Goal: Information Seeking & Learning: Compare options

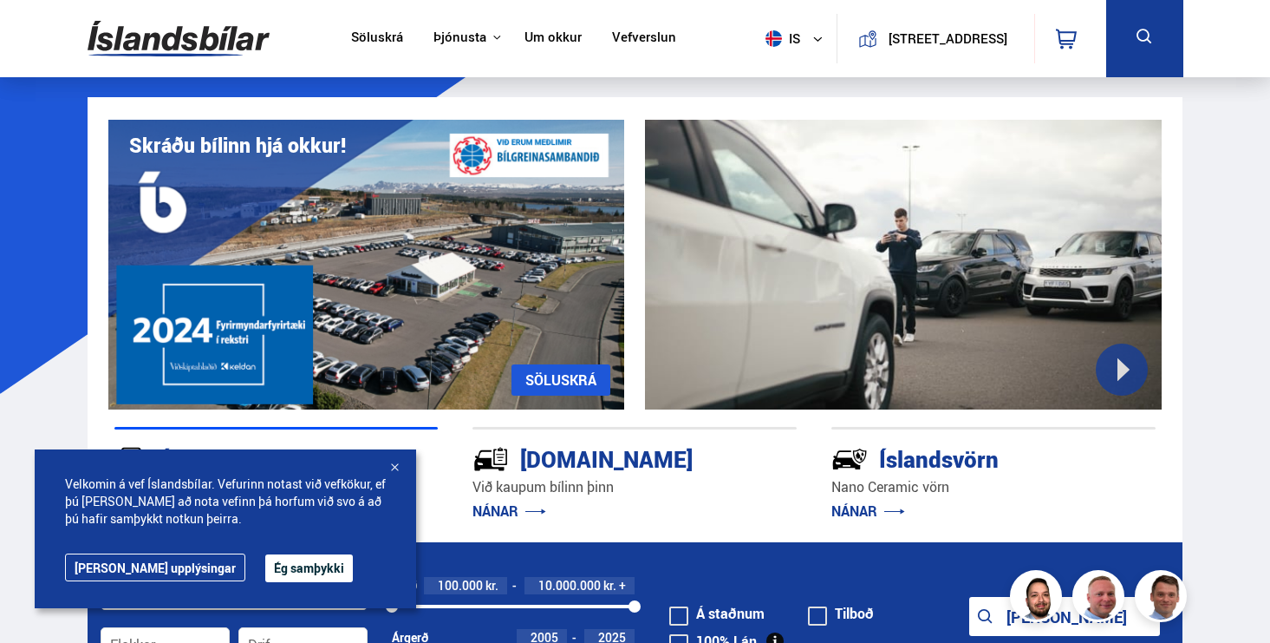
click at [394, 467] on div at bounding box center [394, 468] width 17 height 17
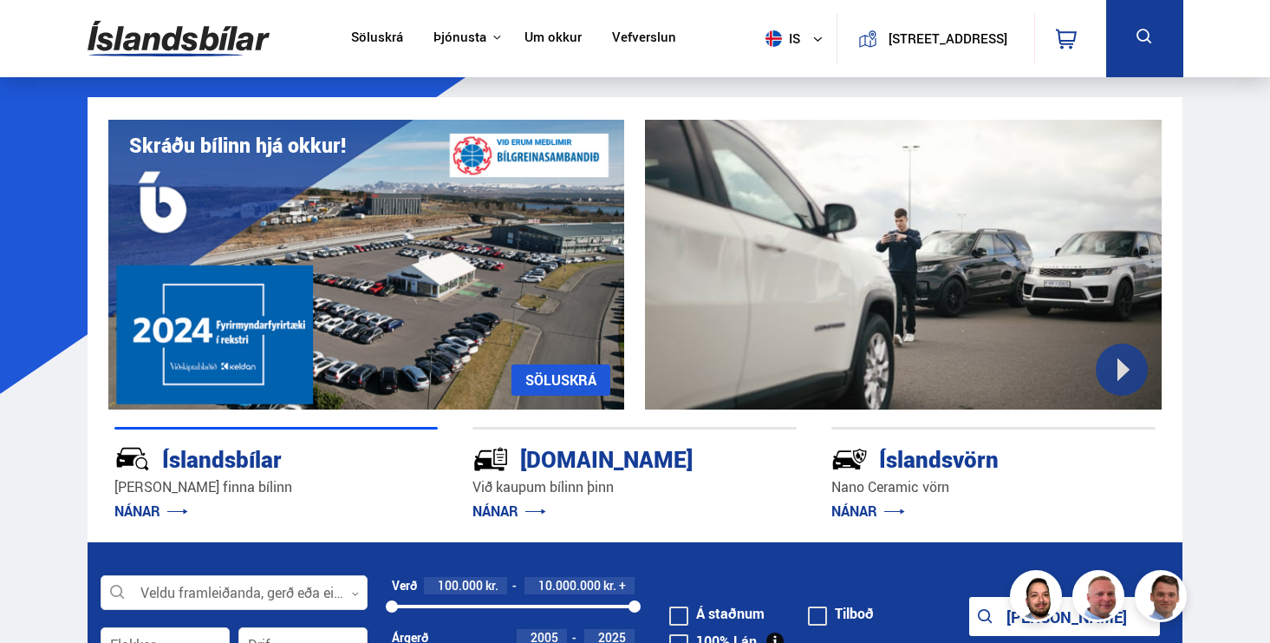
click at [512, 512] on link "NÁNAR" at bounding box center [510, 510] width 74 height 19
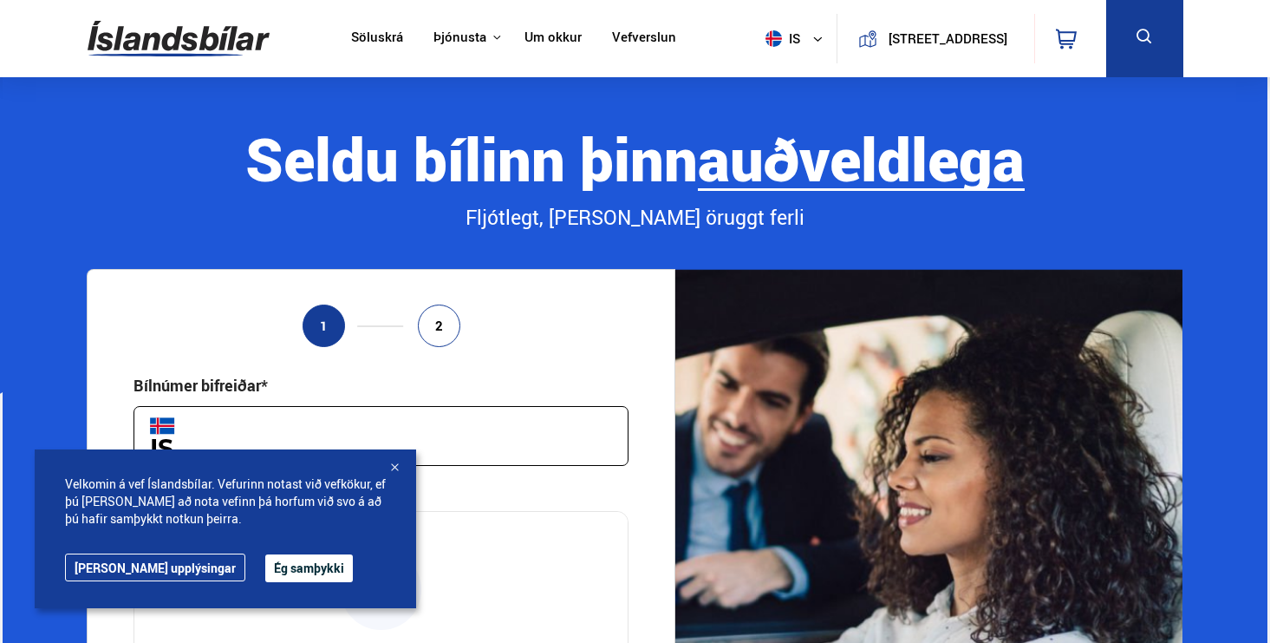
click at [400, 475] on div at bounding box center [394, 468] width 17 height 17
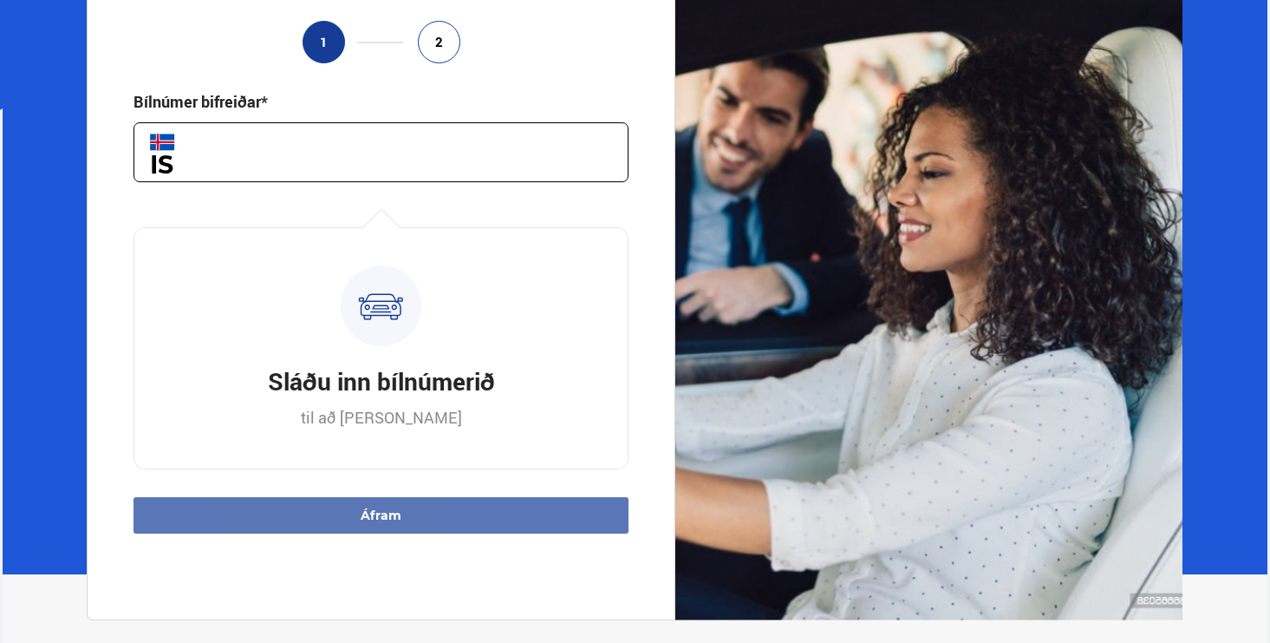
scroll to position [285, 0]
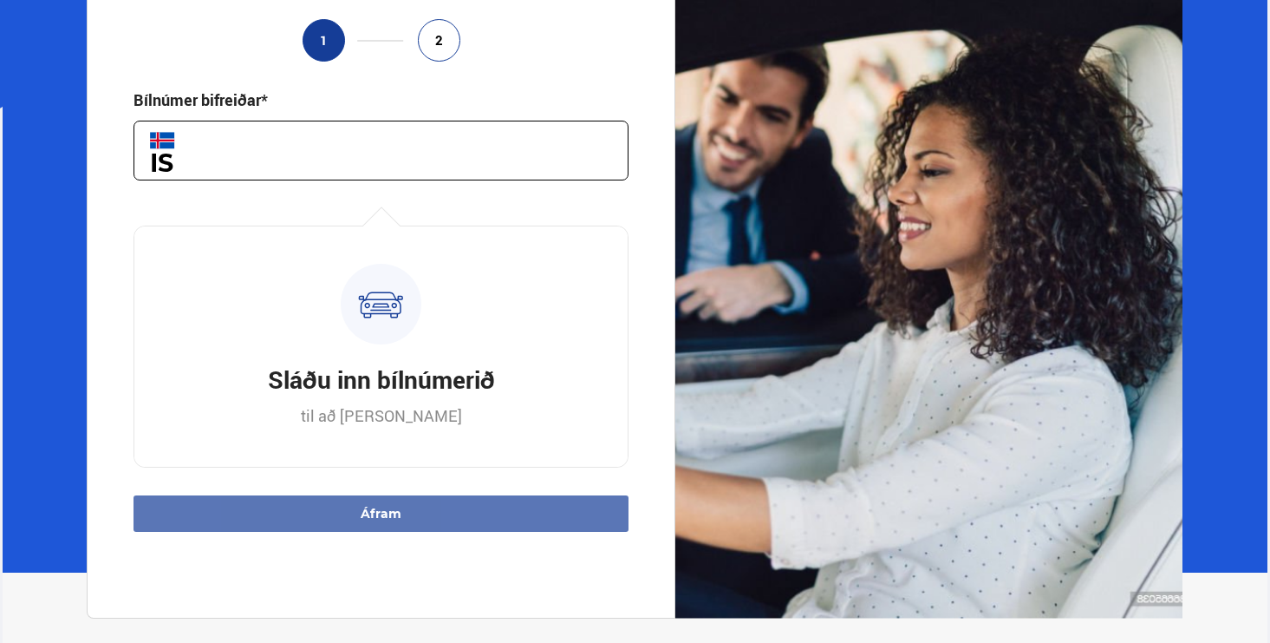
click at [383, 176] on input "text" at bounding box center [381, 151] width 495 height 60
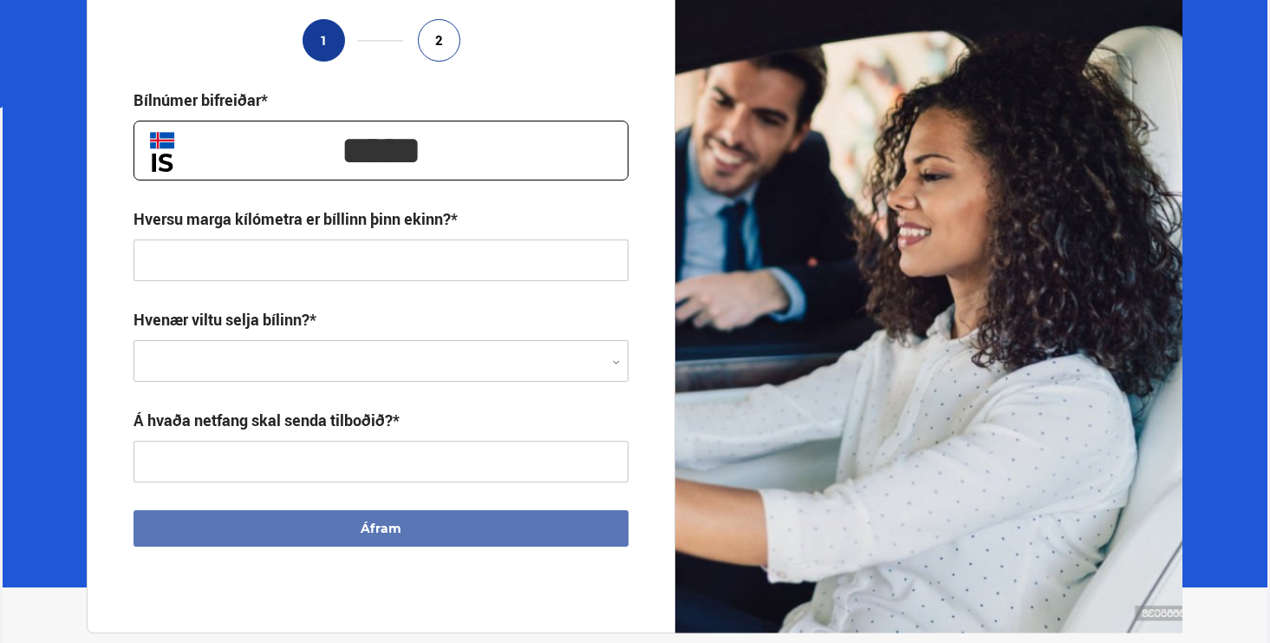
type input "*****"
click at [430, 272] on input "text" at bounding box center [381, 260] width 495 height 42
type input "**********"
click at [334, 361] on div at bounding box center [381, 362] width 495 height 42
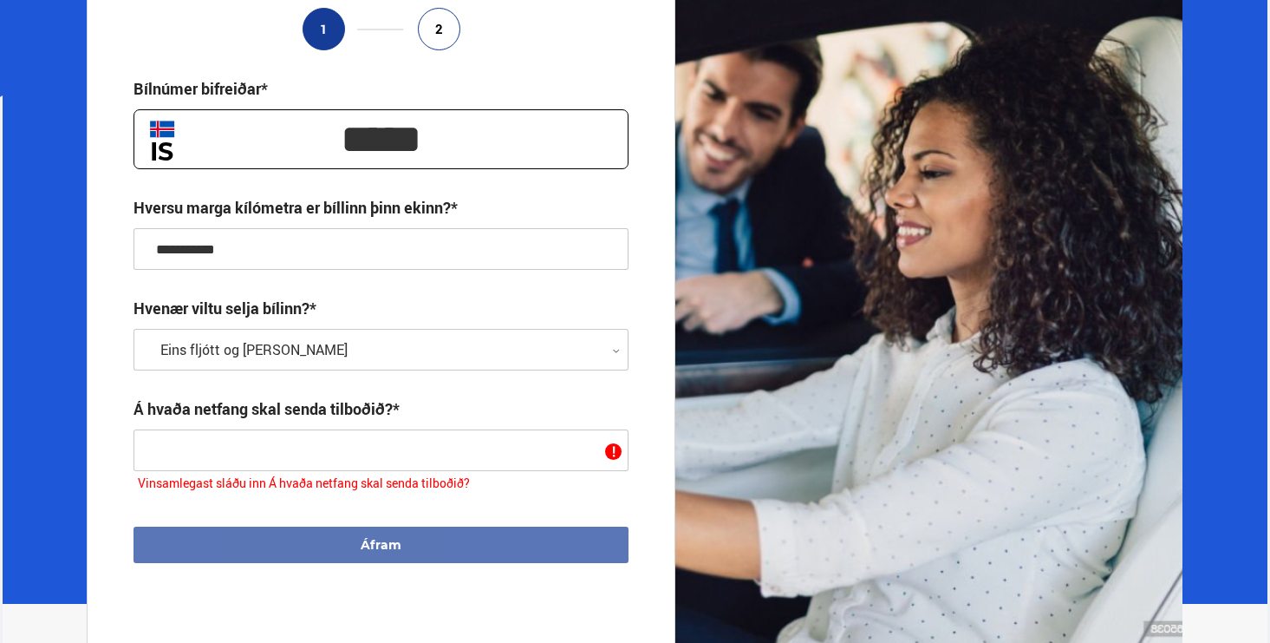
scroll to position [0, 0]
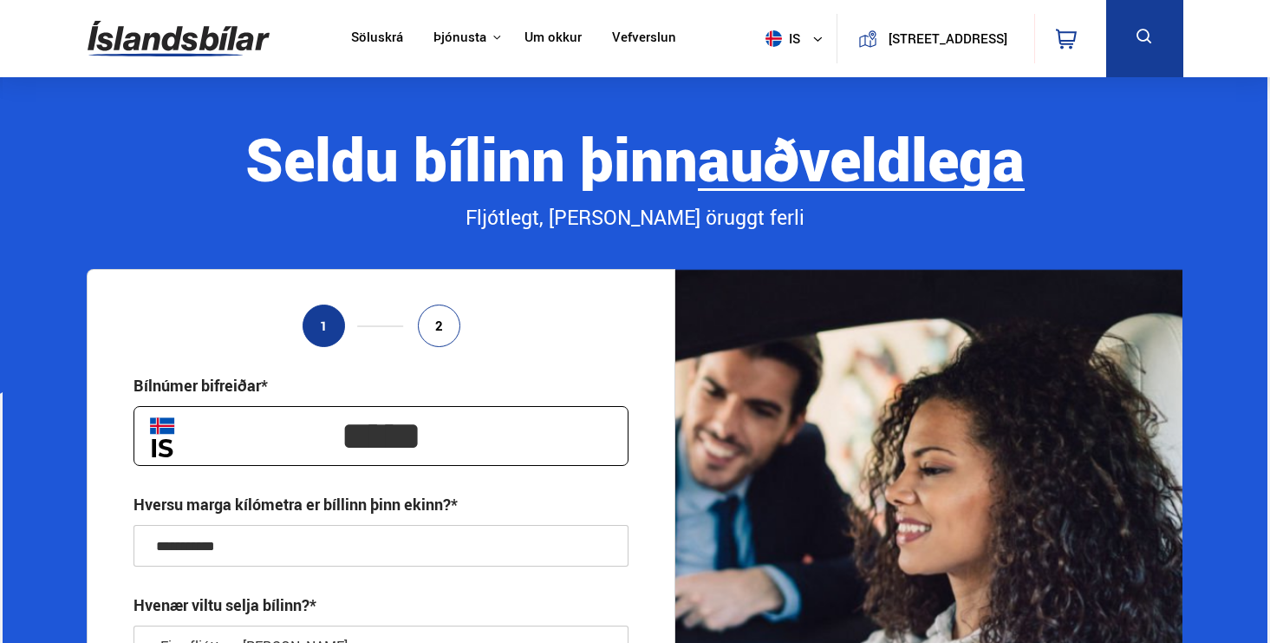
click at [558, 36] on link "Um okkur" at bounding box center [553, 38] width 57 height 18
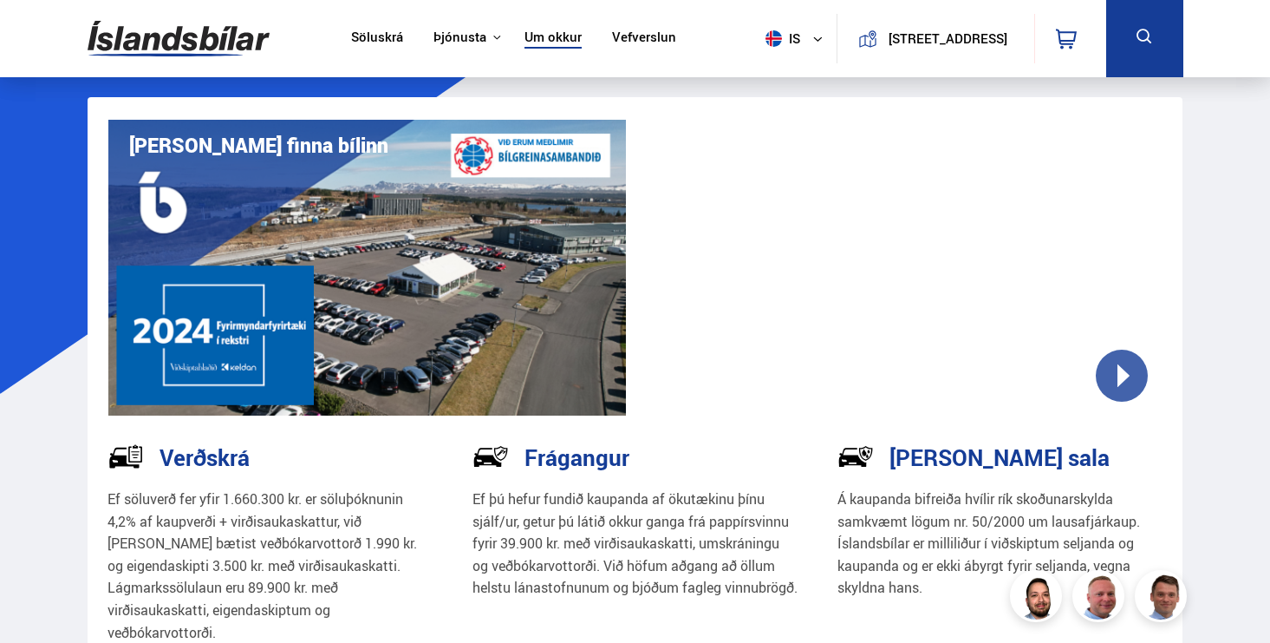
click at [384, 36] on link "Söluskrá" at bounding box center [377, 38] width 52 height 18
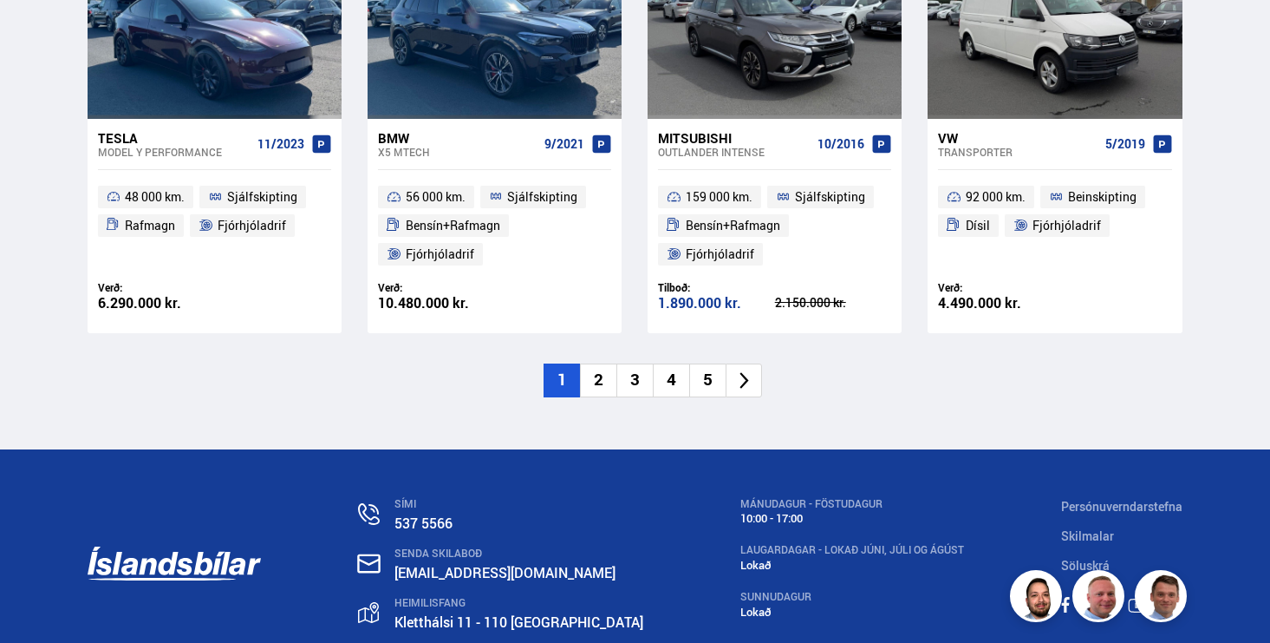
scroll to position [2670, 0]
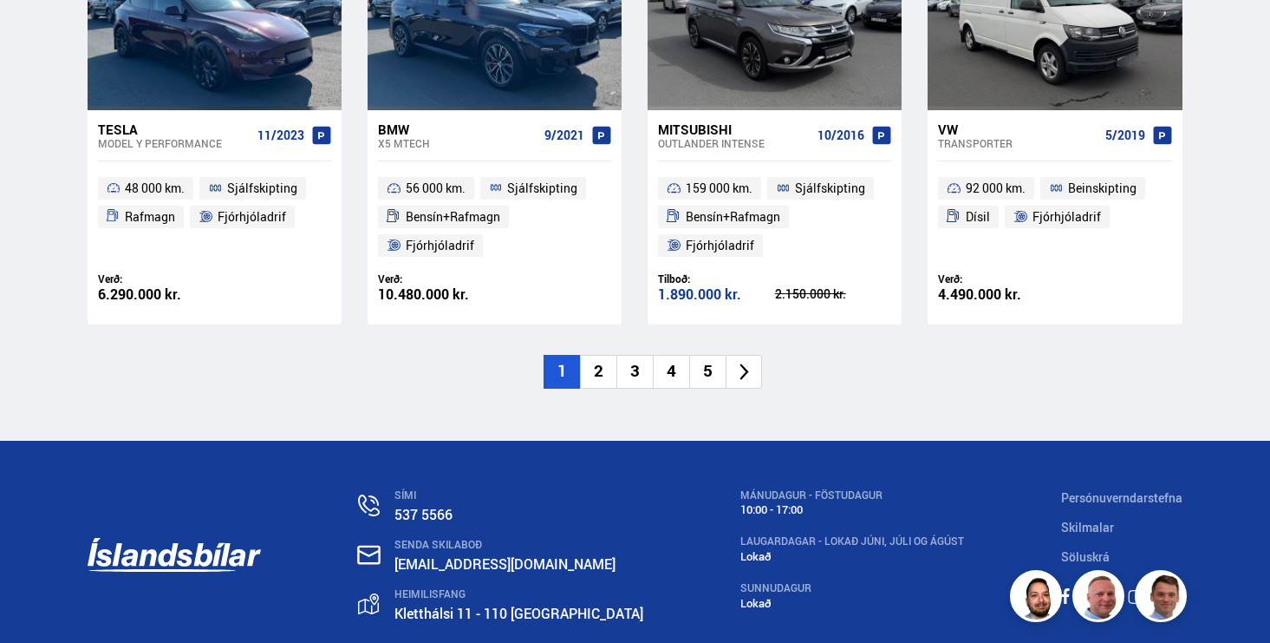
click at [612, 373] on li "2" at bounding box center [598, 372] width 36 height 34
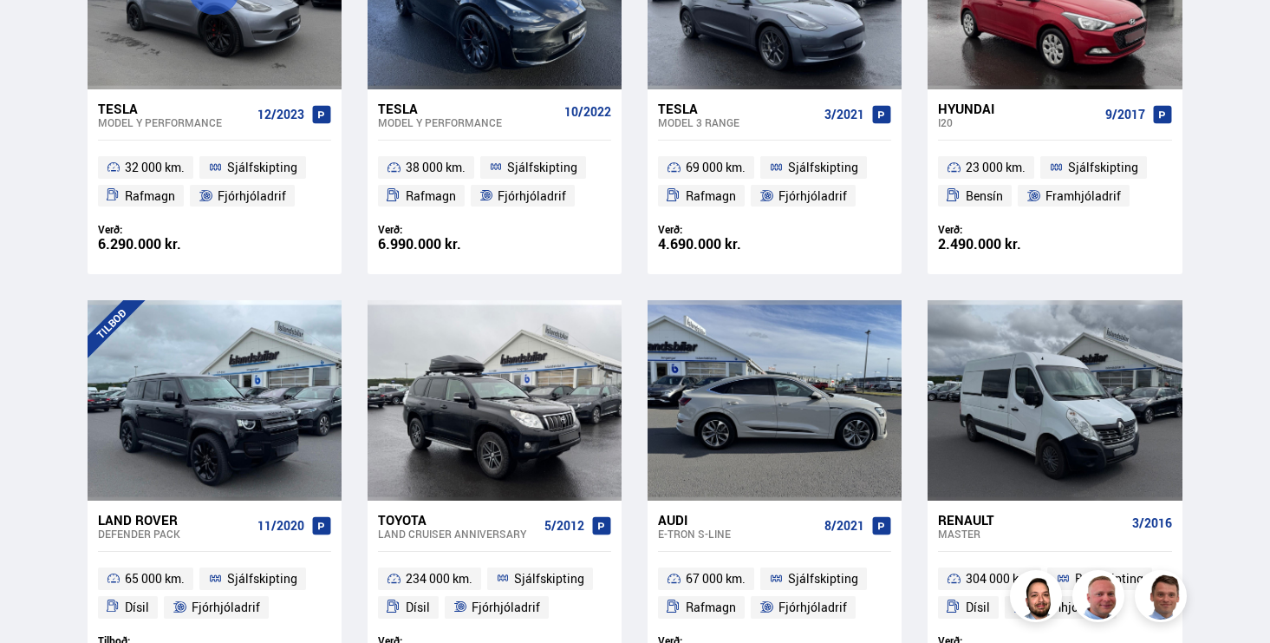
scroll to position [2265, 0]
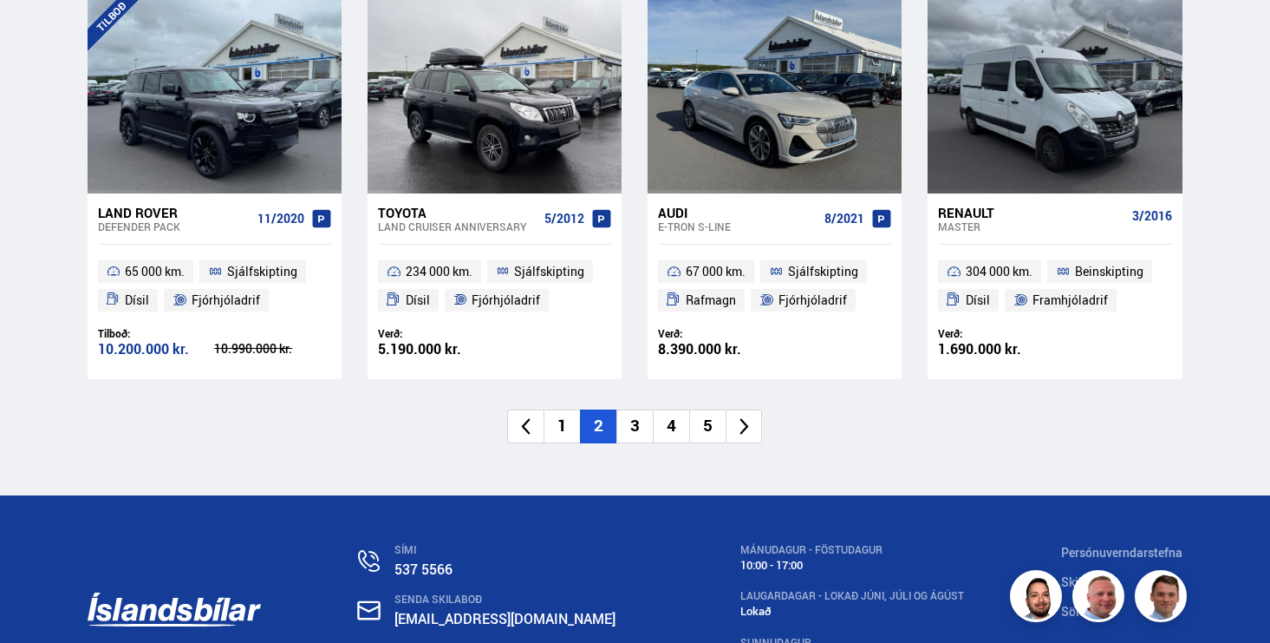
click at [654, 442] on li "4" at bounding box center [671, 426] width 36 height 34
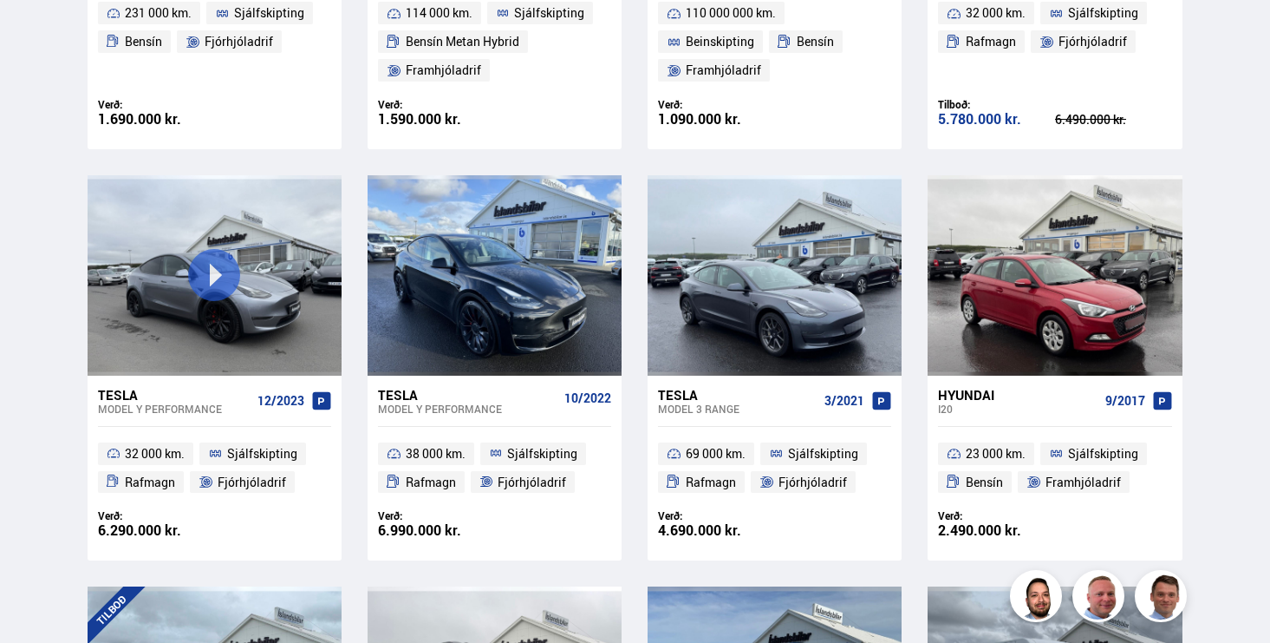
scroll to position [593, 0]
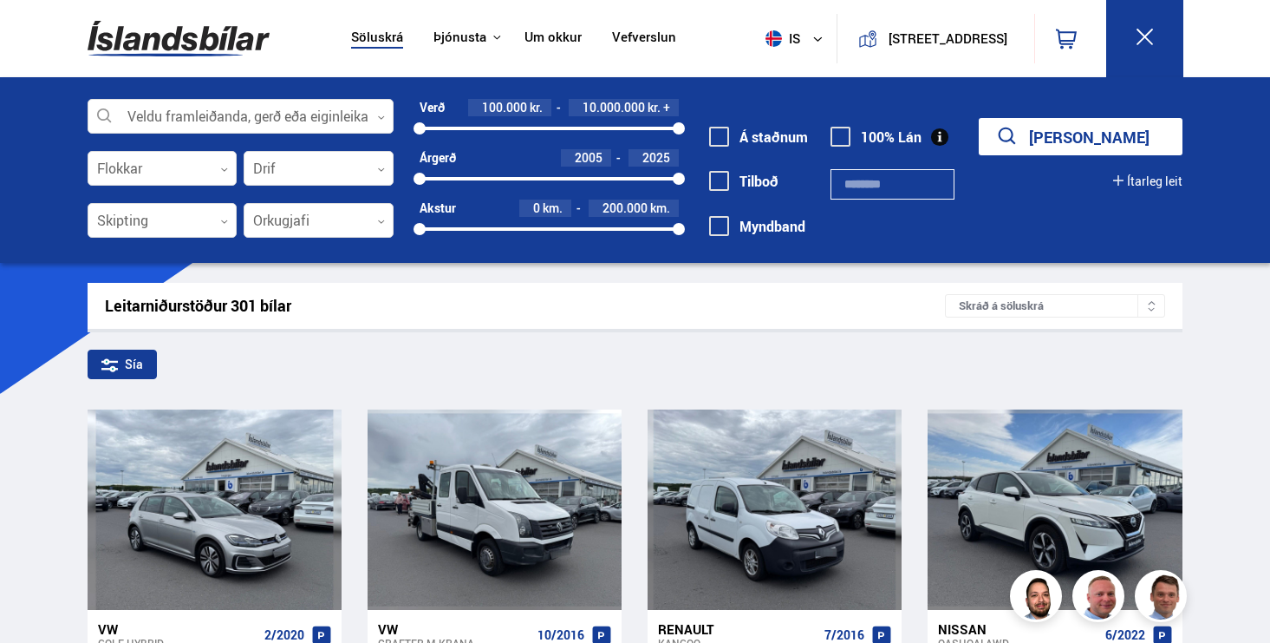
click at [538, 33] on link "Um okkur" at bounding box center [553, 38] width 57 height 18
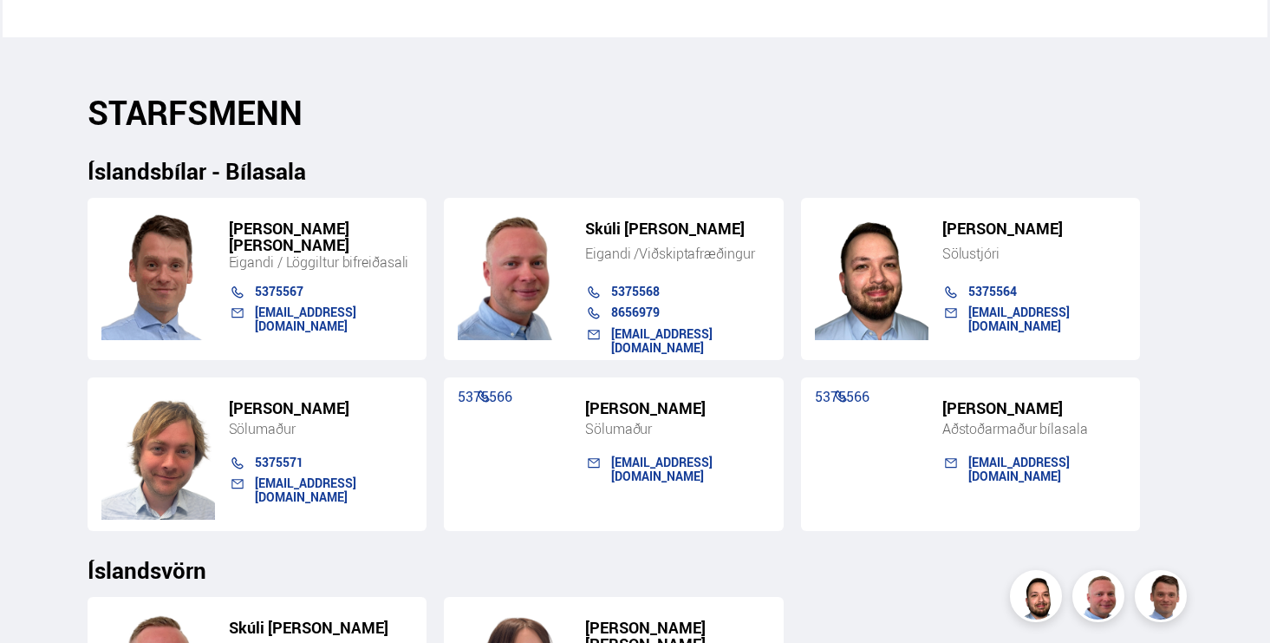
scroll to position [1743, 0]
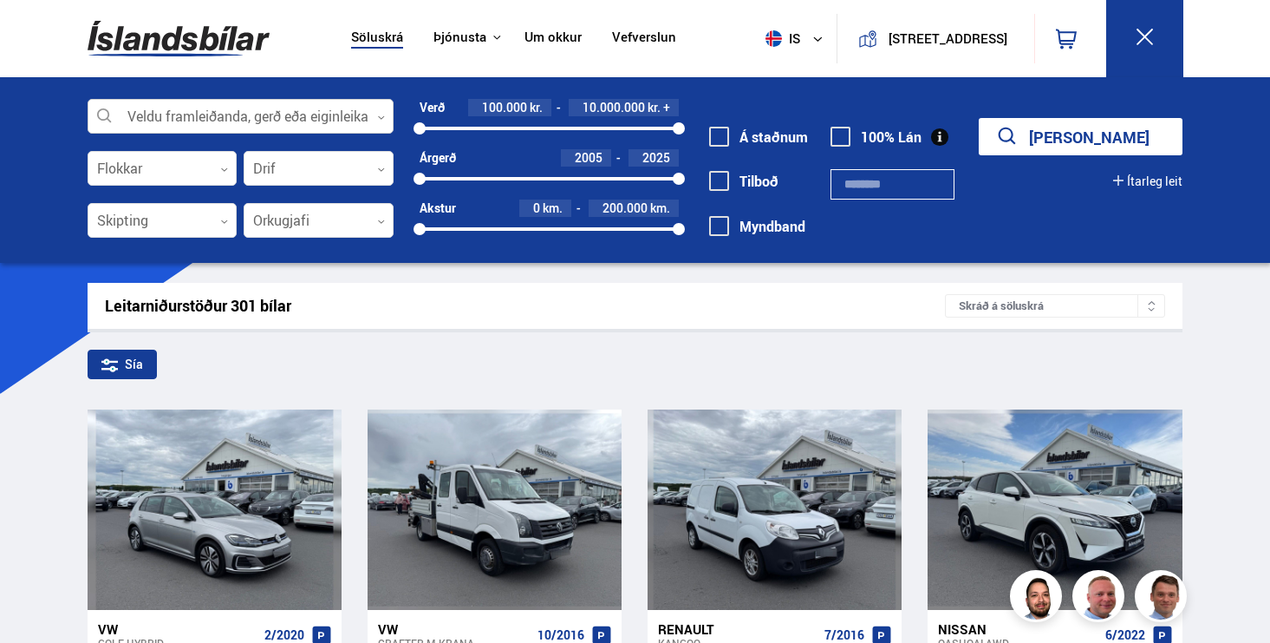
click at [340, 116] on div at bounding box center [241, 117] width 307 height 35
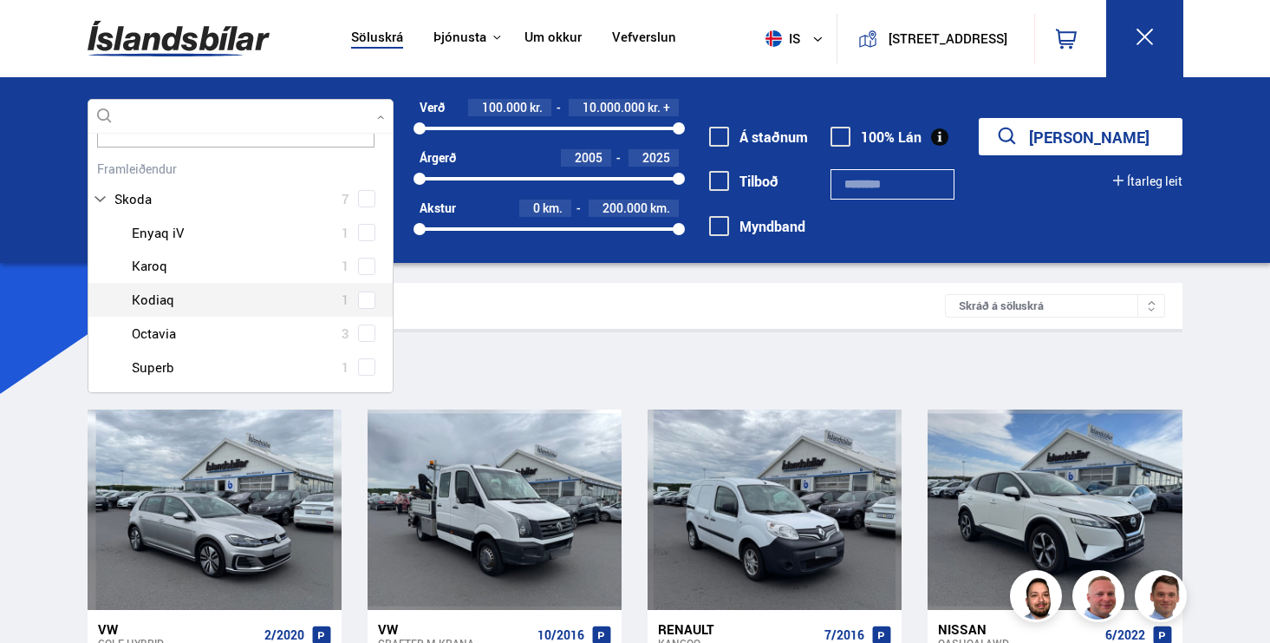
scroll to position [57, 0]
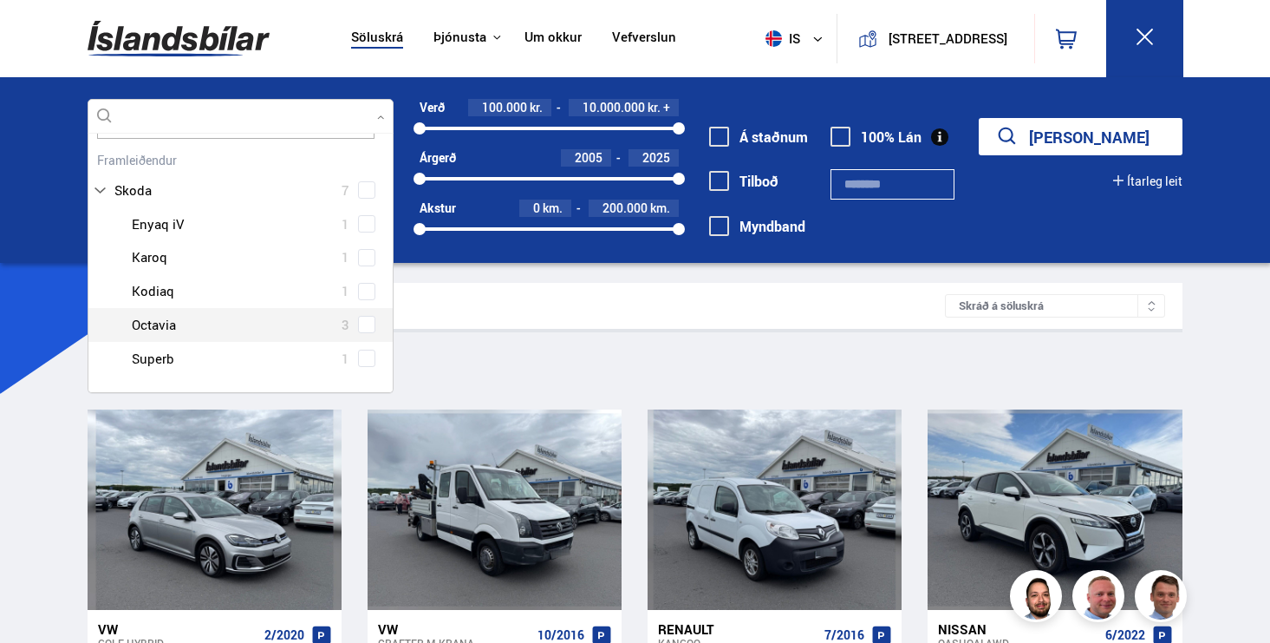
click at [250, 326] on div at bounding box center [258, 324] width 262 height 25
click at [356, 320] on div "Skoda Enyaq iV 1 Skoda Karoq 1 Skoda Kodiaq 1 Skoda Octavia 3 Skoda Superb 1" at bounding box center [240, 324] width 305 height 168
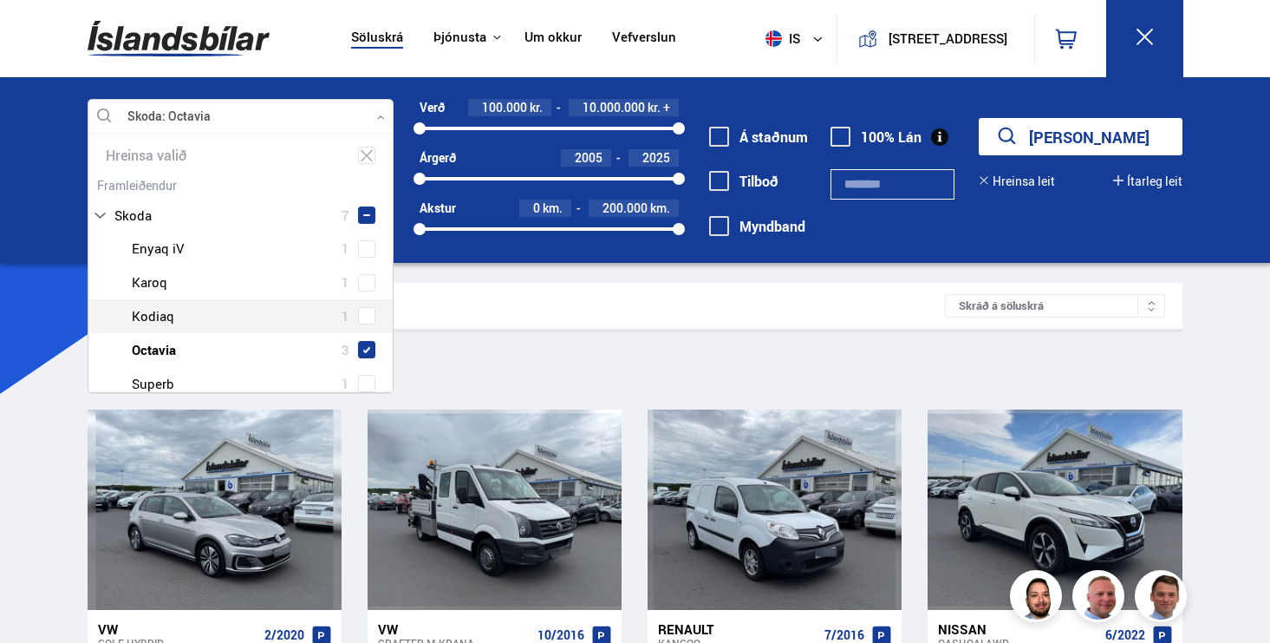
type input "*****"
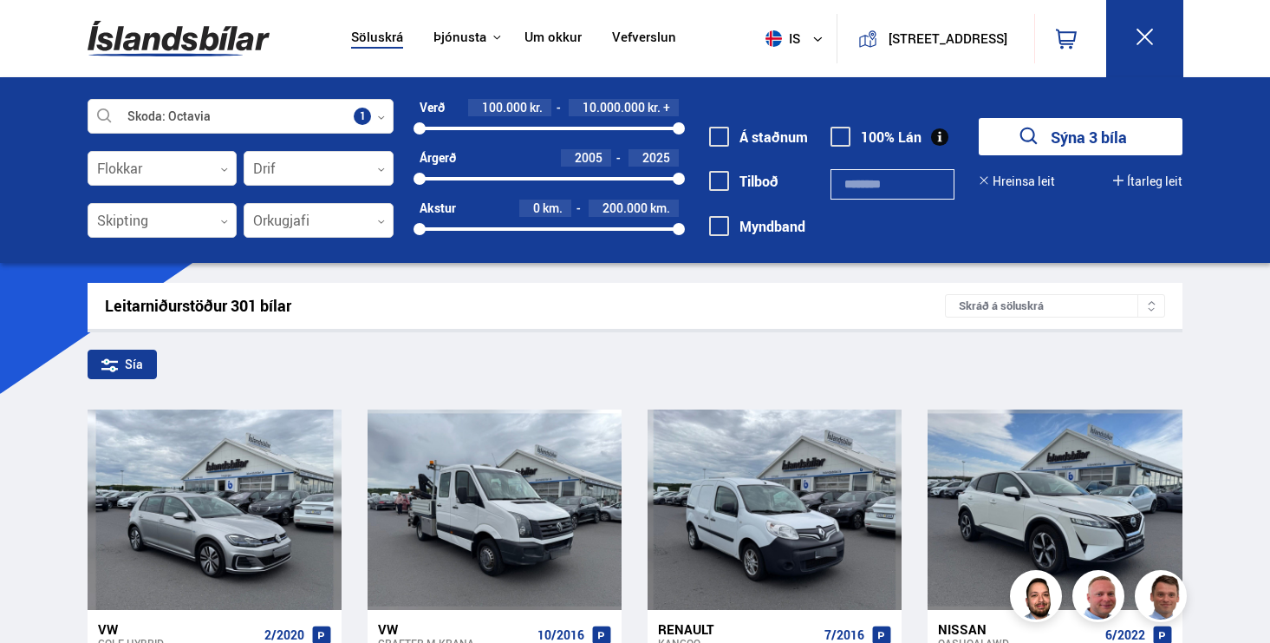
click at [529, 305] on div "Leitarniðurstöður 301 bílar" at bounding box center [525, 306] width 841 height 18
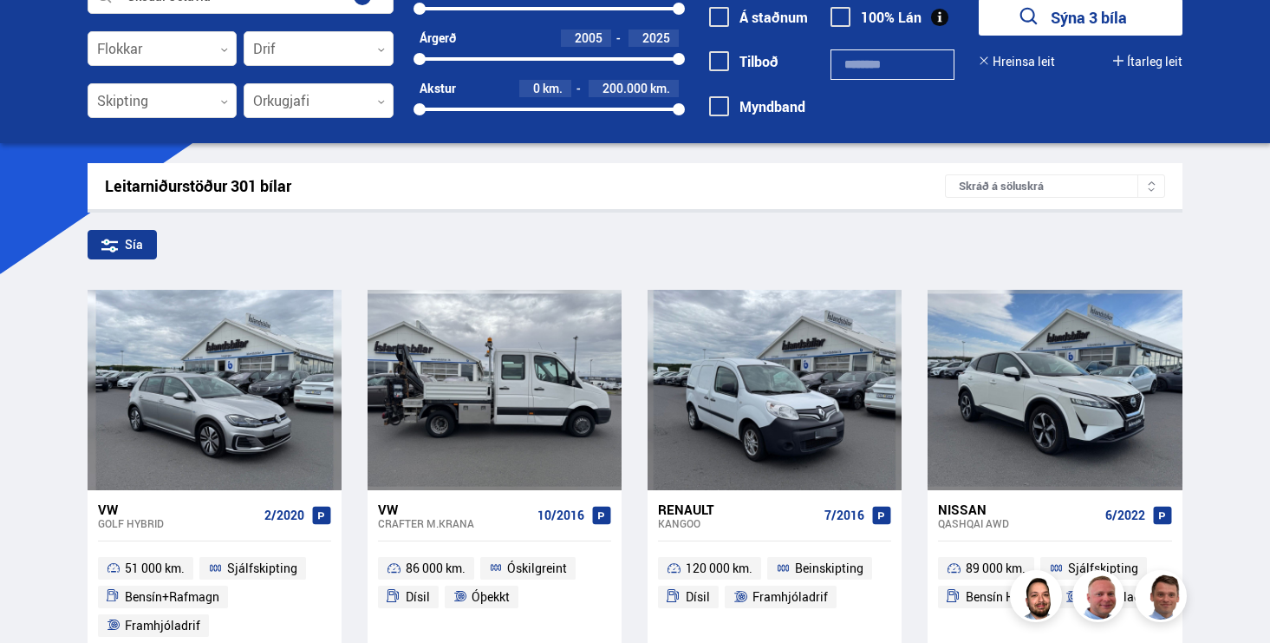
scroll to position [69, 0]
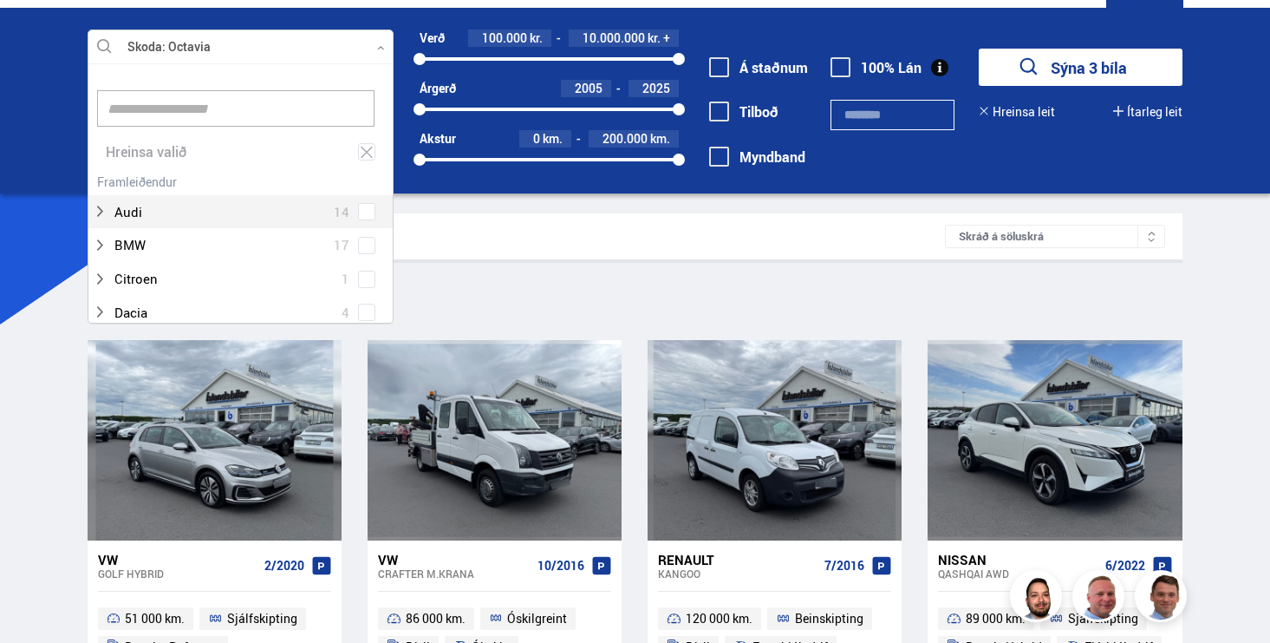
click at [380, 51] on icon at bounding box center [381, 48] width 8 height 8
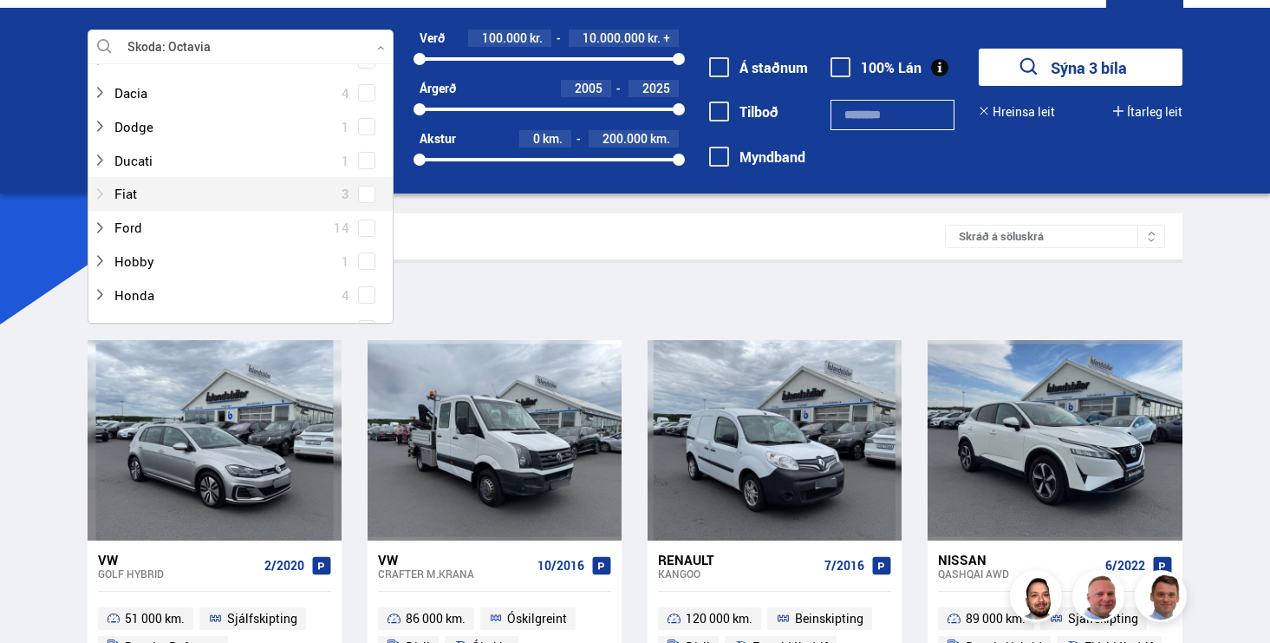
scroll to position [237, 0]
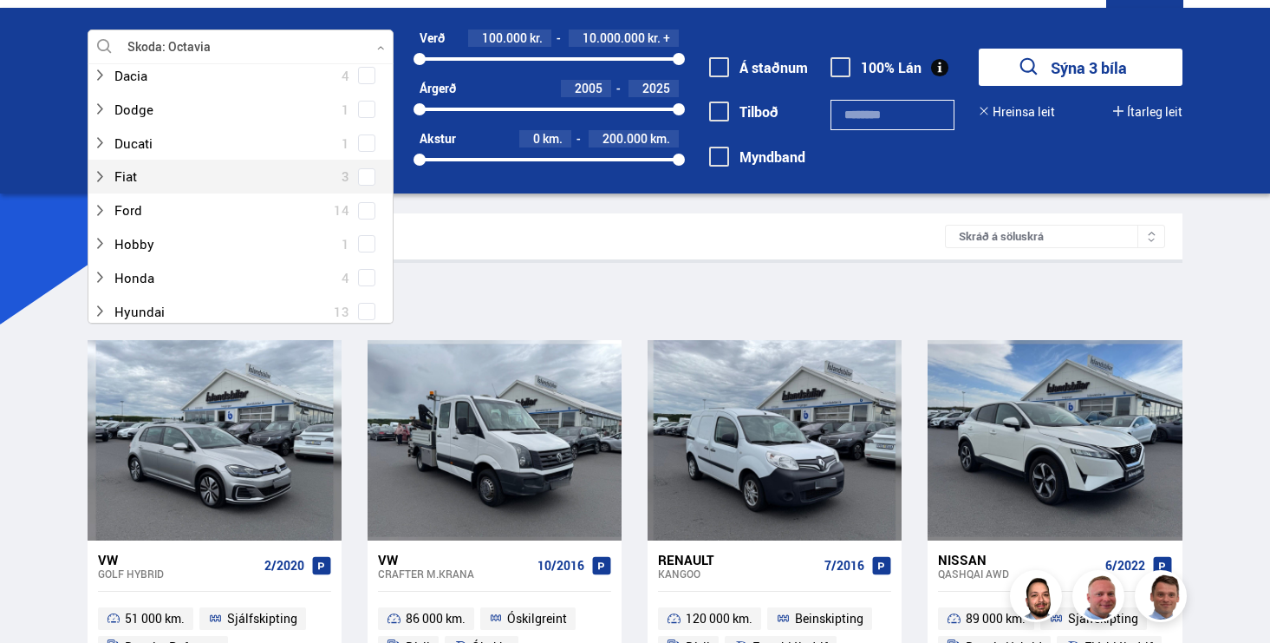
click at [558, 226] on div "Leitarniðurstöður 301 bílar Skráð á söluskrá" at bounding box center [635, 236] width 1095 height 46
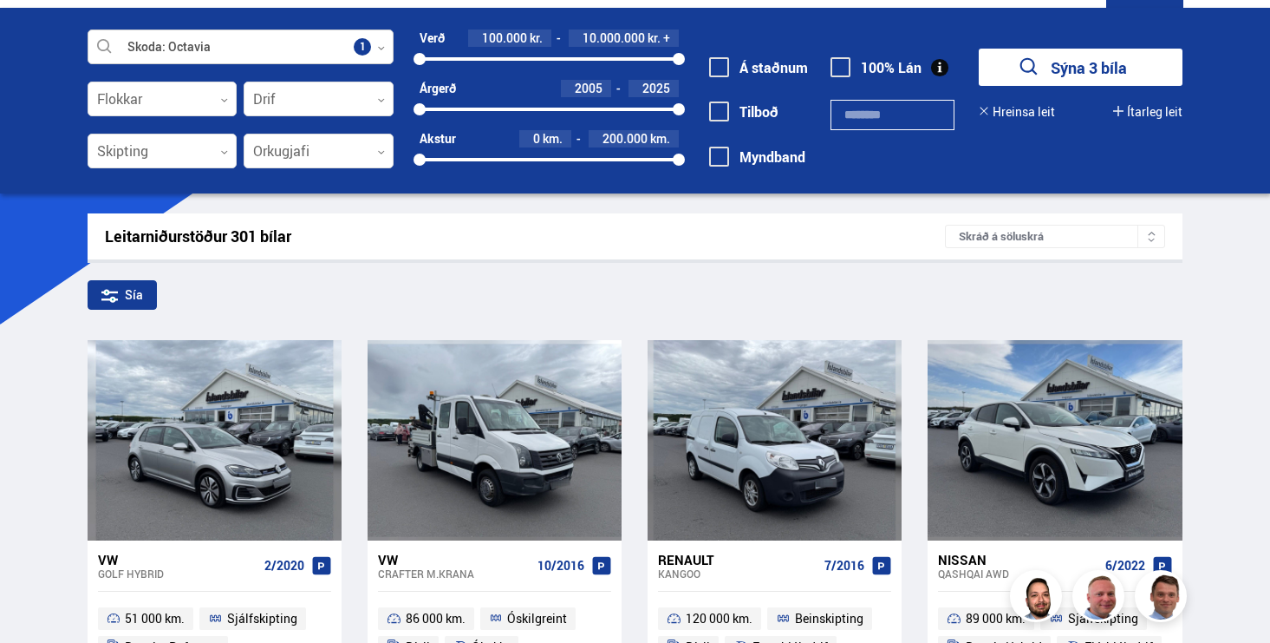
click at [234, 42] on div at bounding box center [241, 47] width 307 height 35
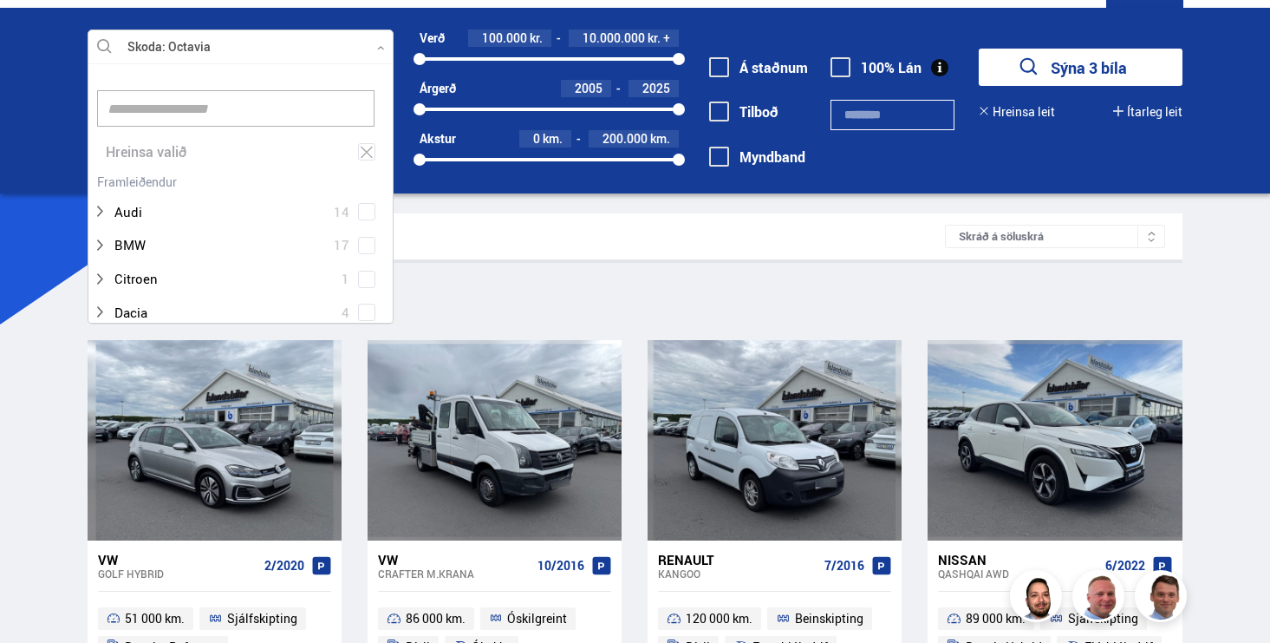
scroll to position [258, 301]
click at [368, 152] on icon at bounding box center [367, 152] width 16 height 16
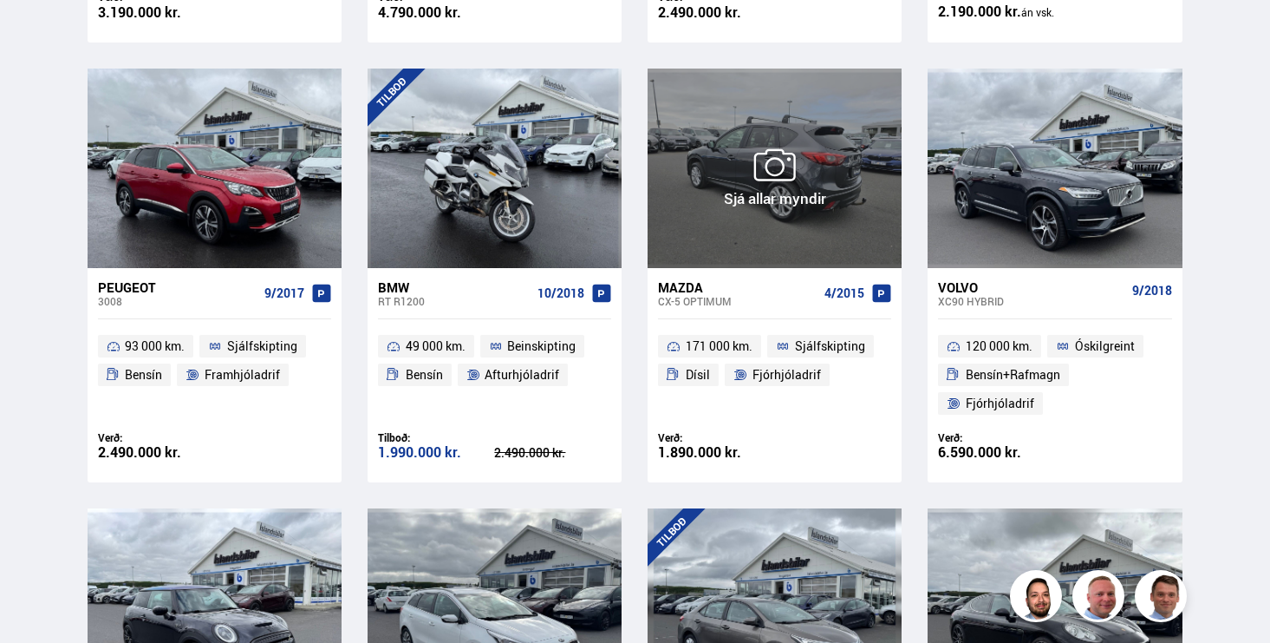
scroll to position [1269, 0]
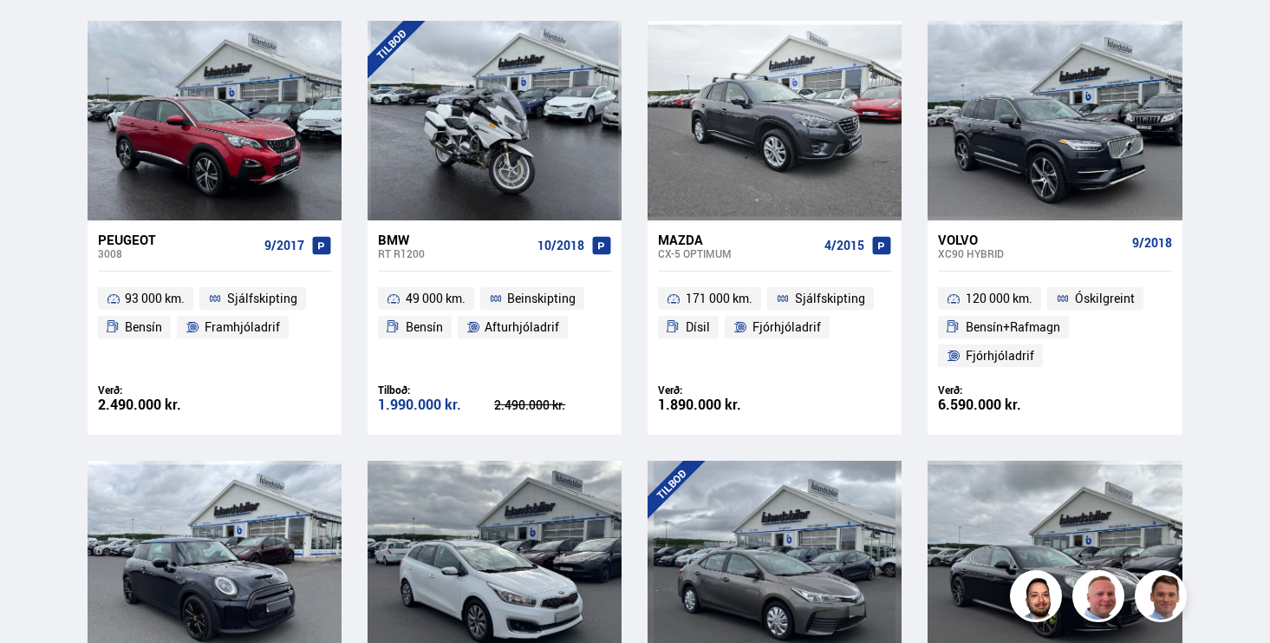
click at [808, 259] on div "Mazda CX-5 OPTIMUM 4/2015" at bounding box center [774, 245] width 233 height 51
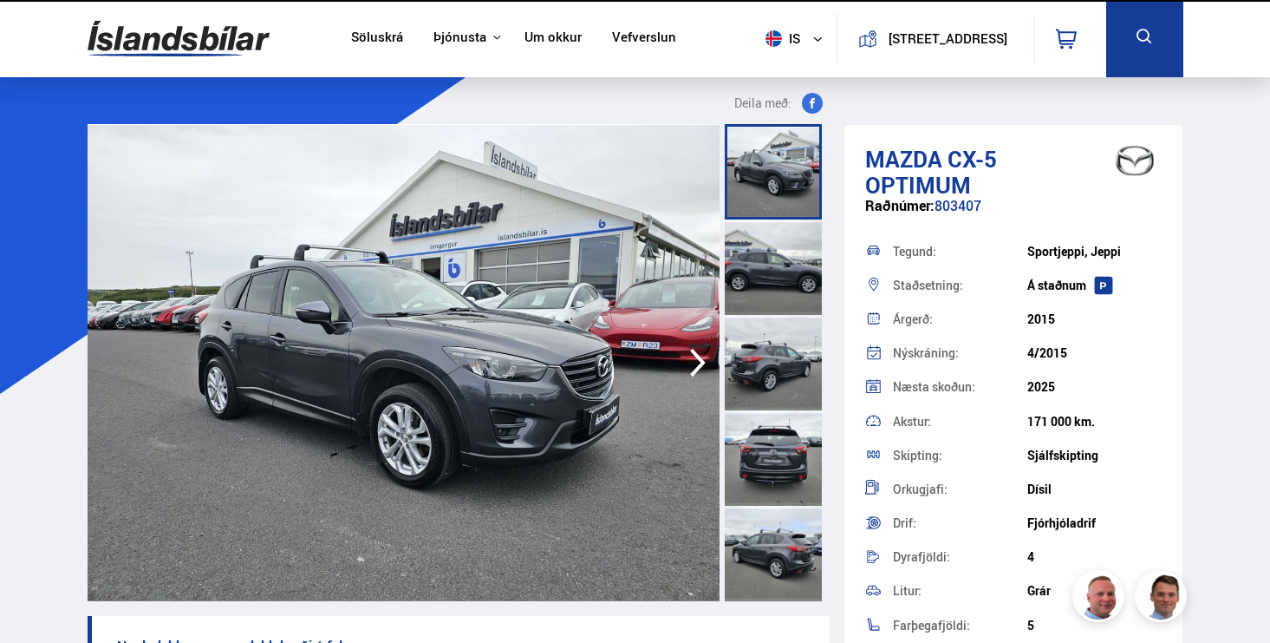
click at [497, 347] on img at bounding box center [404, 362] width 633 height 477
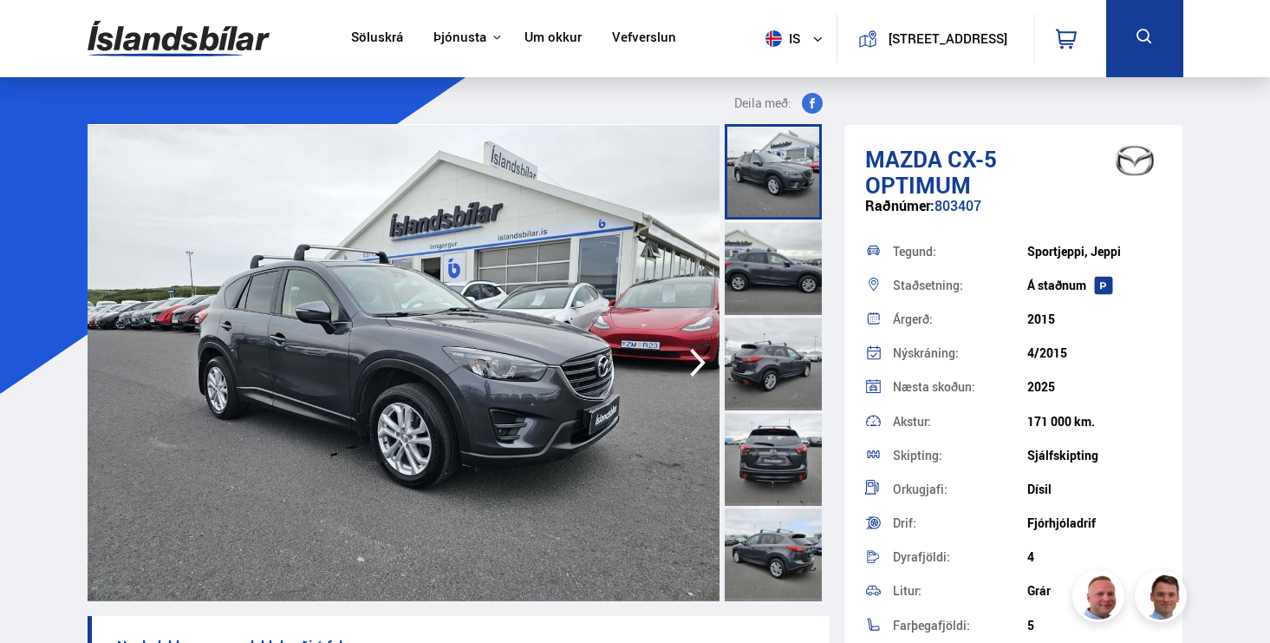
click at [701, 357] on icon "button" at bounding box center [698, 363] width 35 height 42
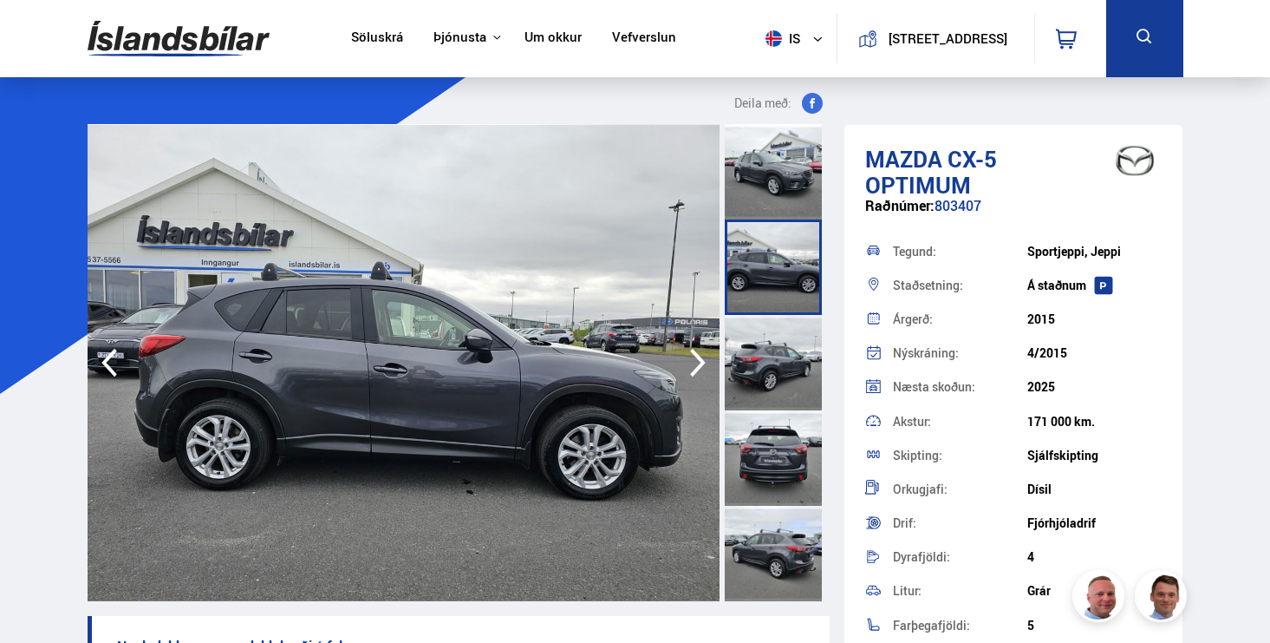
click at [701, 357] on icon "button" at bounding box center [698, 363] width 35 height 42
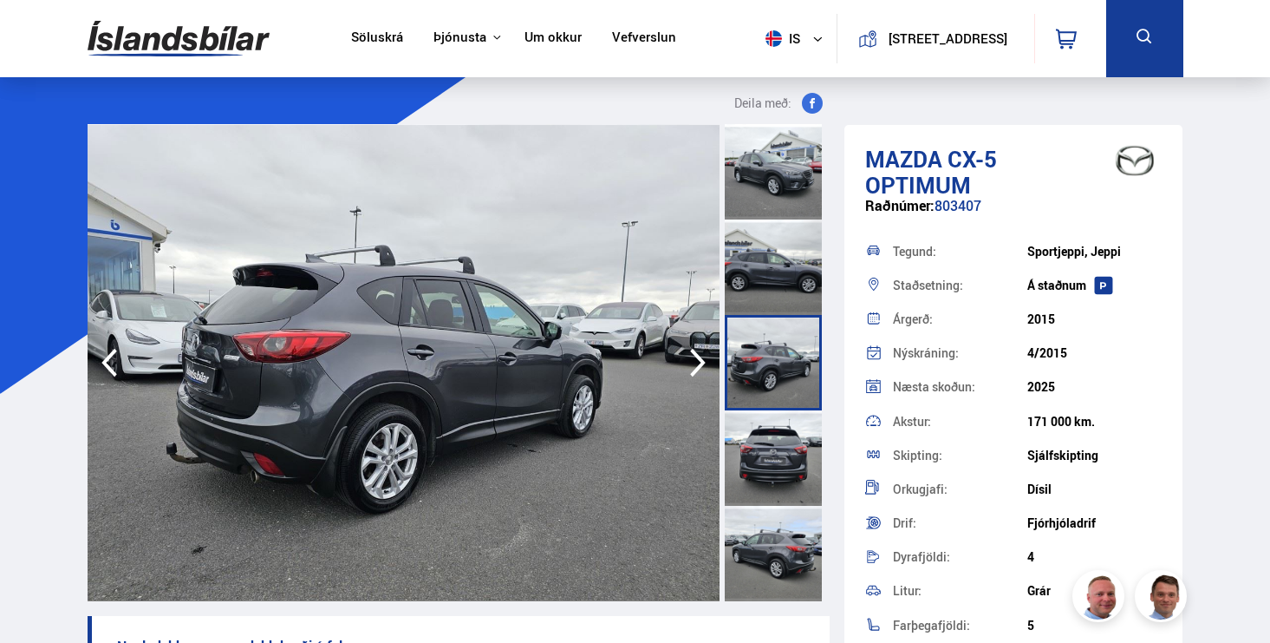
click at [701, 357] on icon "button" at bounding box center [698, 363] width 35 height 42
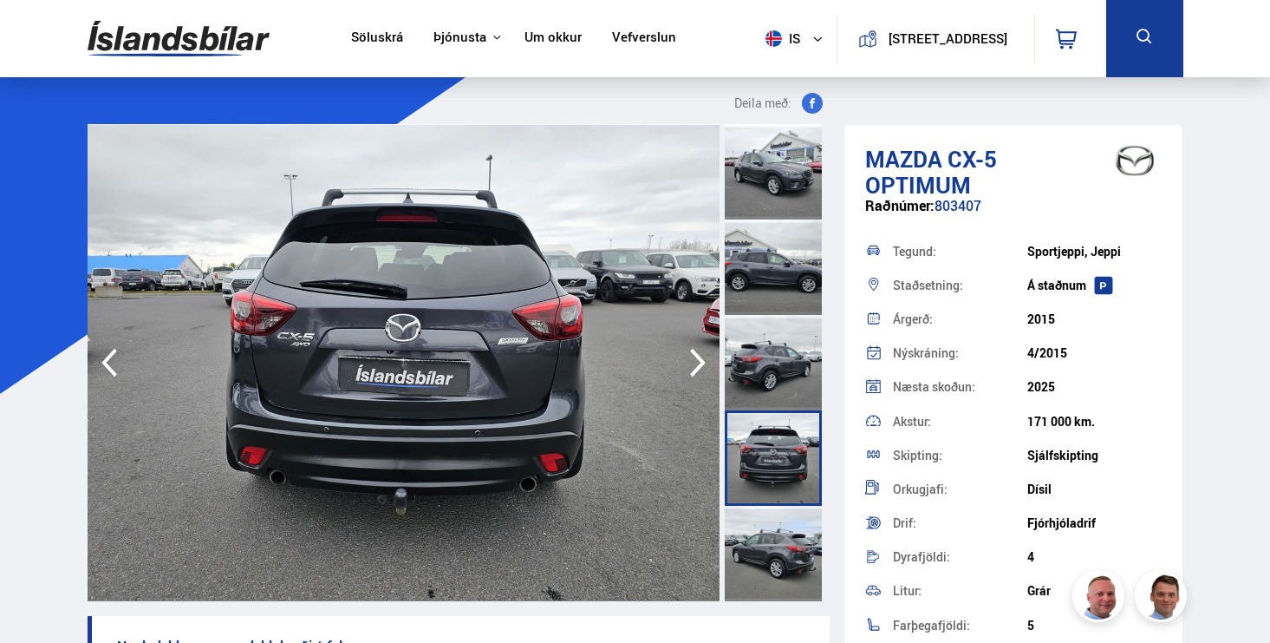
click at [701, 357] on icon "button" at bounding box center [698, 363] width 35 height 42
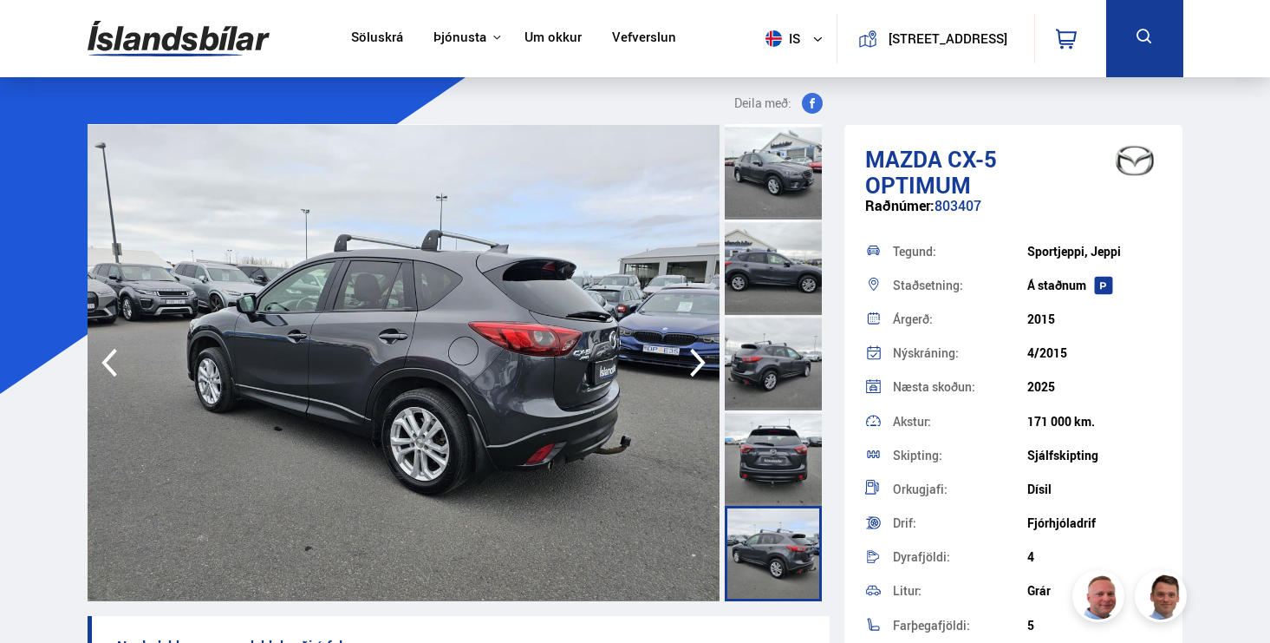
click at [701, 357] on icon "button" at bounding box center [698, 363] width 35 height 42
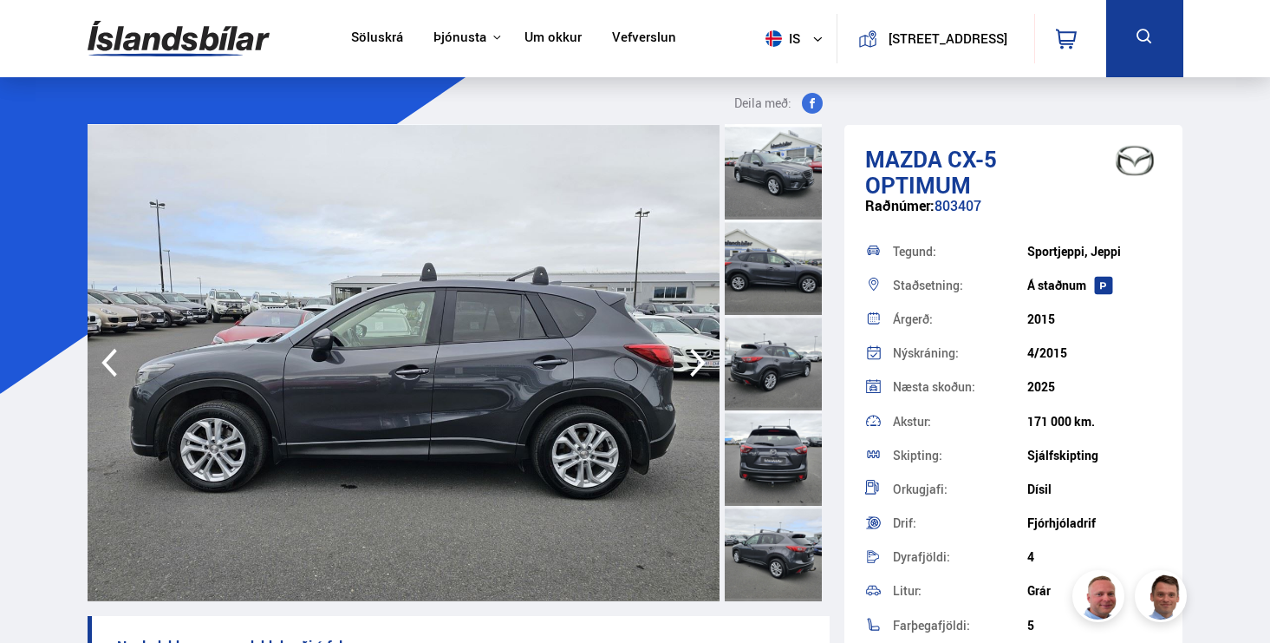
click at [701, 357] on icon "button" at bounding box center [698, 363] width 35 height 42
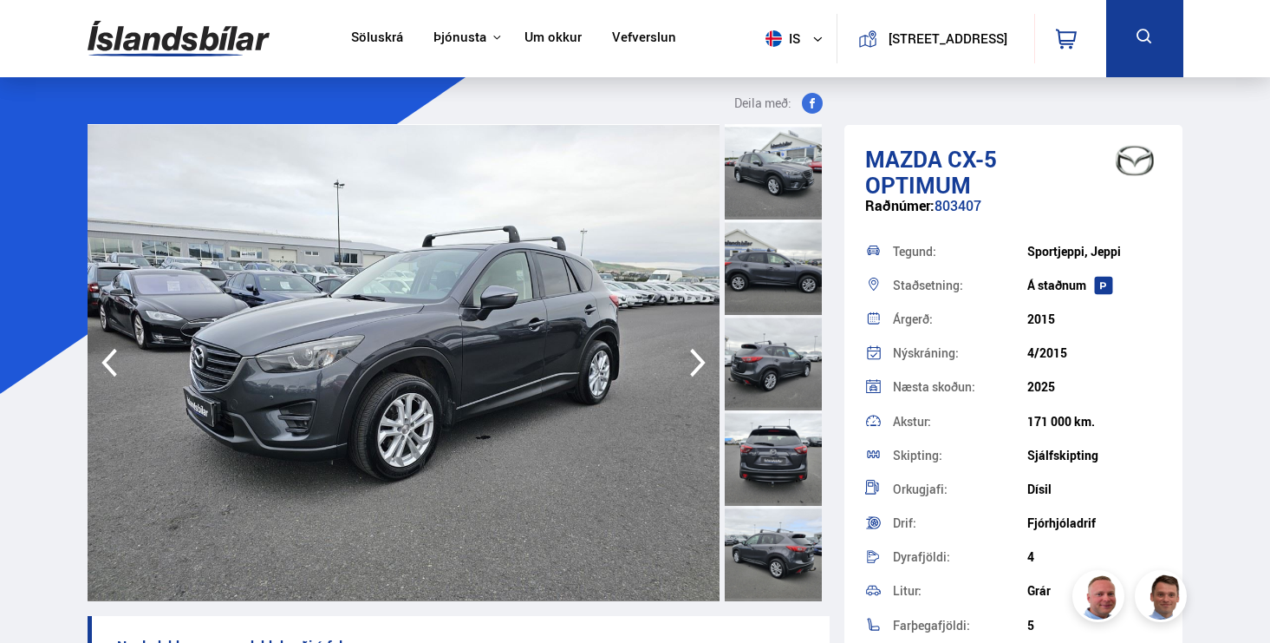
click at [701, 357] on icon "button" at bounding box center [698, 363] width 35 height 42
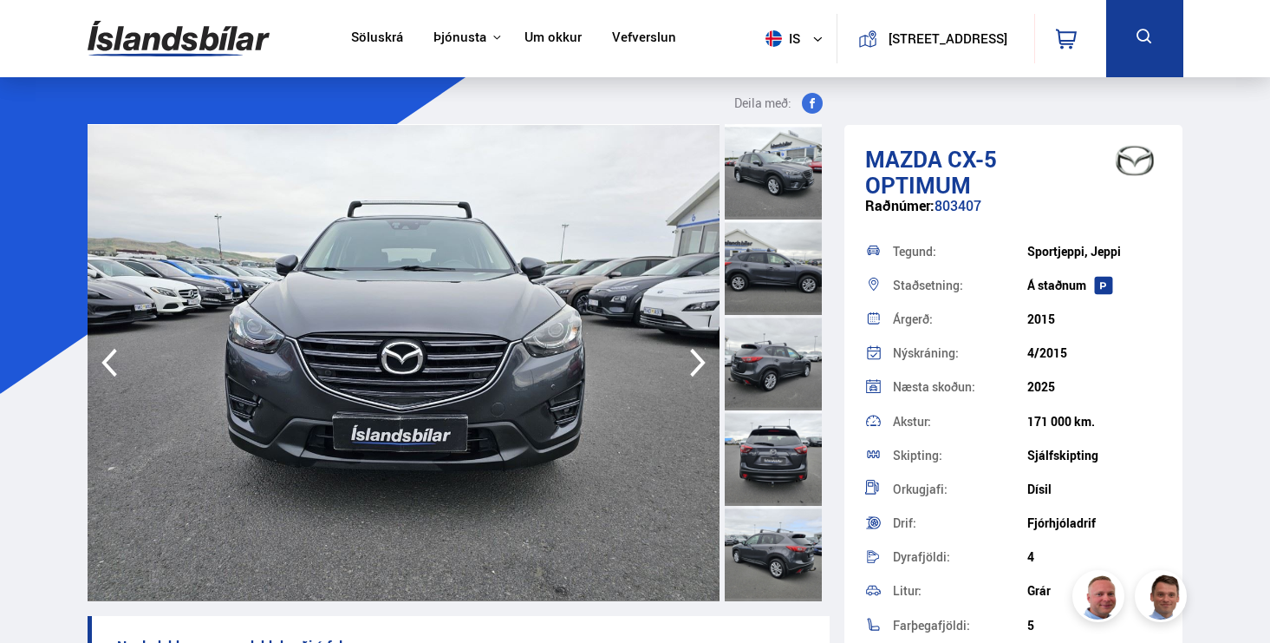
click at [701, 357] on icon "button" at bounding box center [698, 363] width 35 height 42
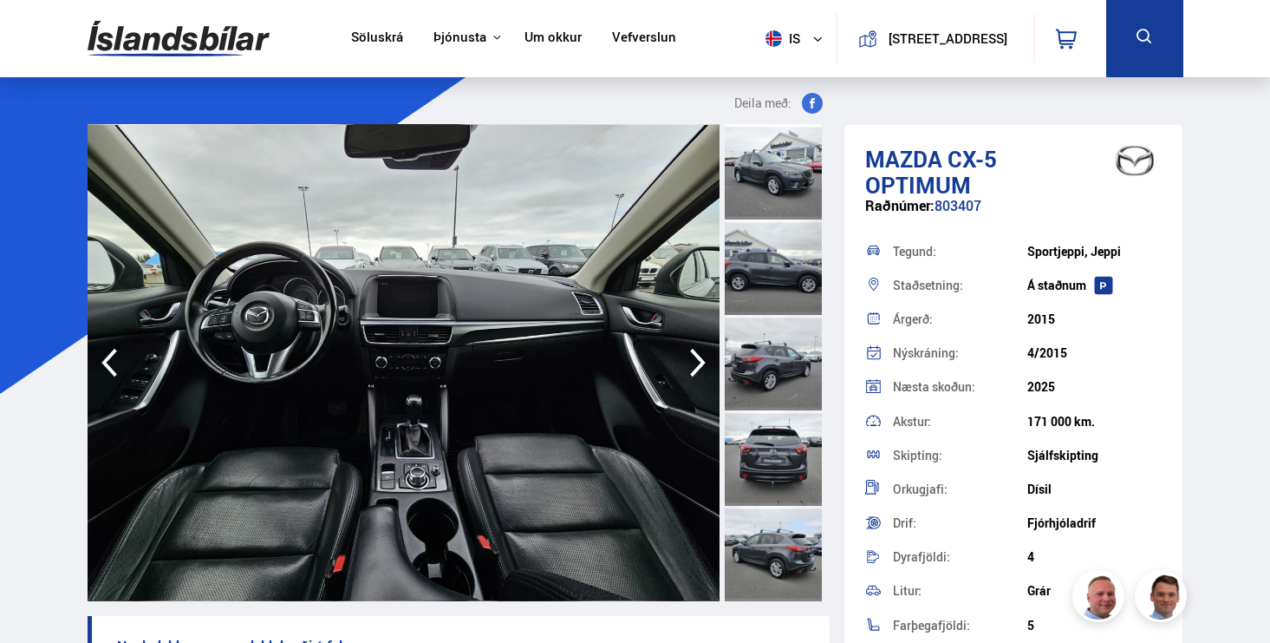
click at [701, 357] on icon "button" at bounding box center [698, 363] width 35 height 42
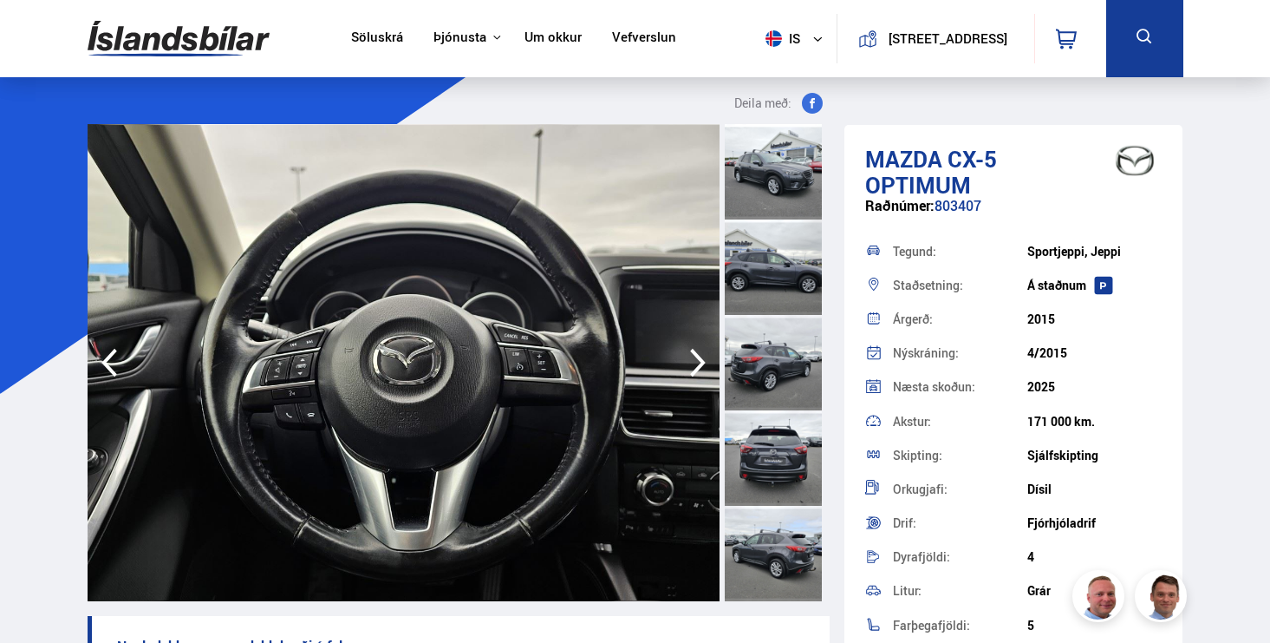
click at [701, 357] on icon "button" at bounding box center [698, 363] width 35 height 42
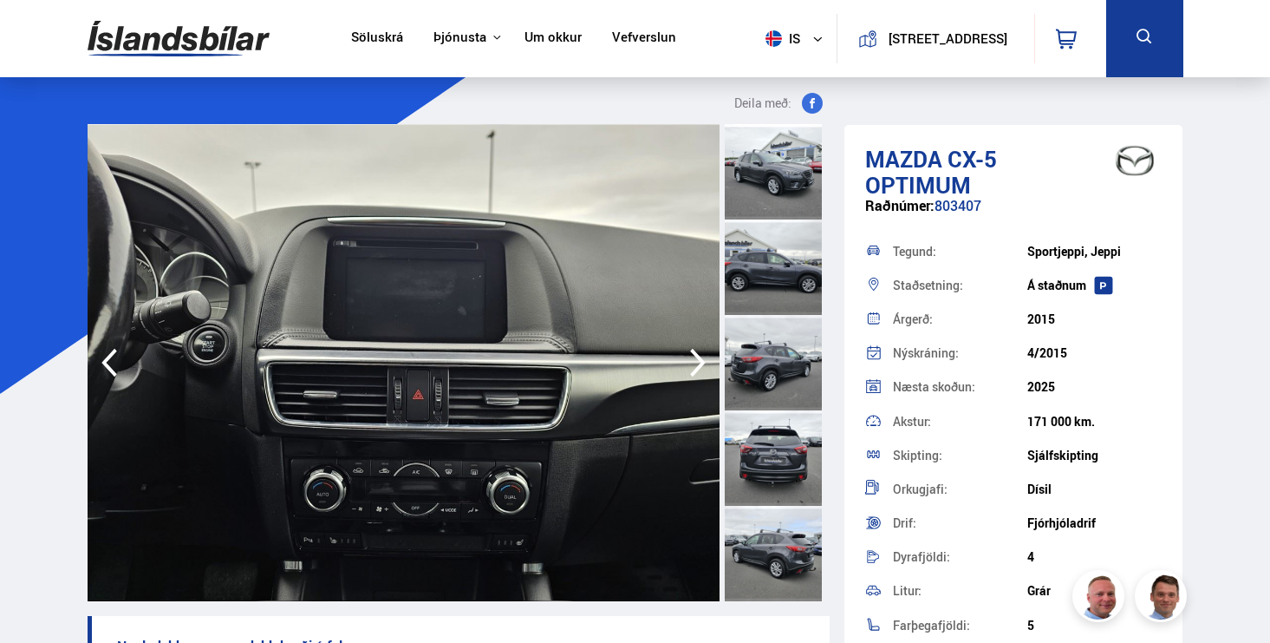
click at [701, 357] on icon "button" at bounding box center [698, 363] width 35 height 42
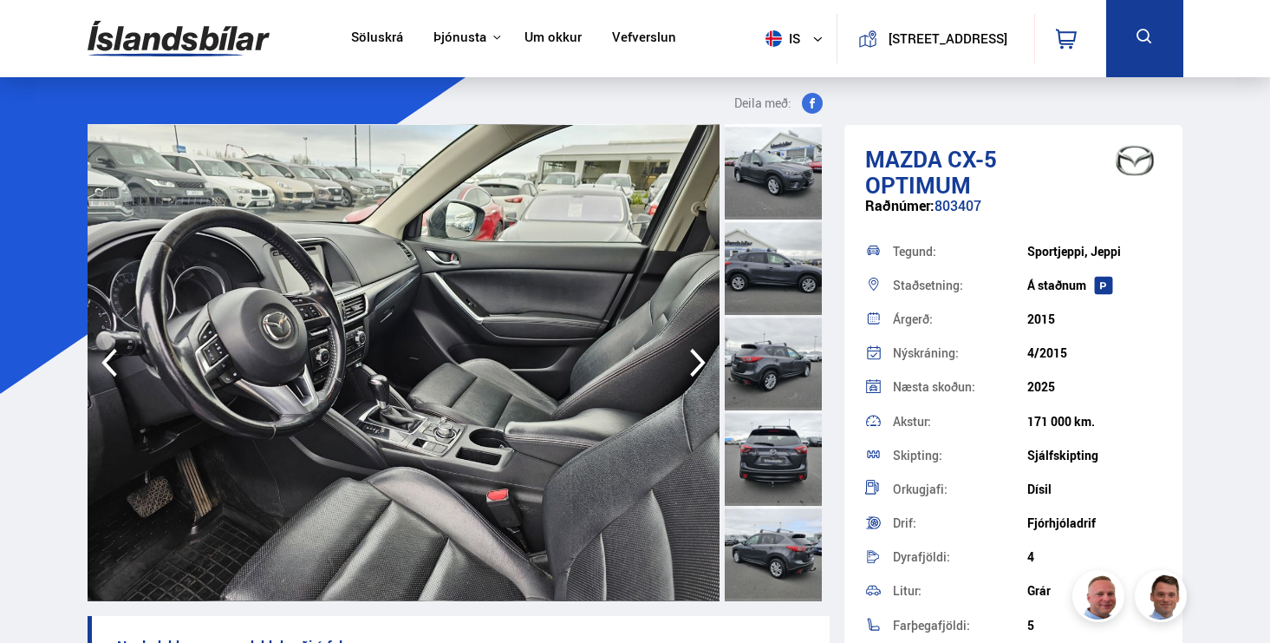
click at [701, 357] on icon "button" at bounding box center [698, 363] width 35 height 42
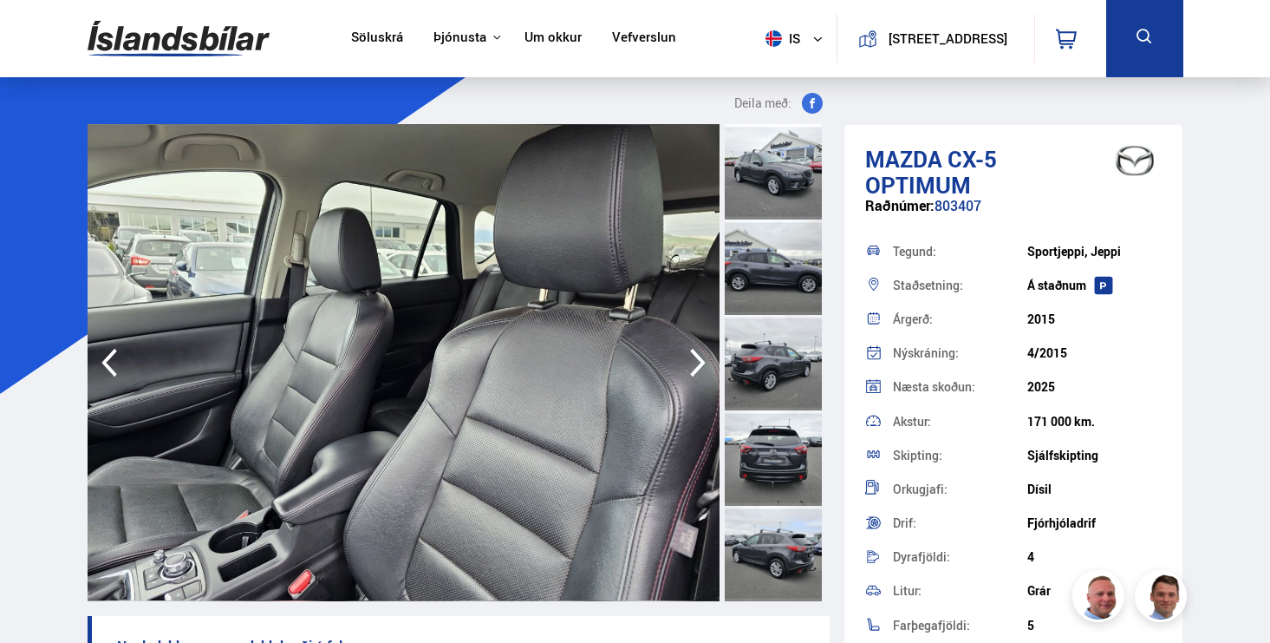
click at [701, 357] on icon "button" at bounding box center [698, 363] width 35 height 42
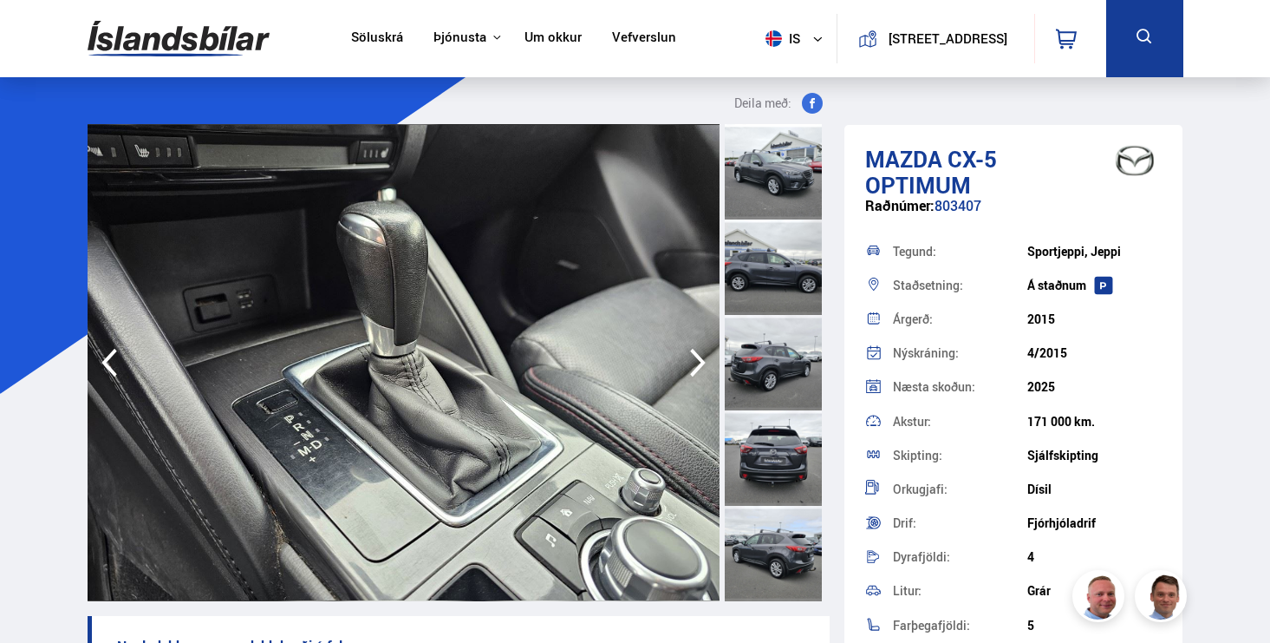
click at [701, 357] on icon "button" at bounding box center [698, 363] width 35 height 42
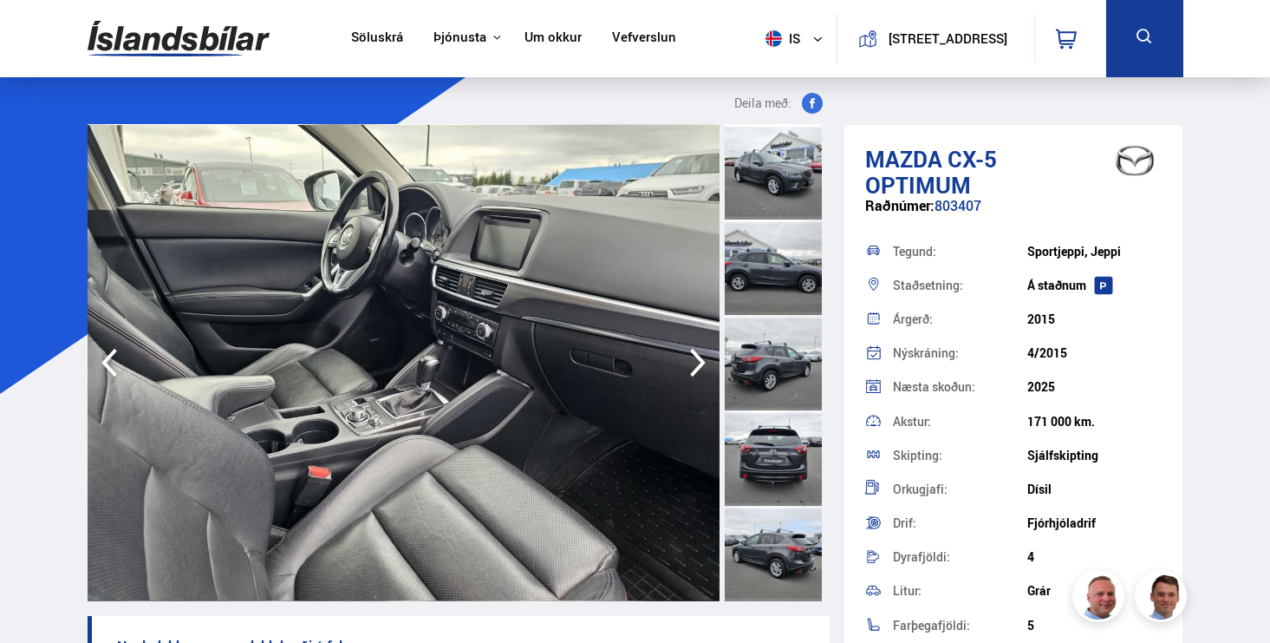
click at [701, 357] on icon "button" at bounding box center [698, 363] width 35 height 42
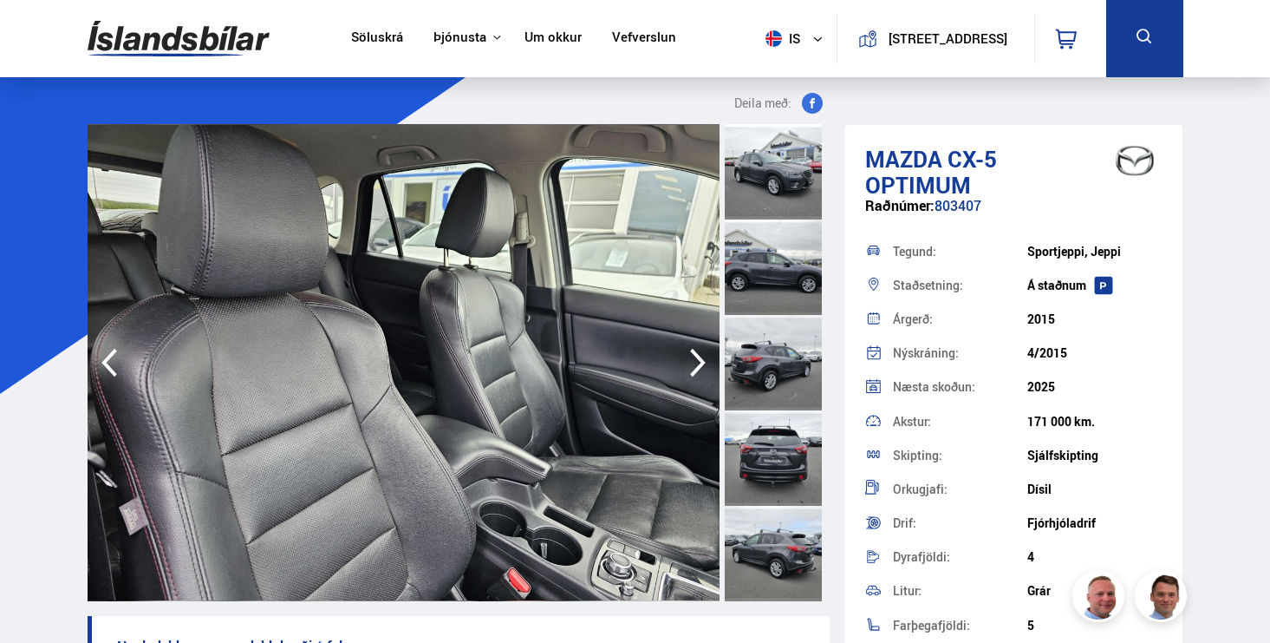
click at [701, 357] on icon "button" at bounding box center [698, 363] width 35 height 42
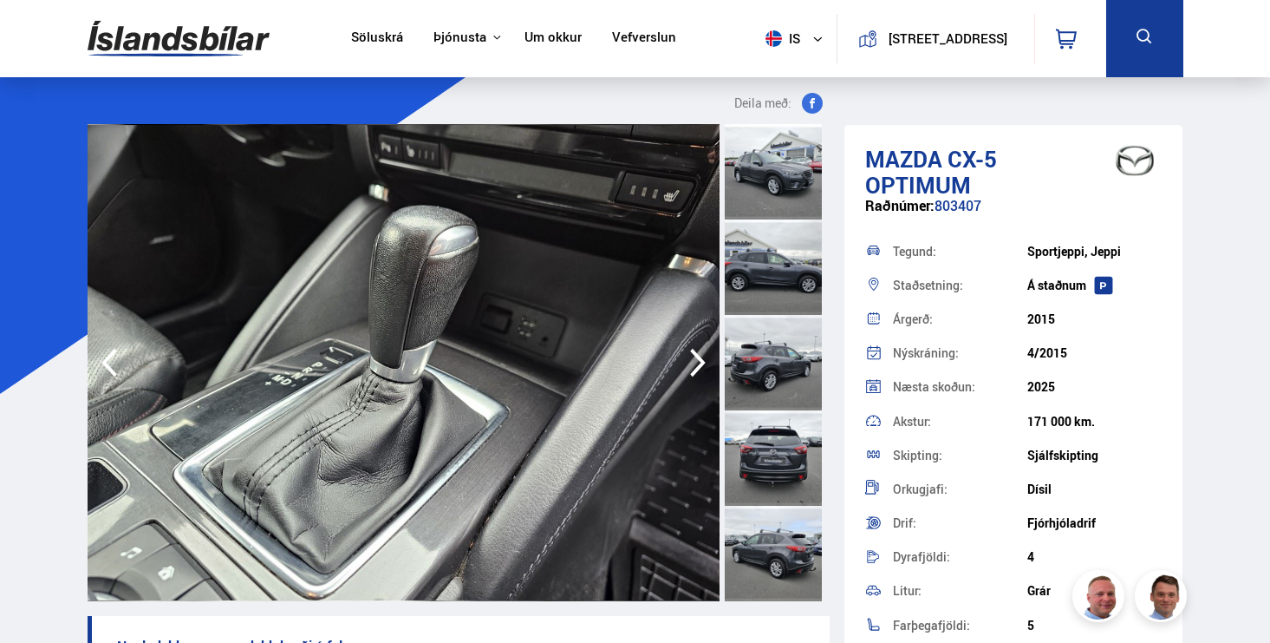
click at [701, 357] on icon "button" at bounding box center [698, 363] width 35 height 42
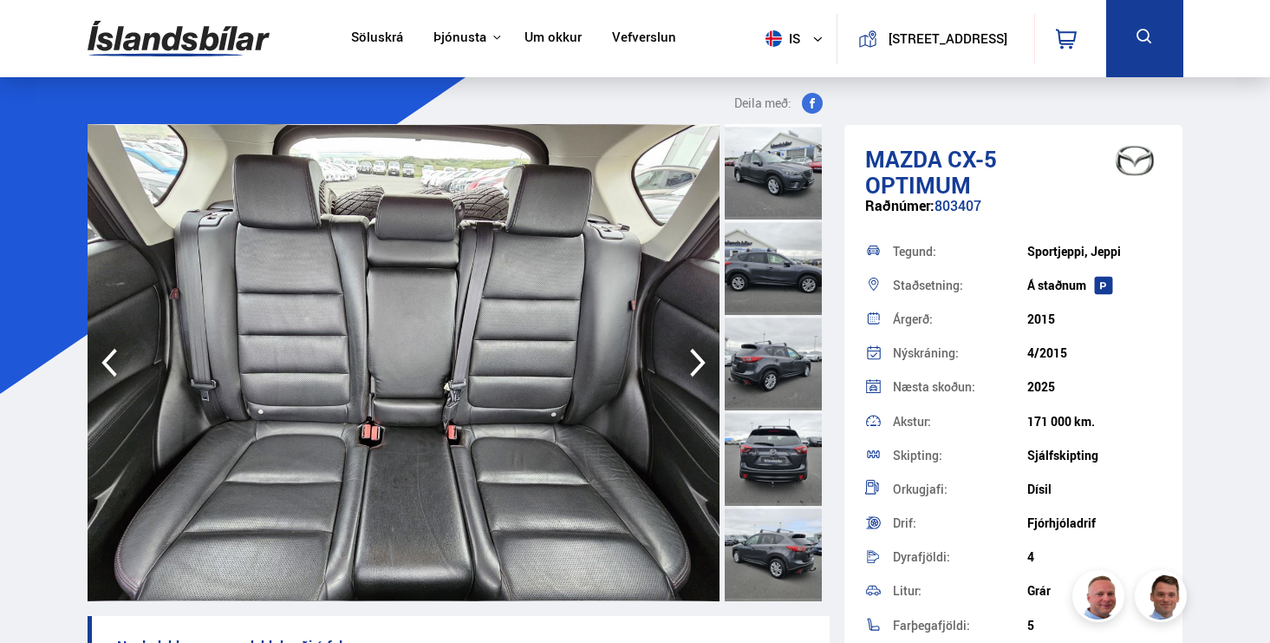
click at [701, 357] on icon "button" at bounding box center [698, 363] width 35 height 42
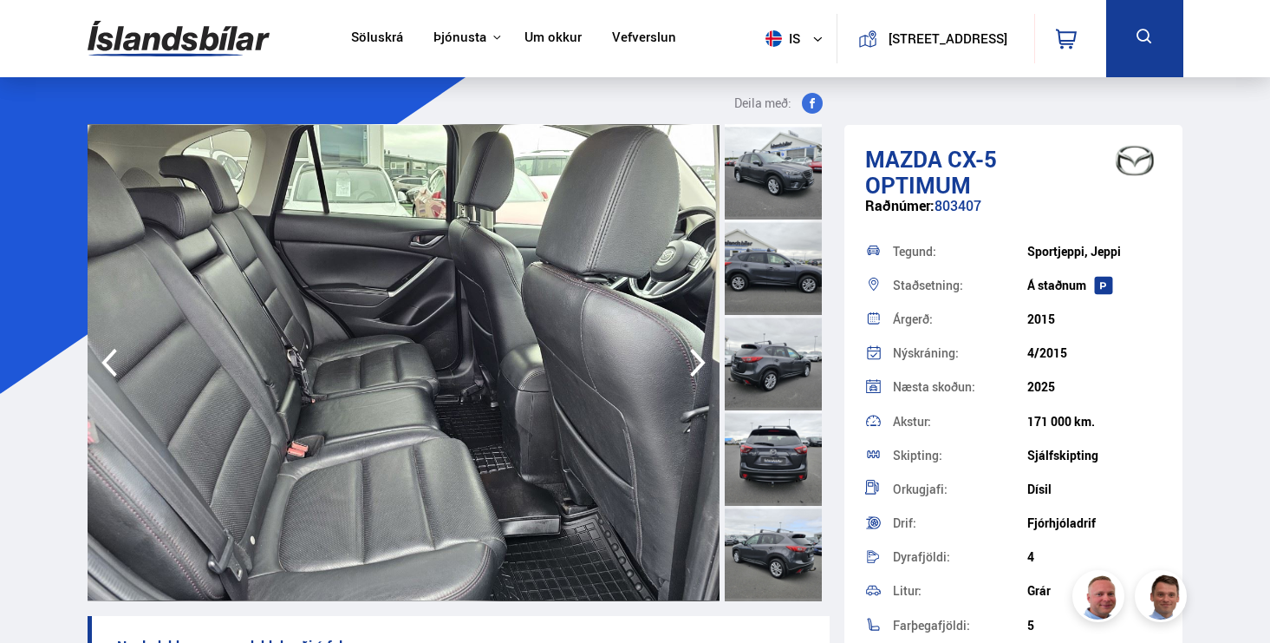
click at [701, 356] on icon "button" at bounding box center [698, 363] width 35 height 42
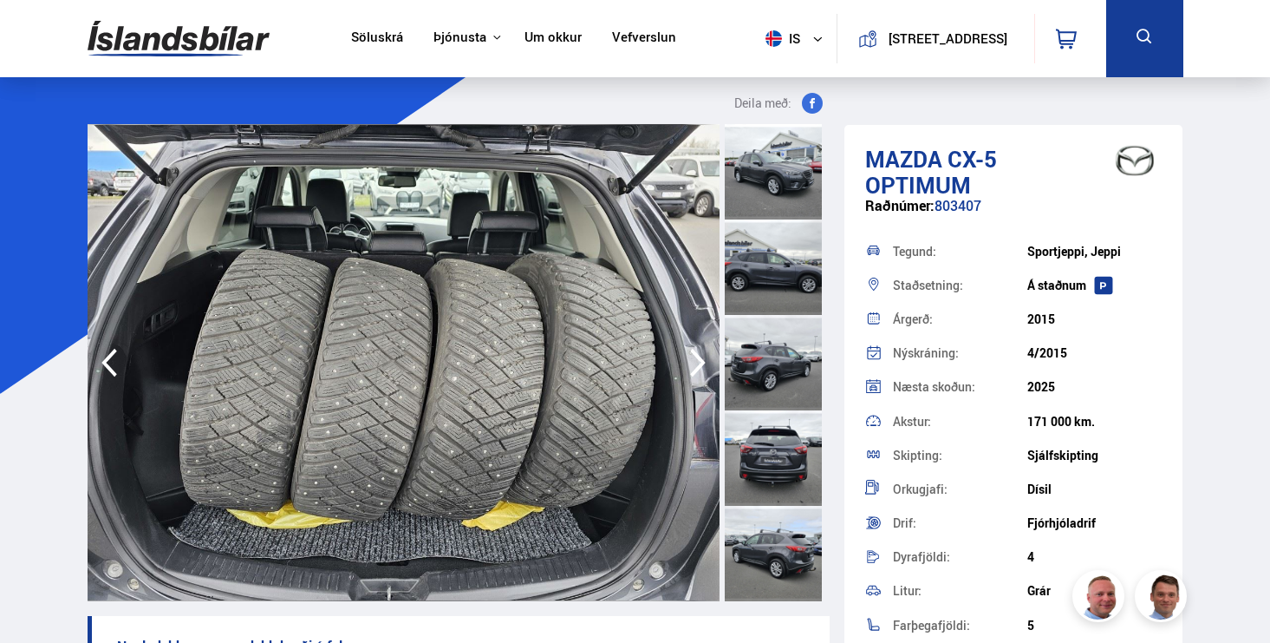
click at [701, 356] on icon "button" at bounding box center [698, 363] width 35 height 42
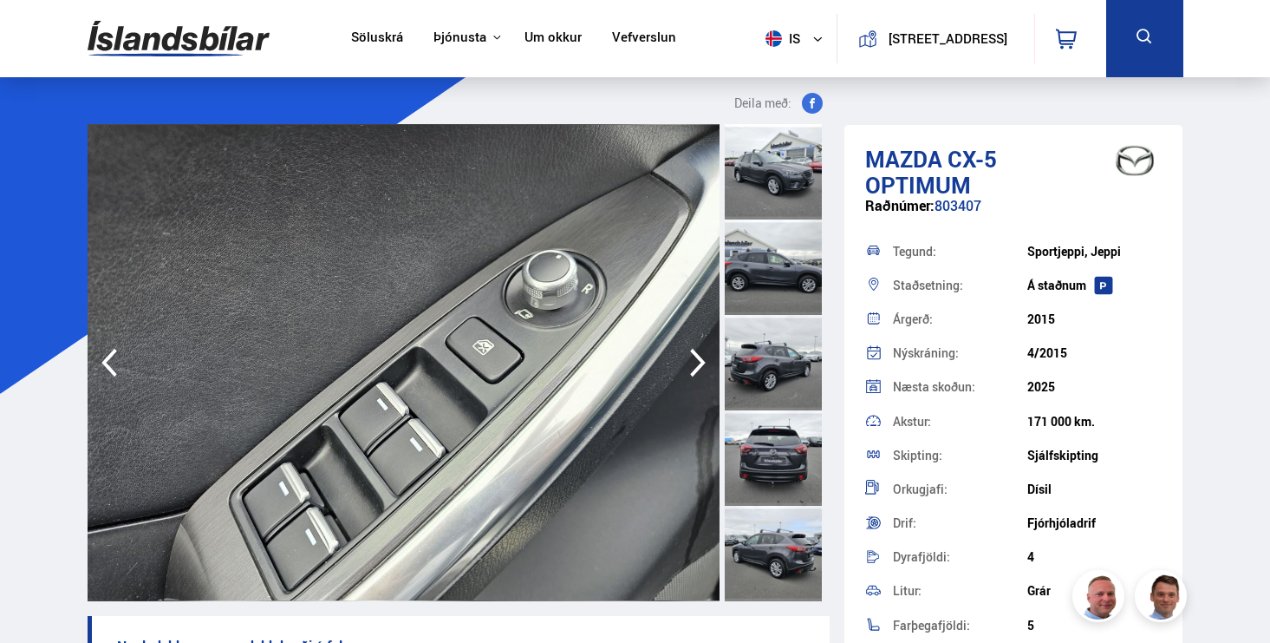
click at [701, 356] on icon "button" at bounding box center [698, 363] width 35 height 42
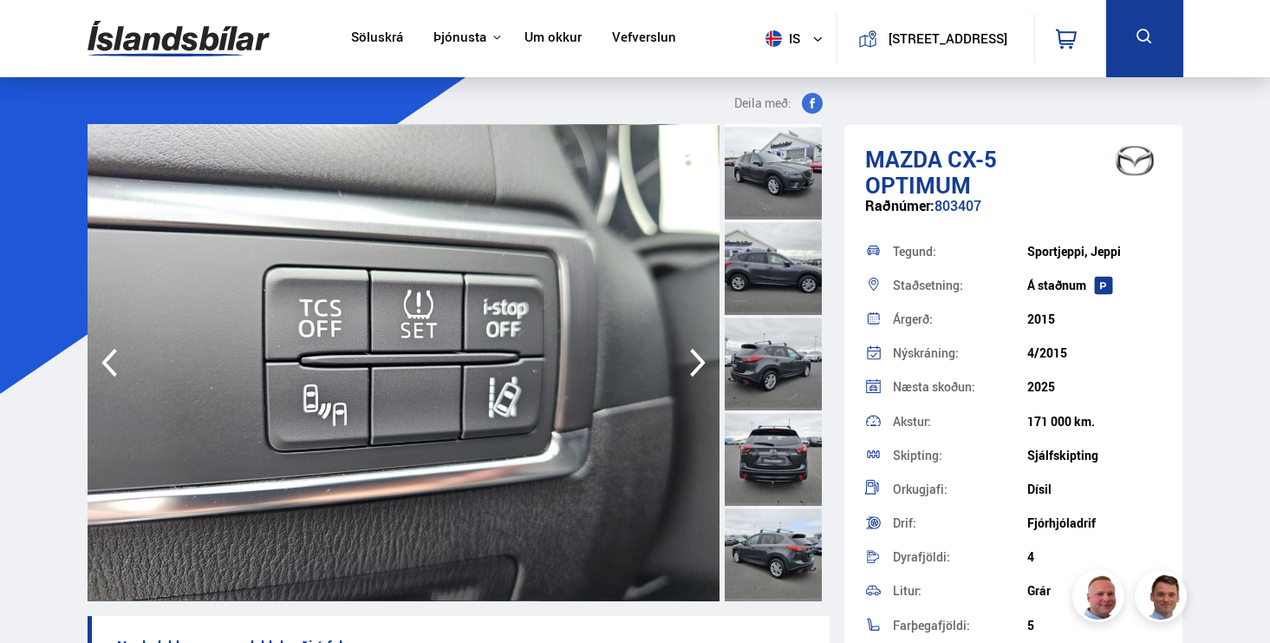
click at [701, 356] on icon "button" at bounding box center [698, 363] width 35 height 42
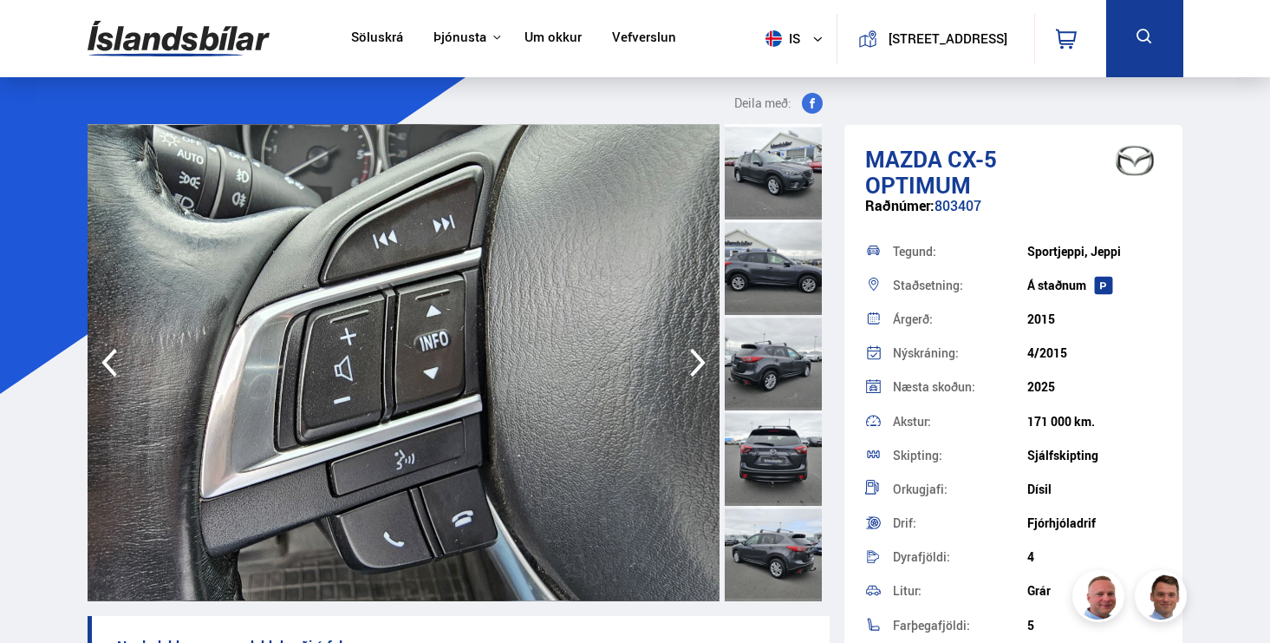
click at [701, 356] on icon "button" at bounding box center [698, 363] width 35 height 42
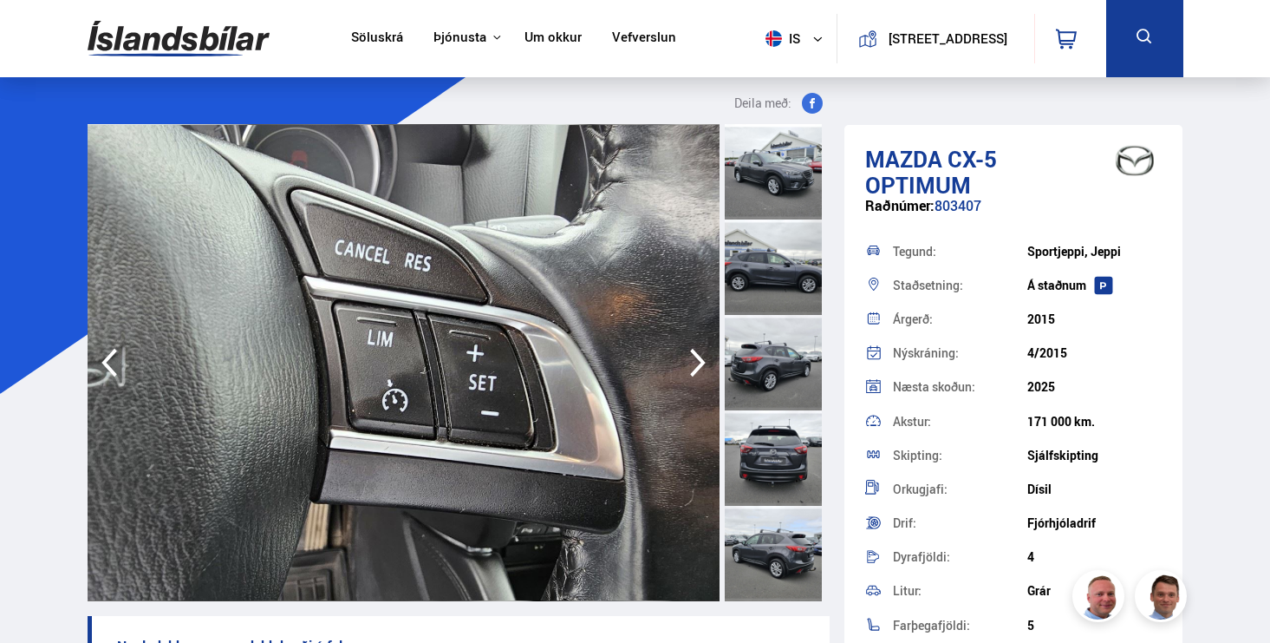
click at [701, 356] on icon "button" at bounding box center [698, 363] width 35 height 42
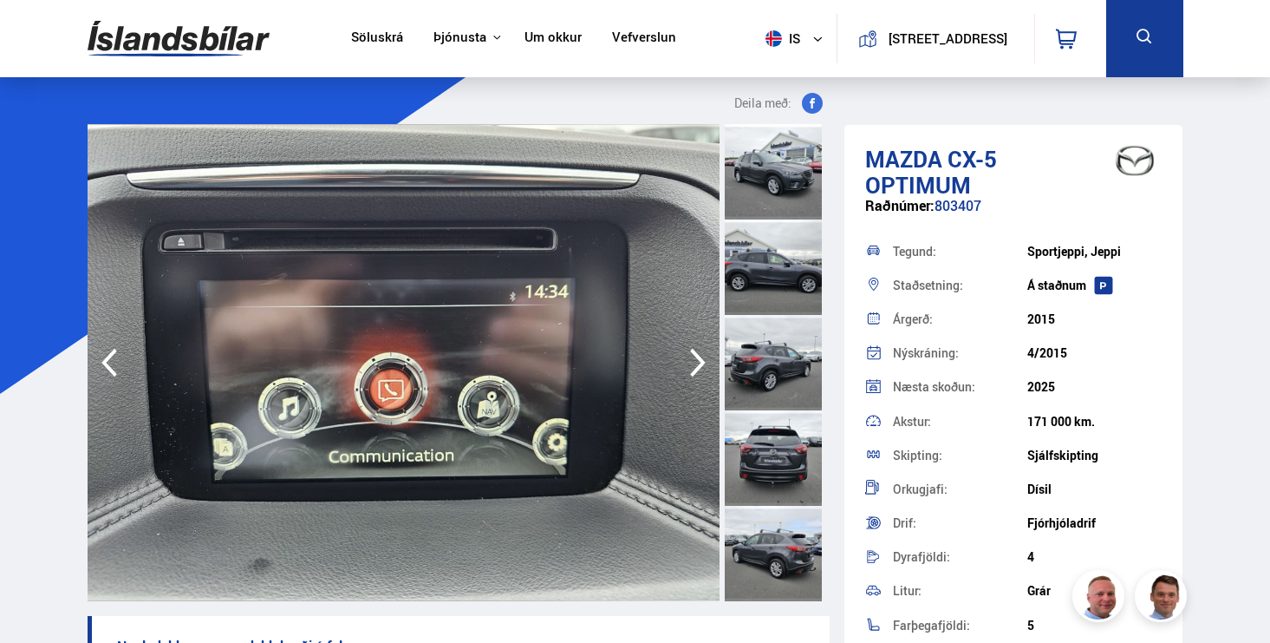
click at [701, 356] on icon "button" at bounding box center [698, 363] width 35 height 42
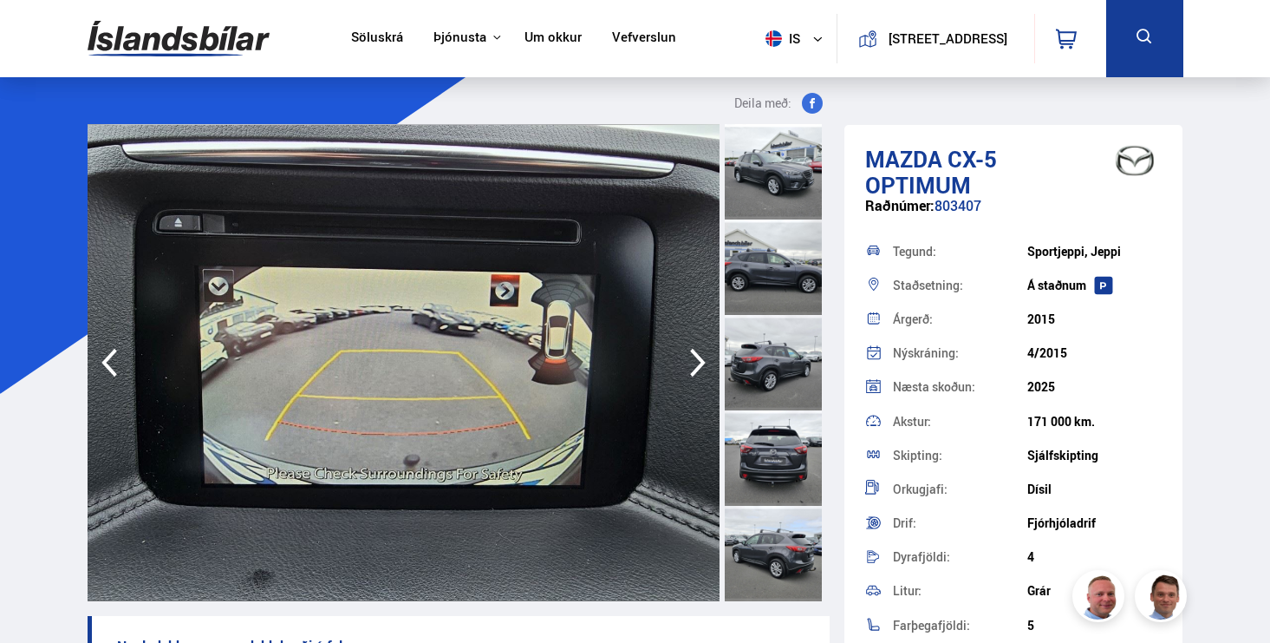
click at [701, 356] on icon "button" at bounding box center [698, 363] width 35 height 42
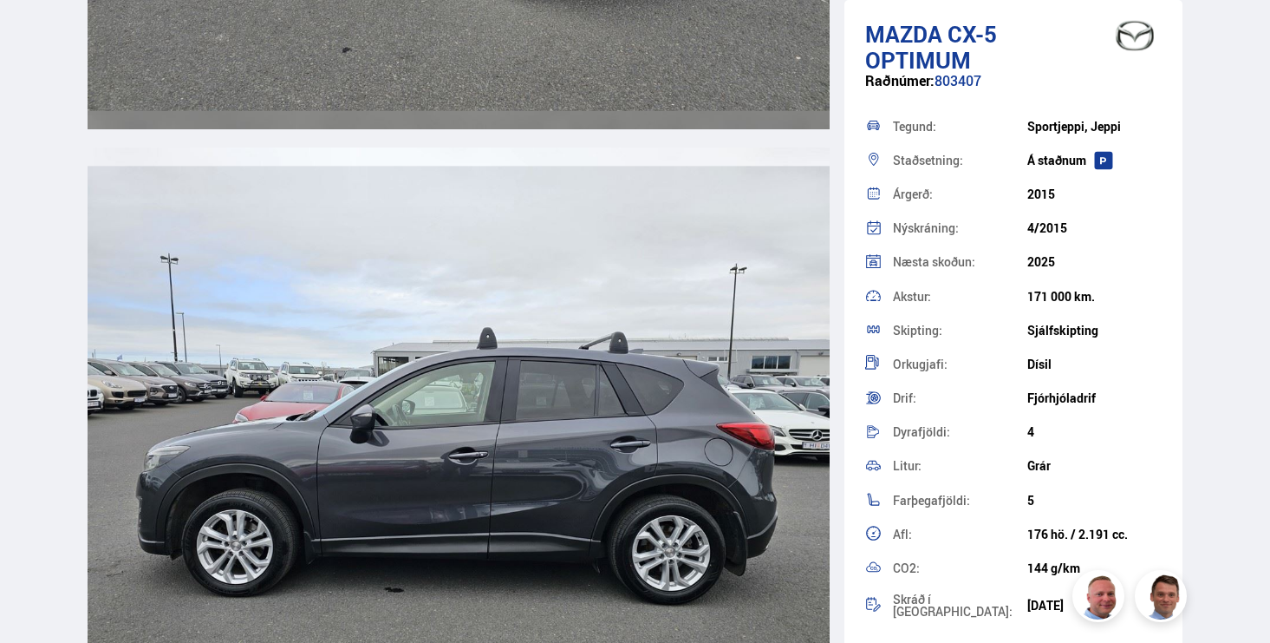
scroll to position [5191, 0]
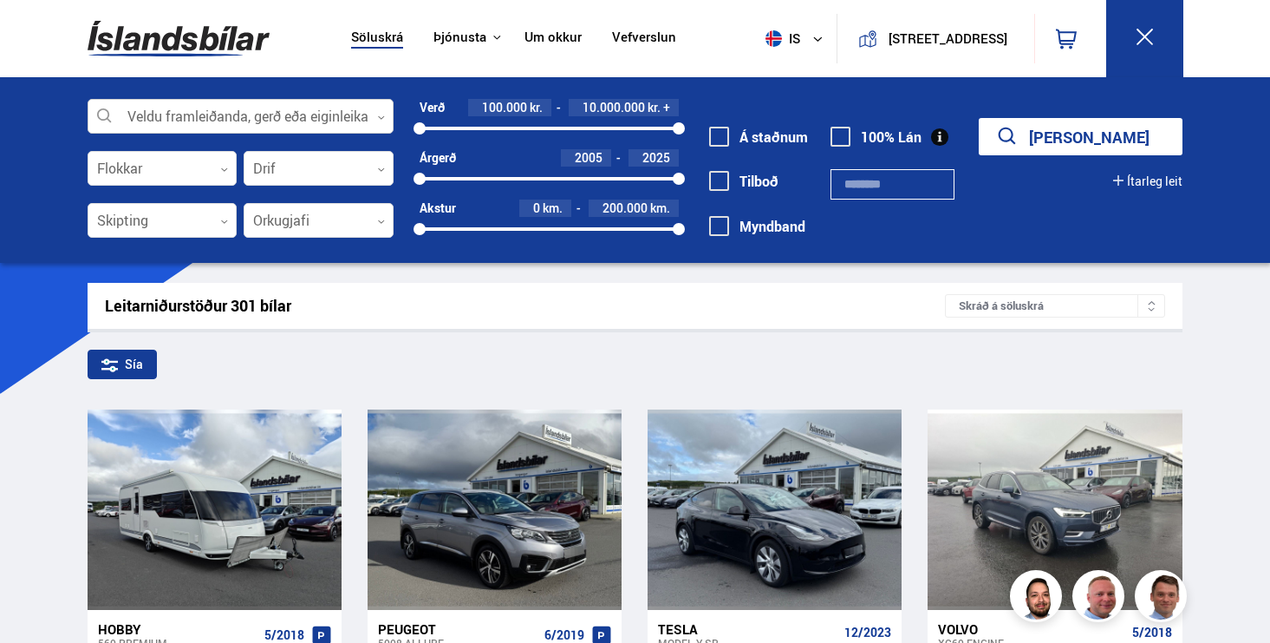
click at [204, 125] on div at bounding box center [241, 117] width 307 height 35
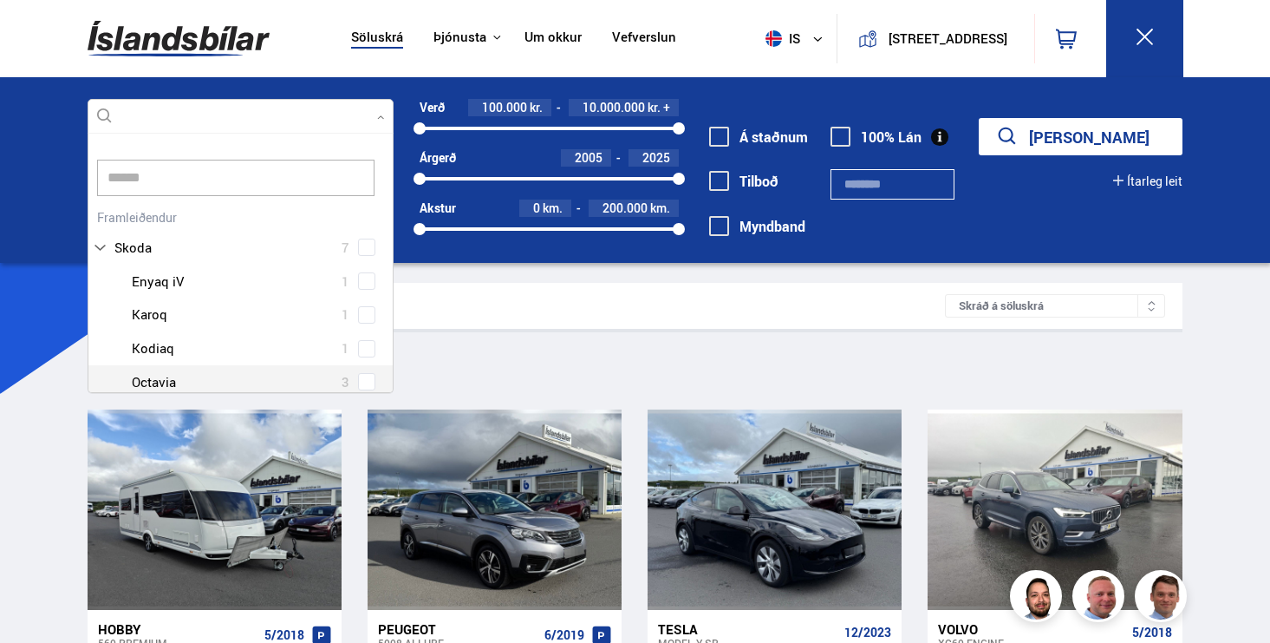
click at [271, 377] on div at bounding box center [258, 381] width 262 height 25
type input "*****"
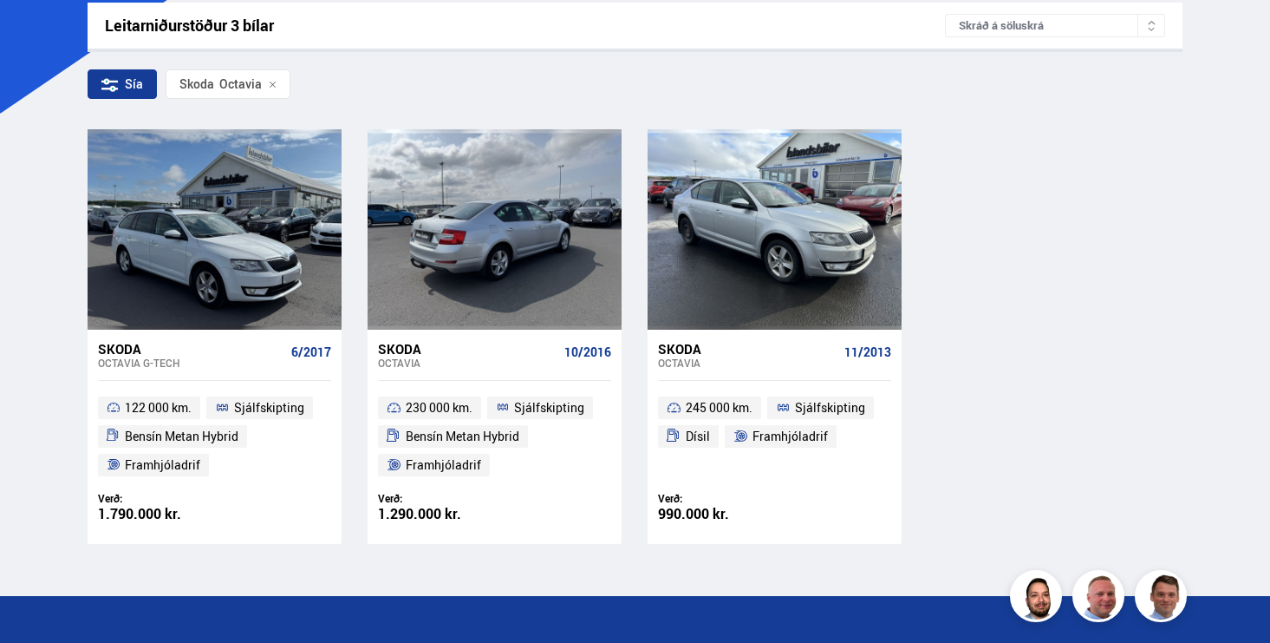
scroll to position [291, 0]
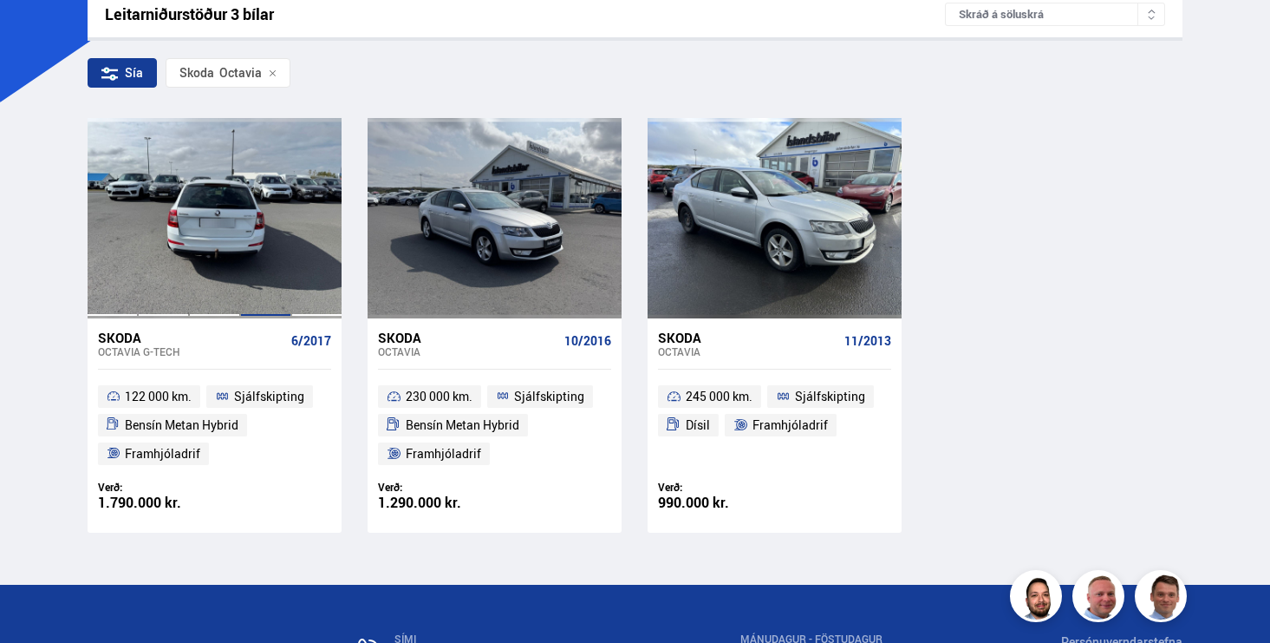
click at [286, 246] on div at bounding box center [265, 217] width 51 height 199
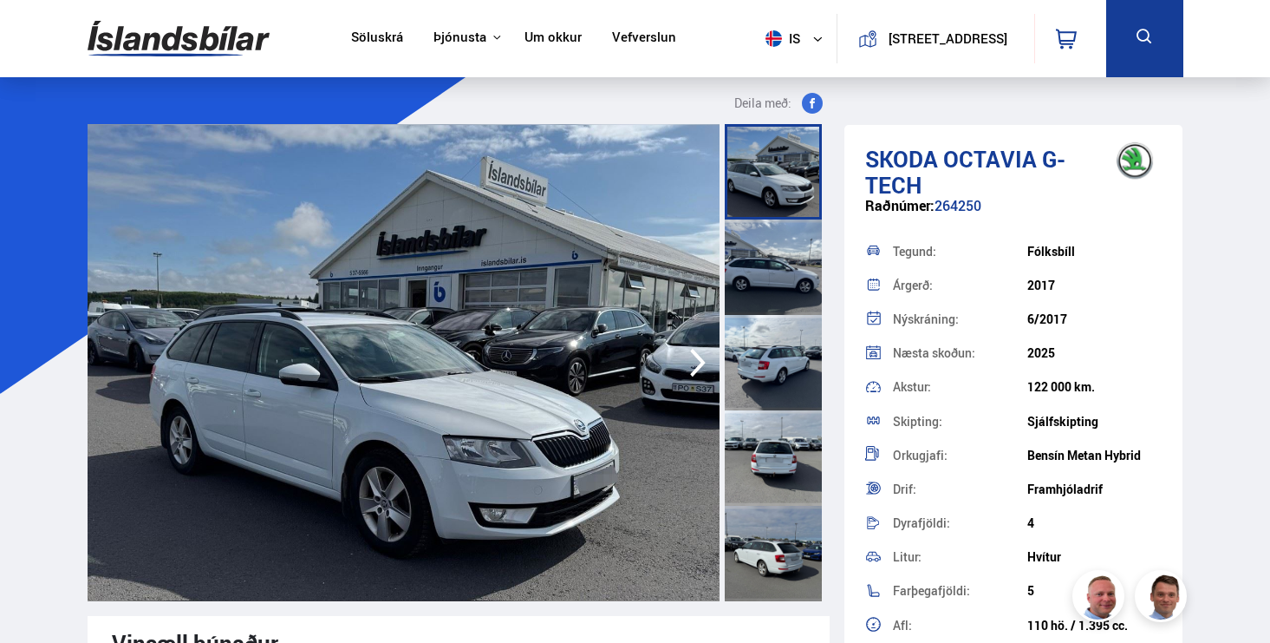
click at [458, 358] on img at bounding box center [404, 362] width 633 height 477
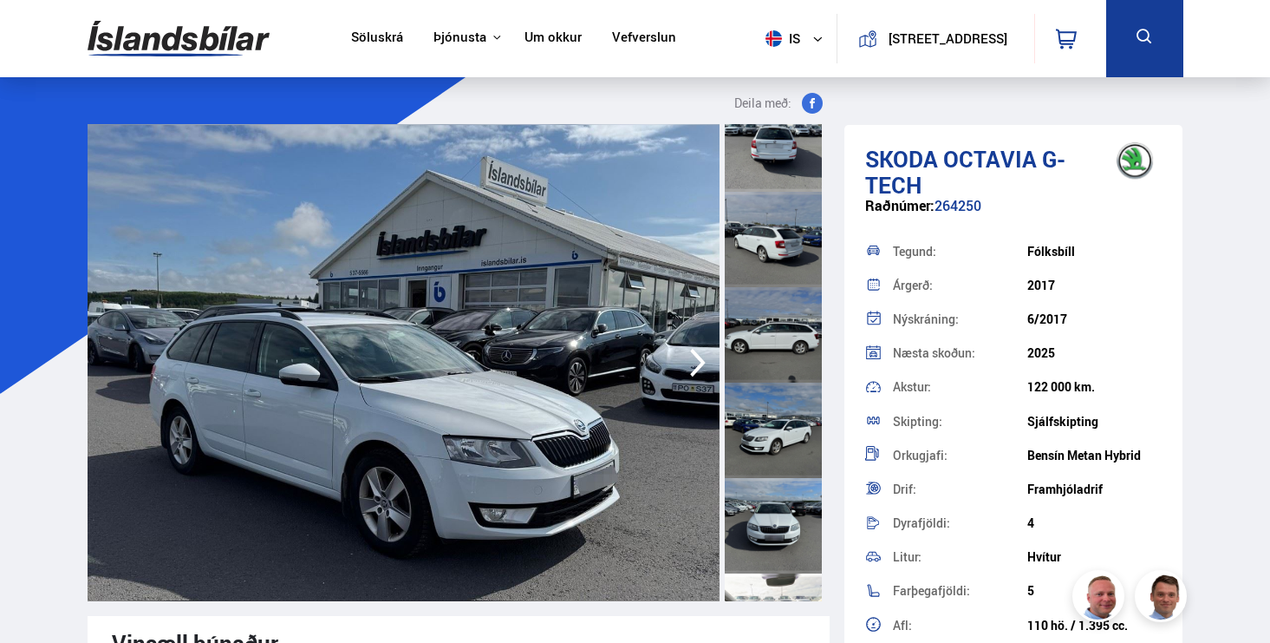
click at [361, 35] on link "Söluskrá" at bounding box center [377, 38] width 52 height 18
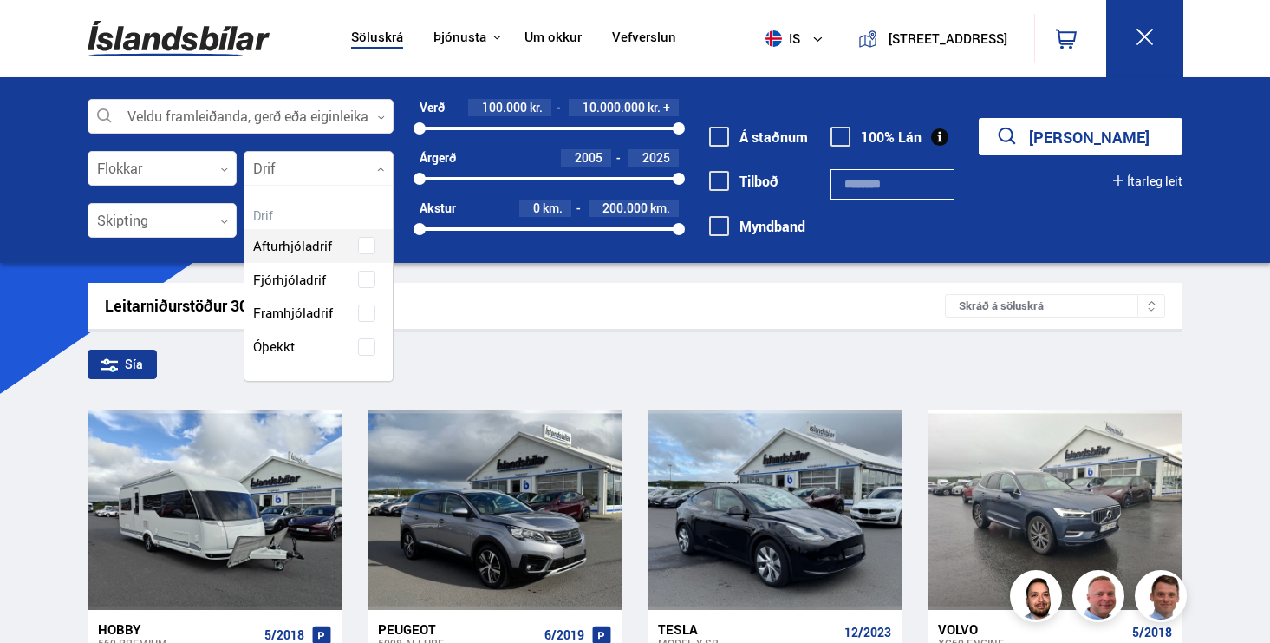
click at [334, 173] on div at bounding box center [319, 169] width 150 height 35
click at [361, 273] on div "Afturhjóladrif Fjórhjóladrif Framhjóladrif Óþekkt" at bounding box center [319, 283] width 148 height 160
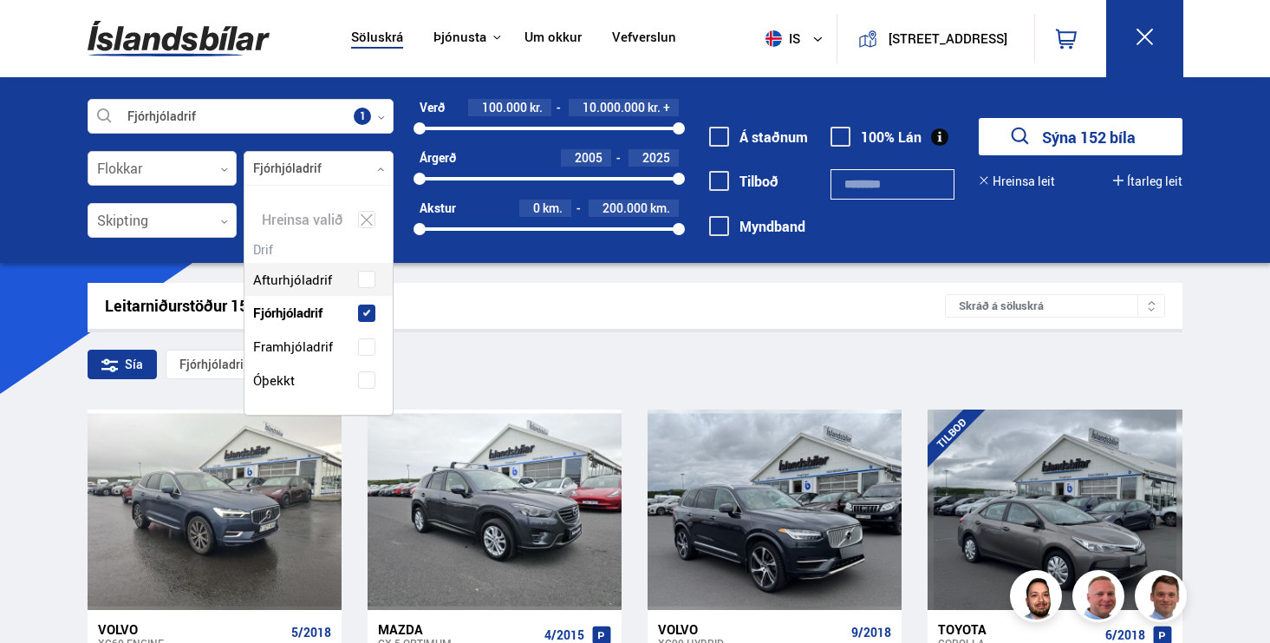
click at [178, 178] on div at bounding box center [163, 169] width 150 height 35
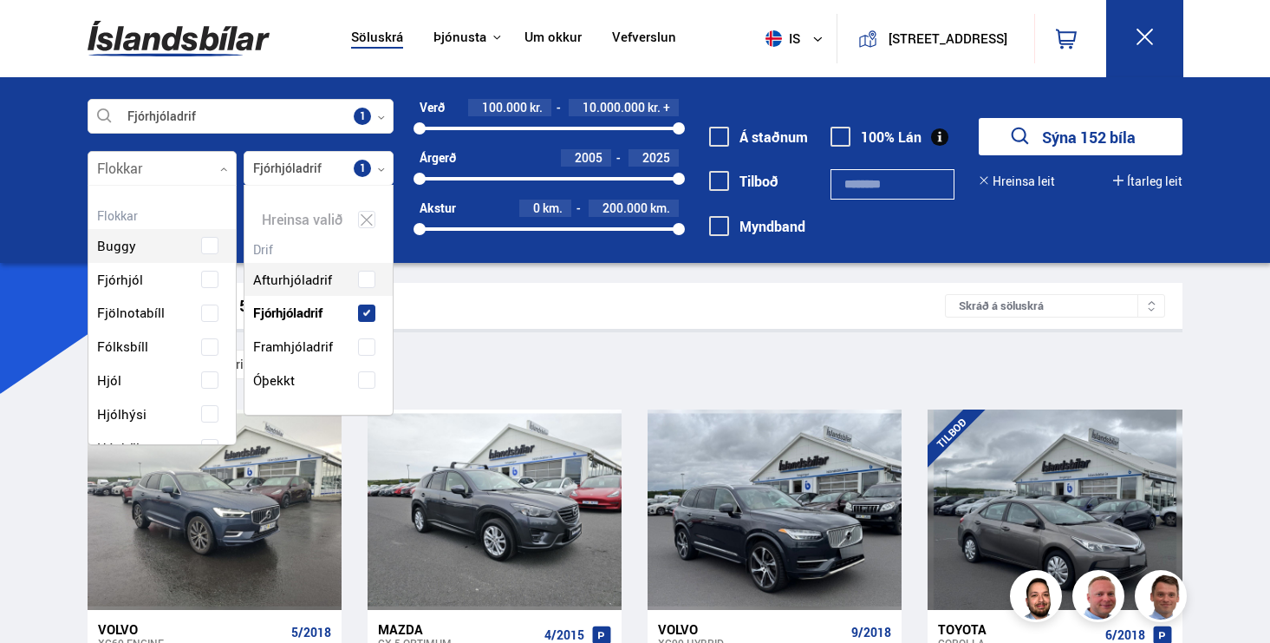
scroll to position [258, 144]
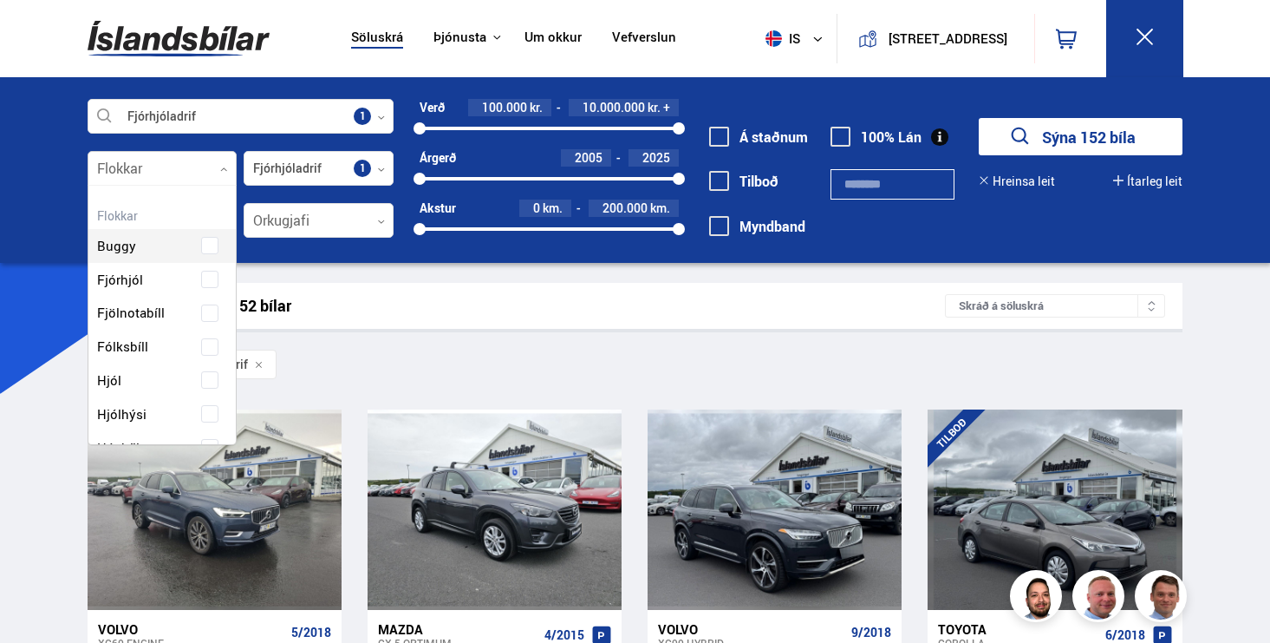
click at [433, 285] on div "Leitarniðurstöður 152 bílar Skráð á söluskrá" at bounding box center [635, 306] width 1095 height 46
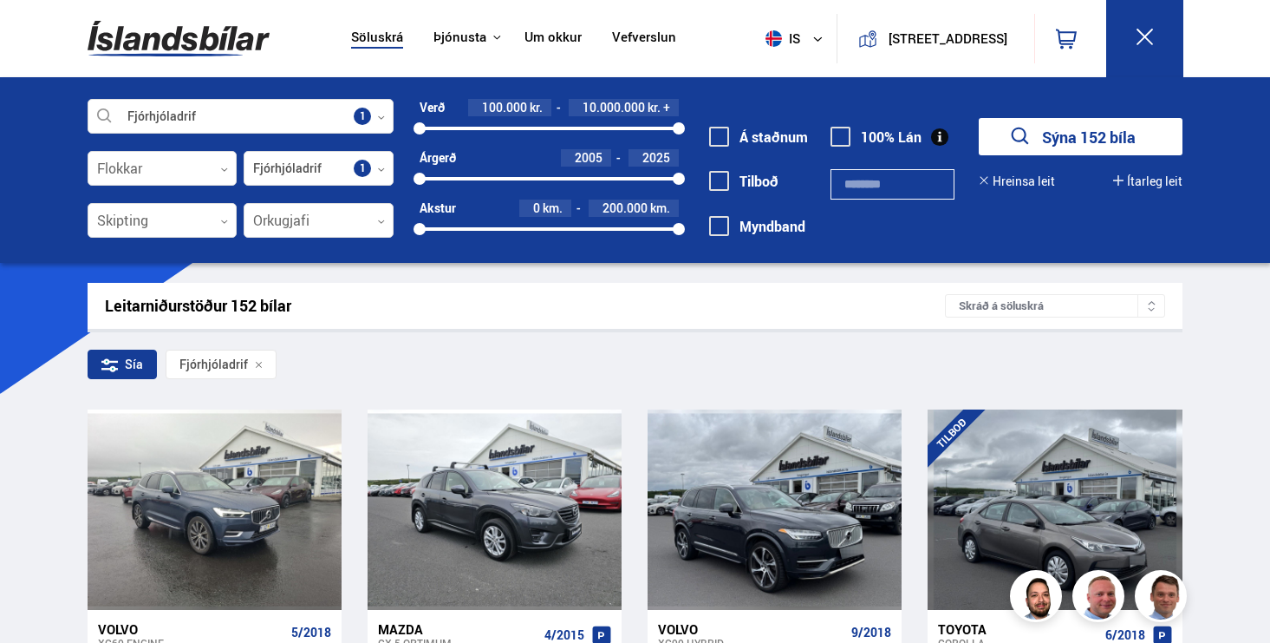
click at [483, 182] on div "2005 2025" at bounding box center [549, 179] width 259 height 16
click at [470, 181] on div "2010 2025" at bounding box center [549, 179] width 259 height 16
click at [460, 179] on div "2009 2025" at bounding box center [549, 178] width 259 height 3
click at [448, 179] on div "2008 2025" at bounding box center [549, 178] width 259 height 3
click at [844, 283] on div "Leitarniðurstöður 150 bílar Skráð á söluskrá" at bounding box center [635, 306] width 1095 height 46
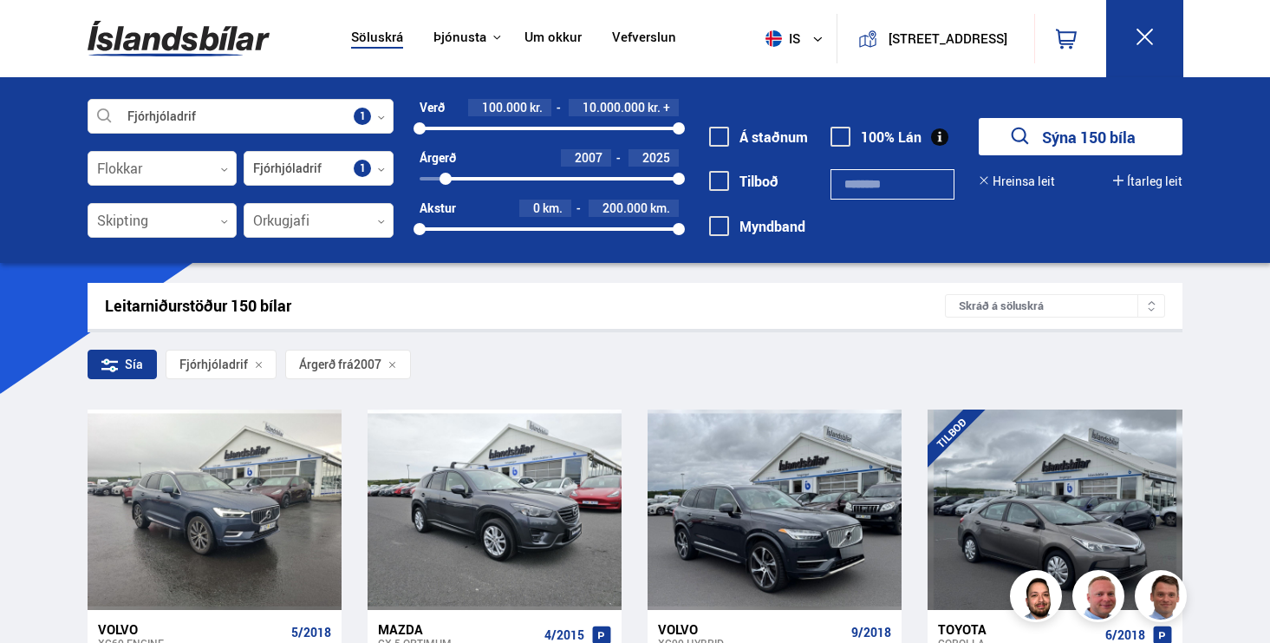
click at [459, 177] on div at bounding box center [562, 178] width 233 height 3
click at [474, 183] on div "2008 2025" at bounding box center [549, 179] width 259 height 16
click at [484, 178] on div at bounding box center [575, 178] width 207 height 3
click at [460, 125] on div "100000 10000000" at bounding box center [549, 129] width 259 height 16
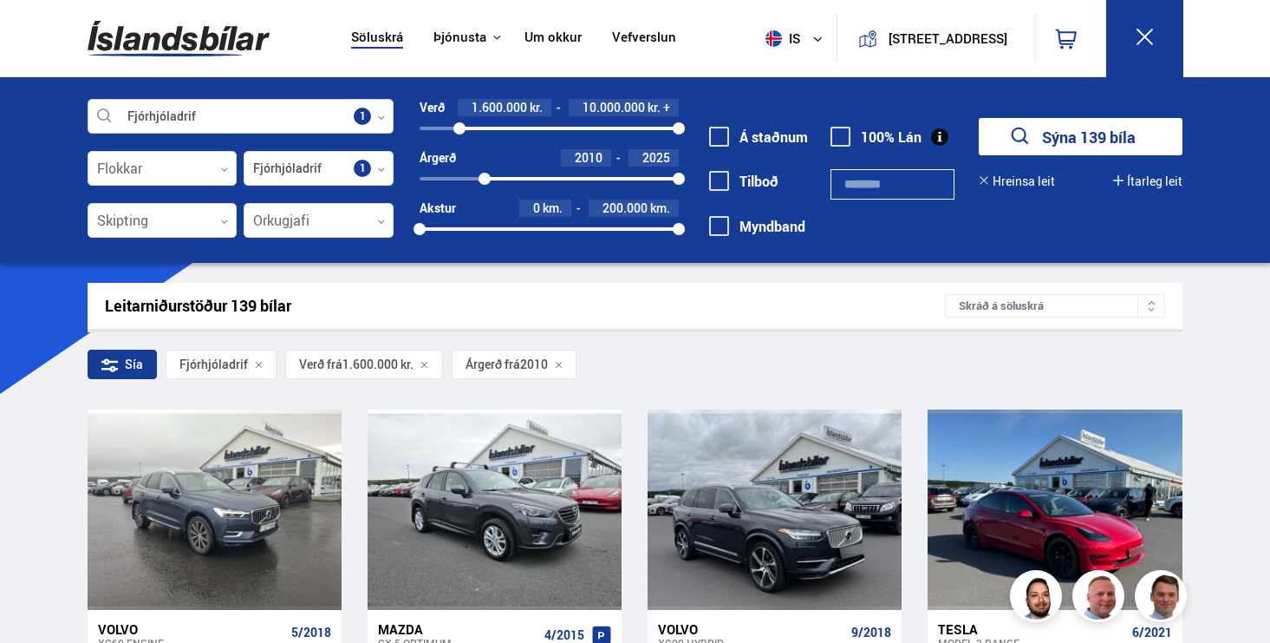
drag, startPoint x: 454, startPoint y: 125, endPoint x: 376, endPoint y: 125, distance: 77.2
click at [376, 125] on div "Fjórhjóladrif Veldu framleiðanda, gerð eða eiginleika 1 Flokkar 0 Fjórhjóladrif…" at bounding box center [636, 179] width 1124 height 160
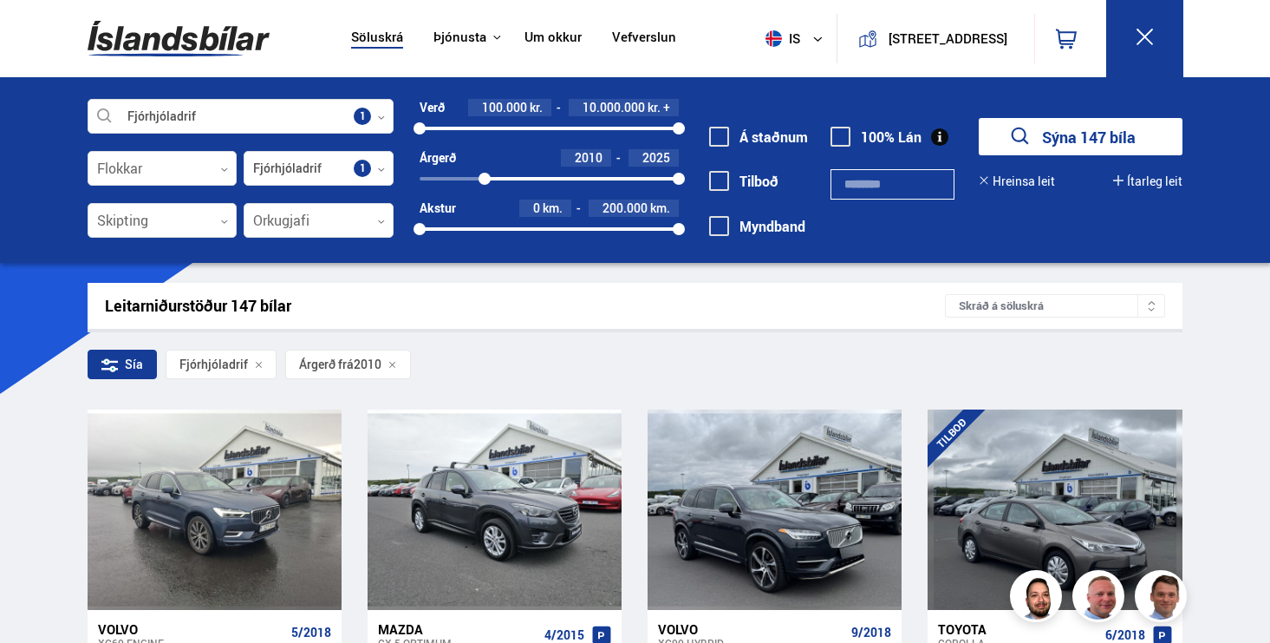
drag, startPoint x: 675, startPoint y: 228, endPoint x: 730, endPoint y: 231, distance: 55.6
click at [729, 232] on div "Fjórhjóladrif Veldu framleiðanda, gerð eða eiginleika 1 Flokkar 0 Fjórhjóladrif…" at bounding box center [636, 179] width 1124 height 160
click at [876, 238] on div "100% Lán" at bounding box center [893, 192] width 124 height 134
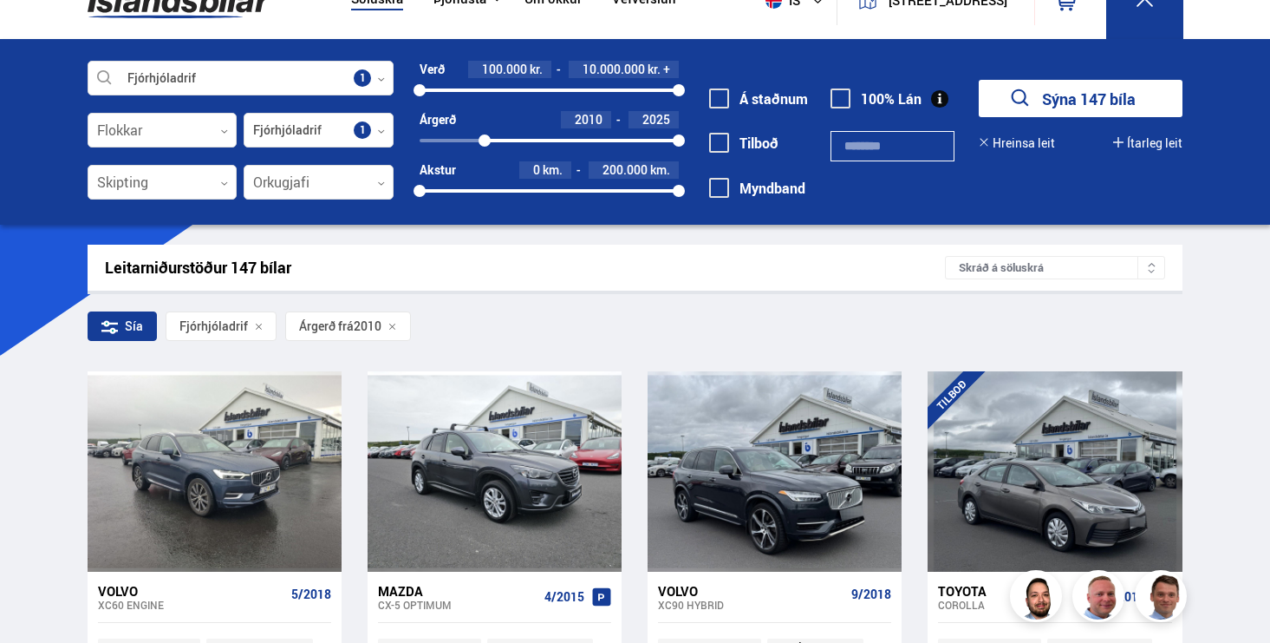
scroll to position [37, 0]
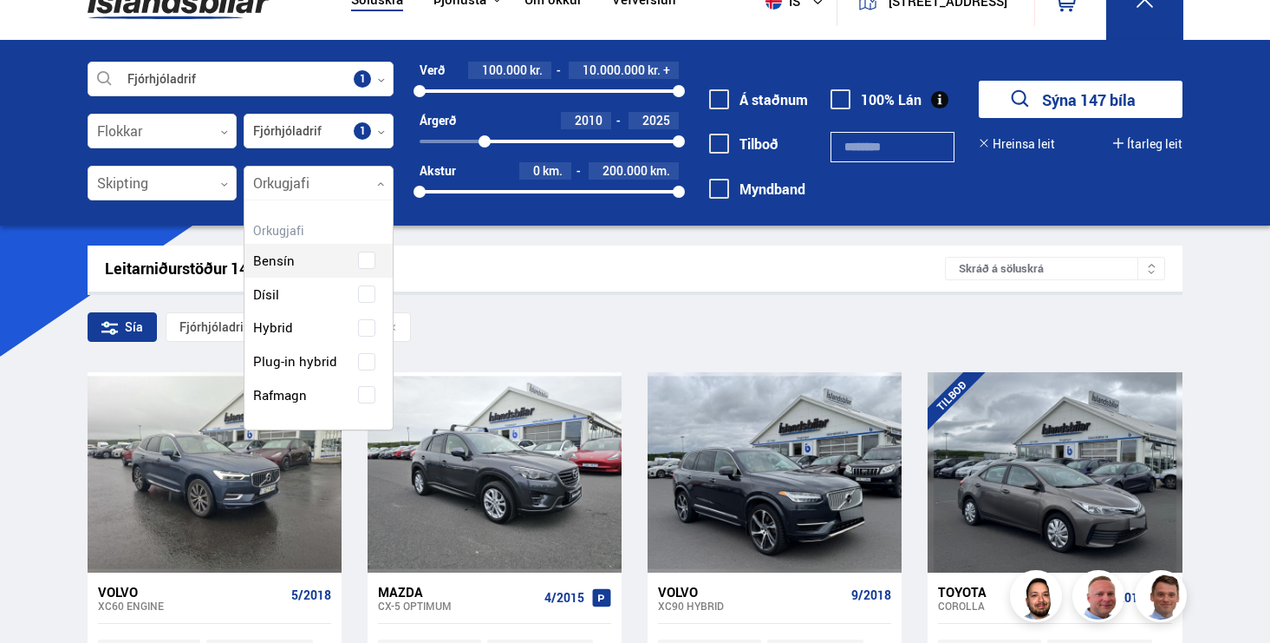
click at [343, 179] on div at bounding box center [319, 183] width 150 height 35
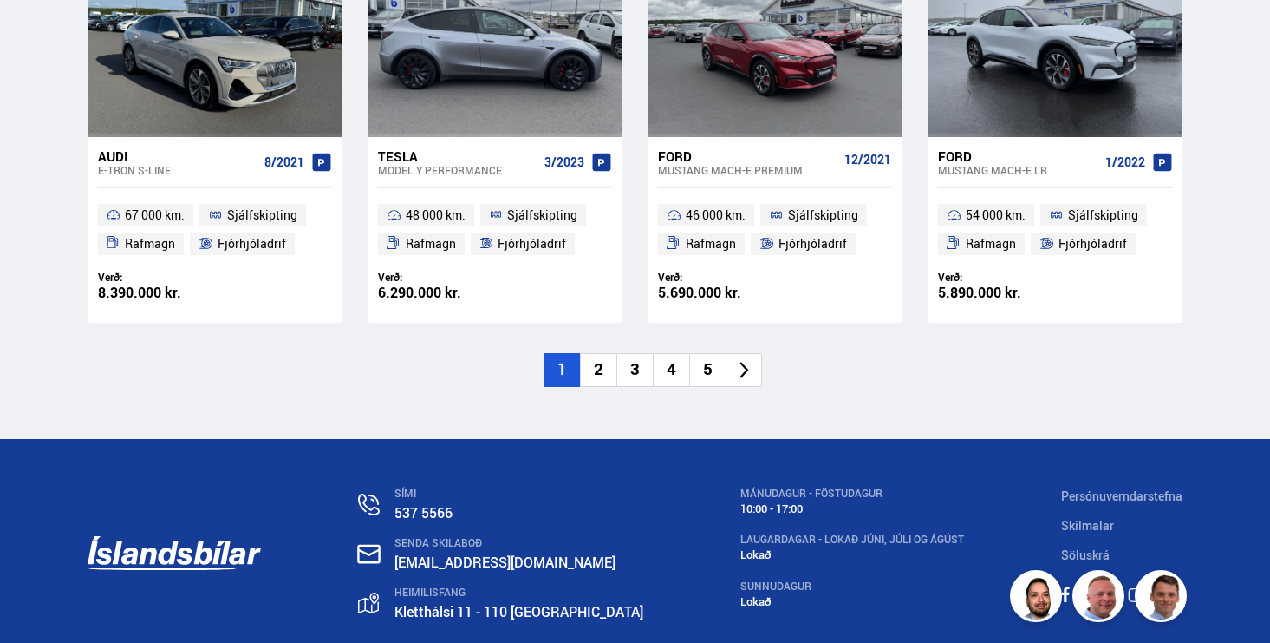
scroll to position [2711, 0]
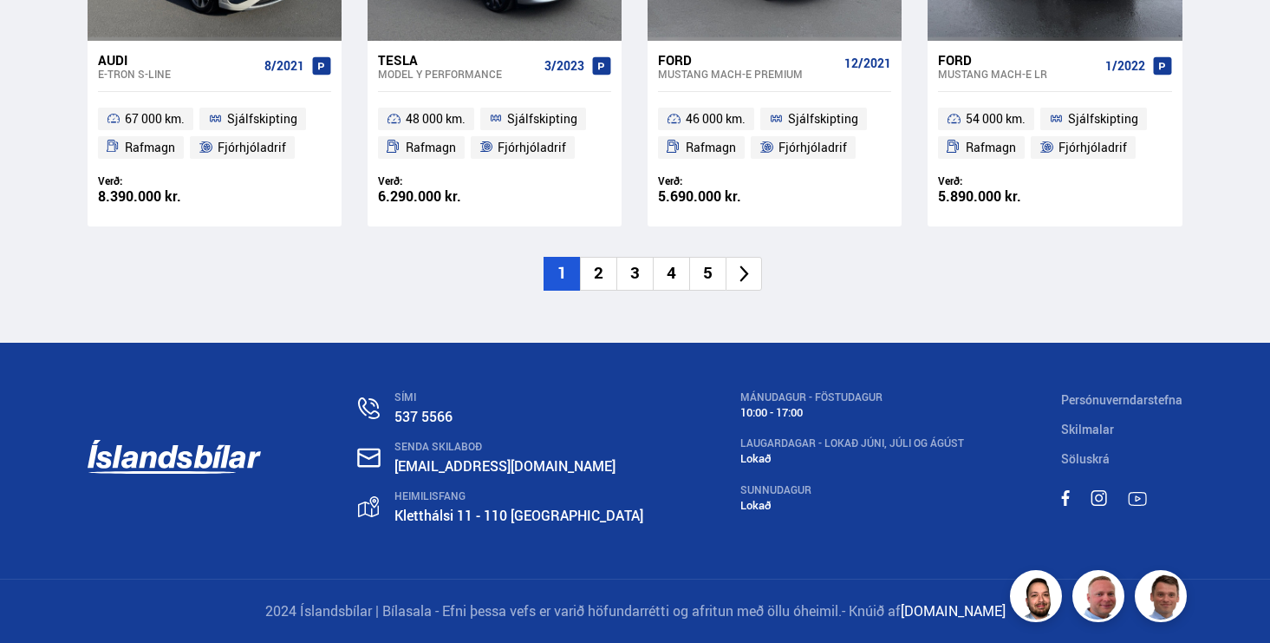
click at [602, 278] on li "2" at bounding box center [598, 274] width 36 height 34
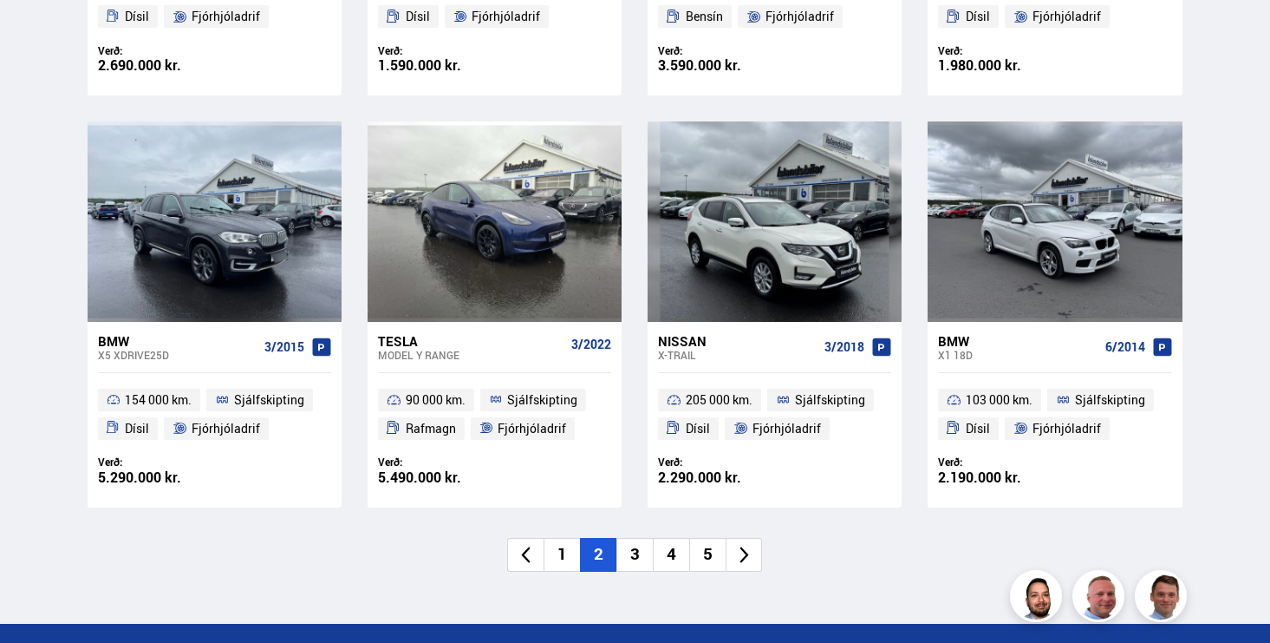
scroll to position [2501, 0]
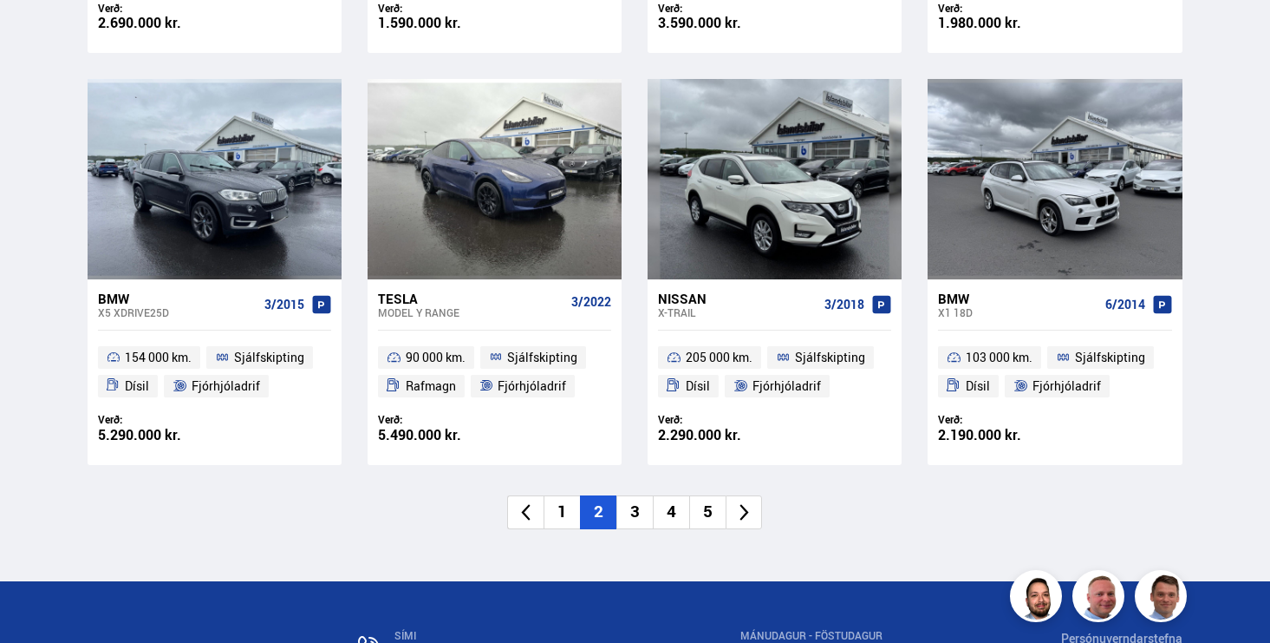
click at [639, 514] on li "3" at bounding box center [635, 512] width 36 height 34
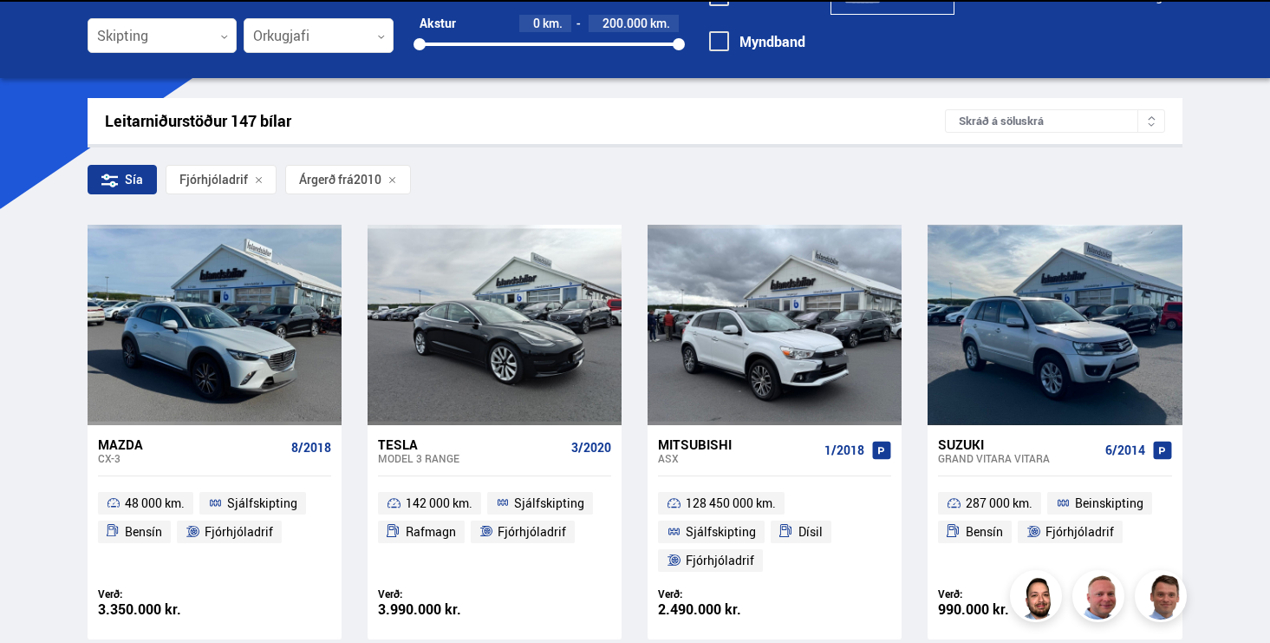
scroll to position [3, 0]
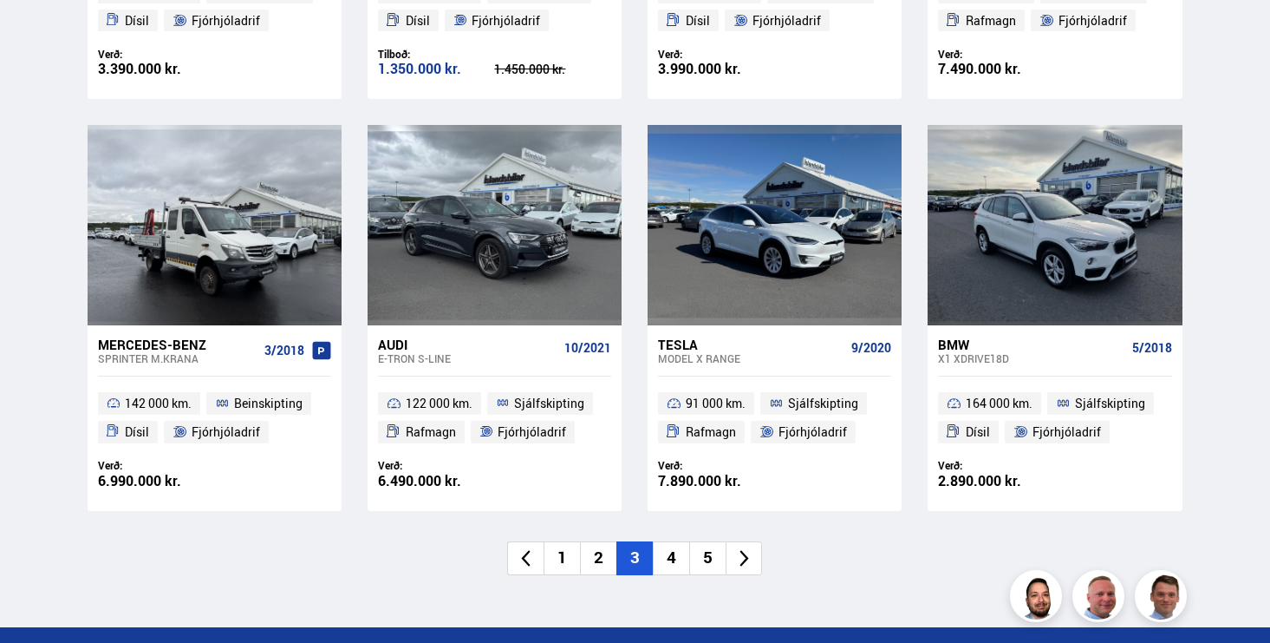
scroll to position [2428, 0]
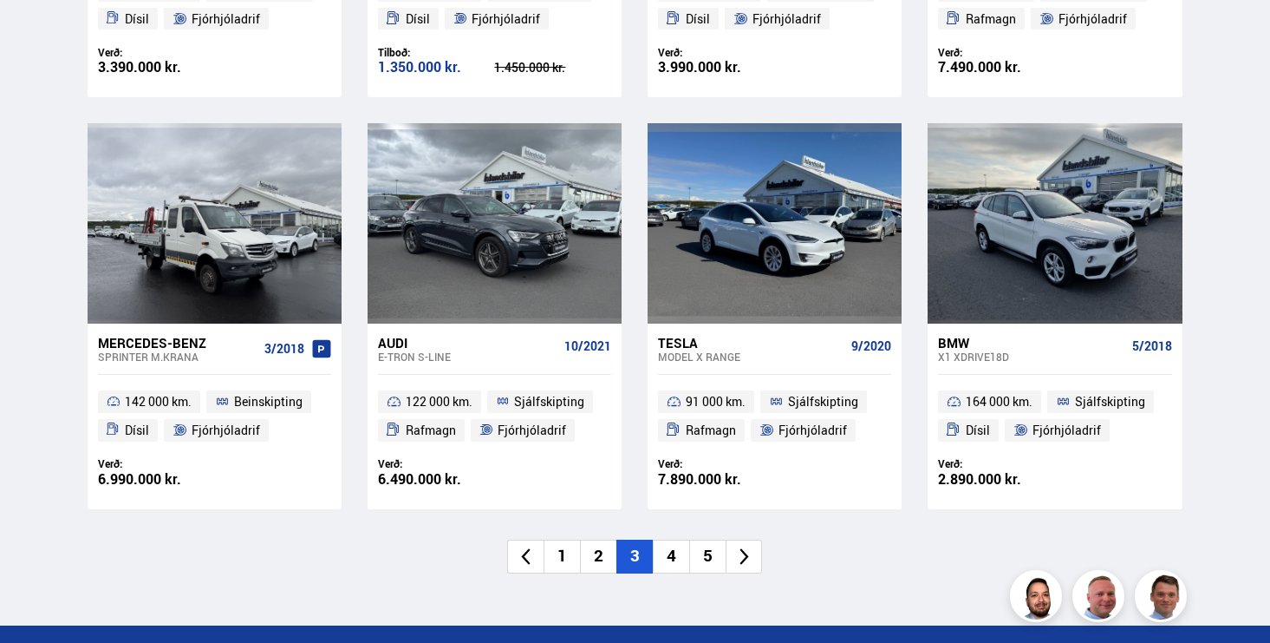
click at [678, 539] on li "4" at bounding box center [671, 556] width 36 height 34
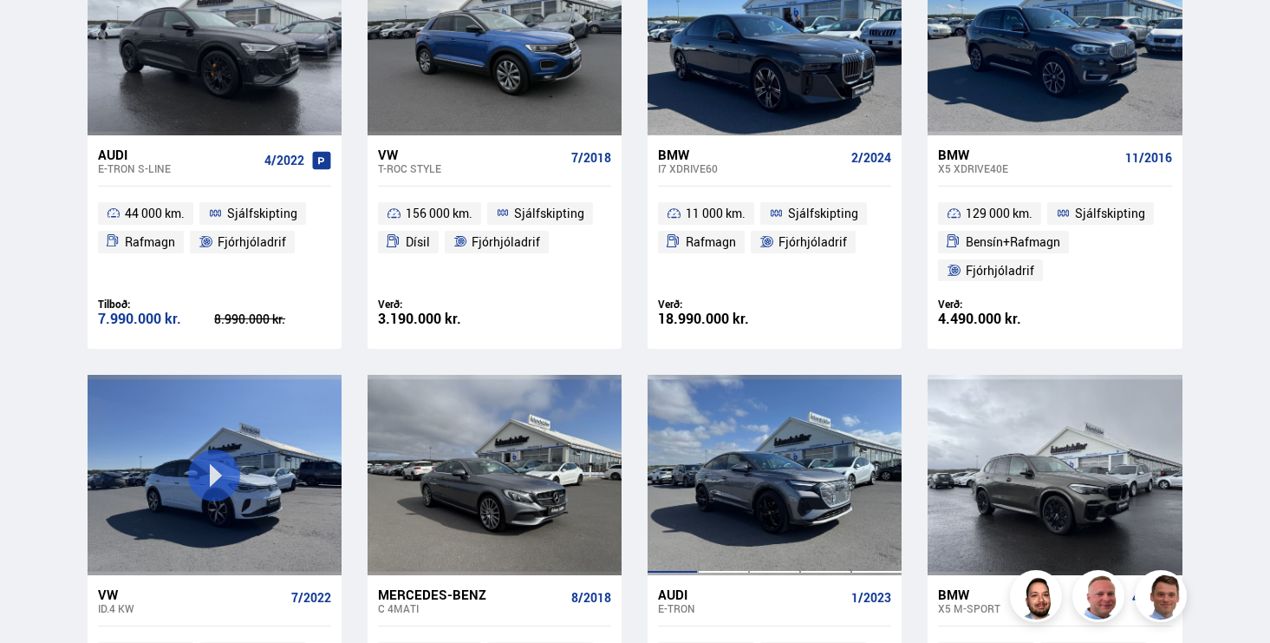
scroll to position [2222, 0]
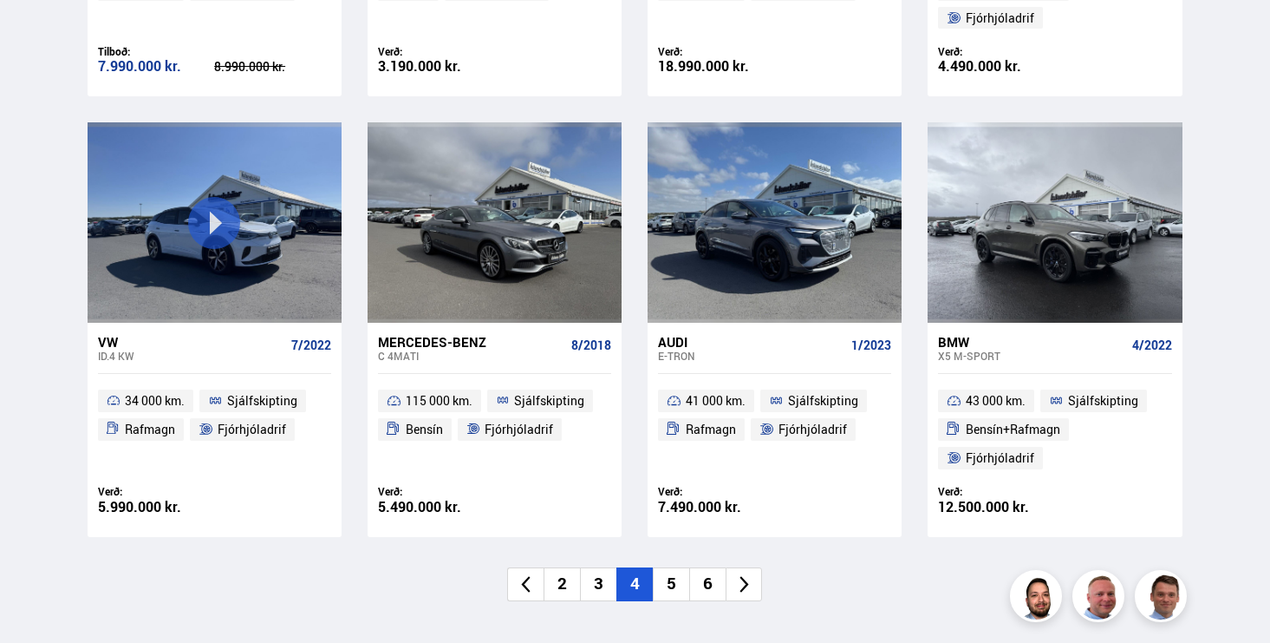
click at [675, 570] on li "5" at bounding box center [671, 584] width 36 height 34
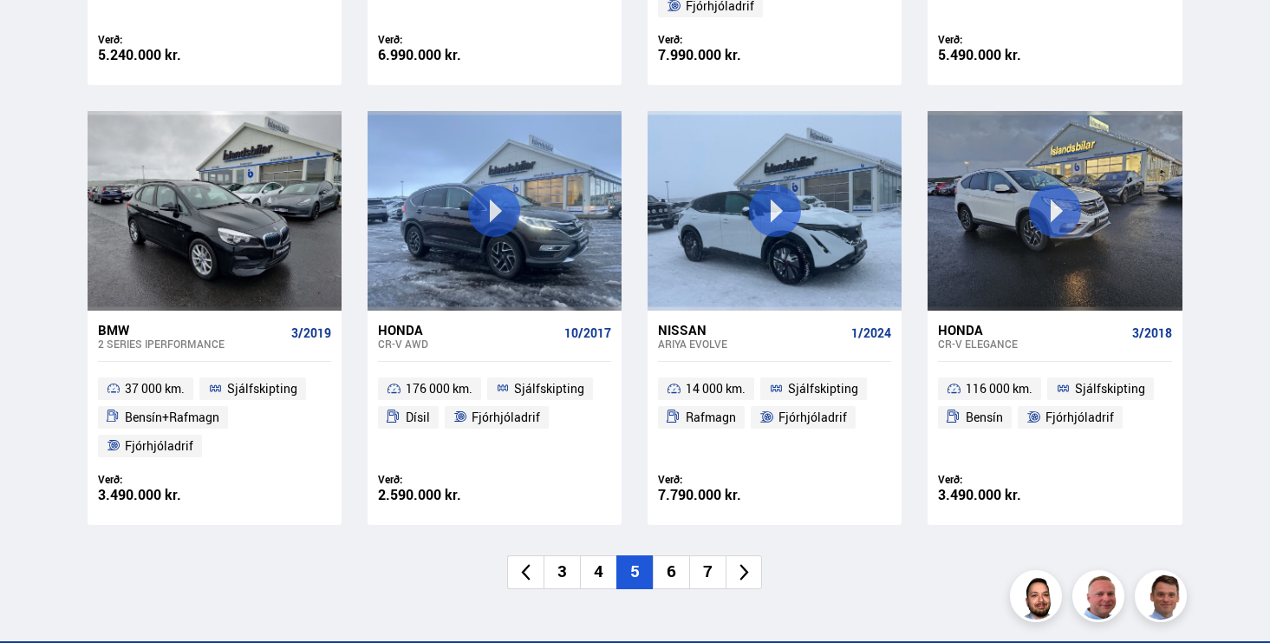
scroll to position [2470, 0]
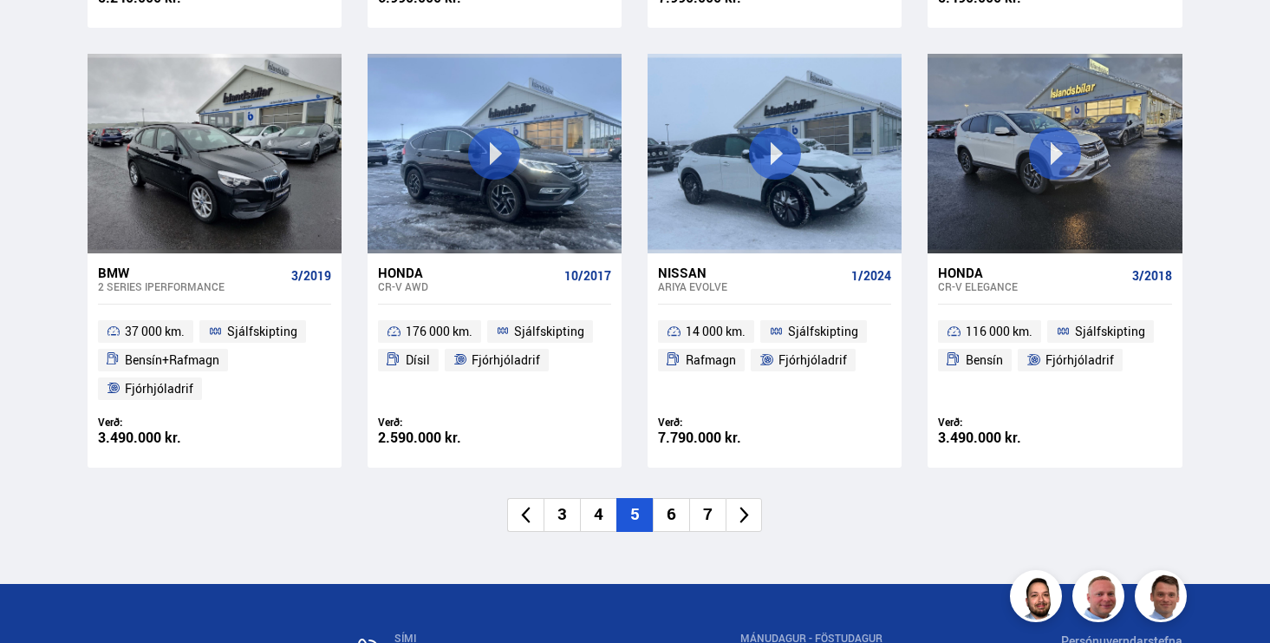
click at [677, 511] on li "6" at bounding box center [671, 515] width 36 height 34
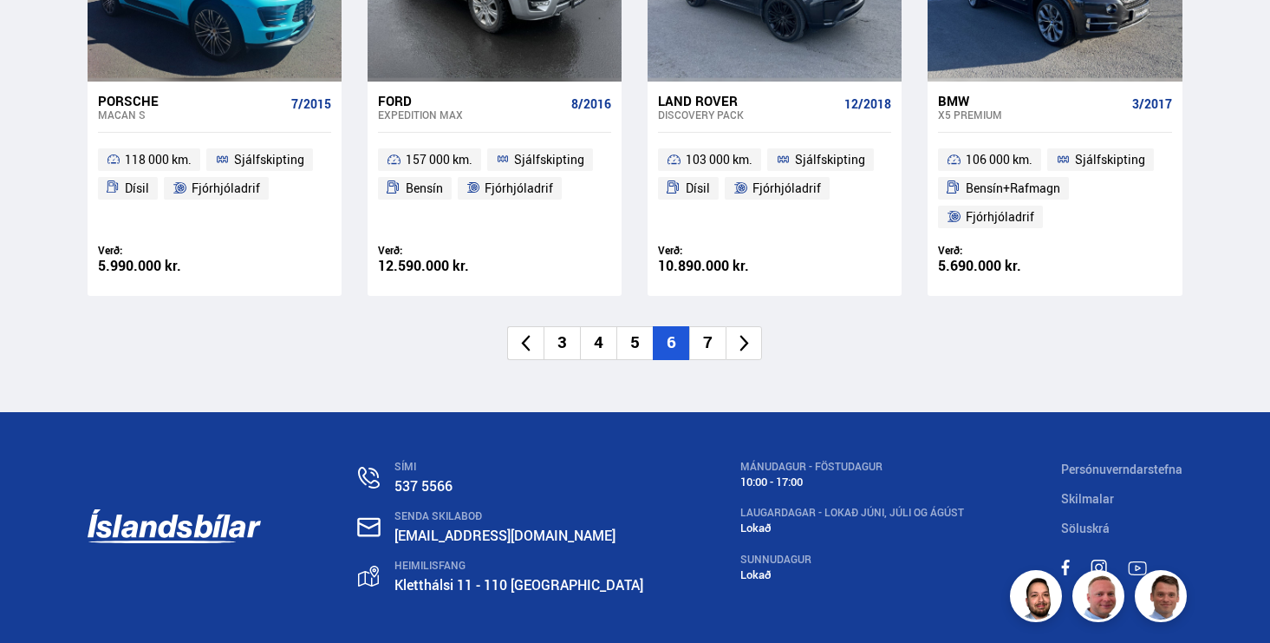
click at [700, 350] on li "7" at bounding box center [707, 343] width 36 height 34
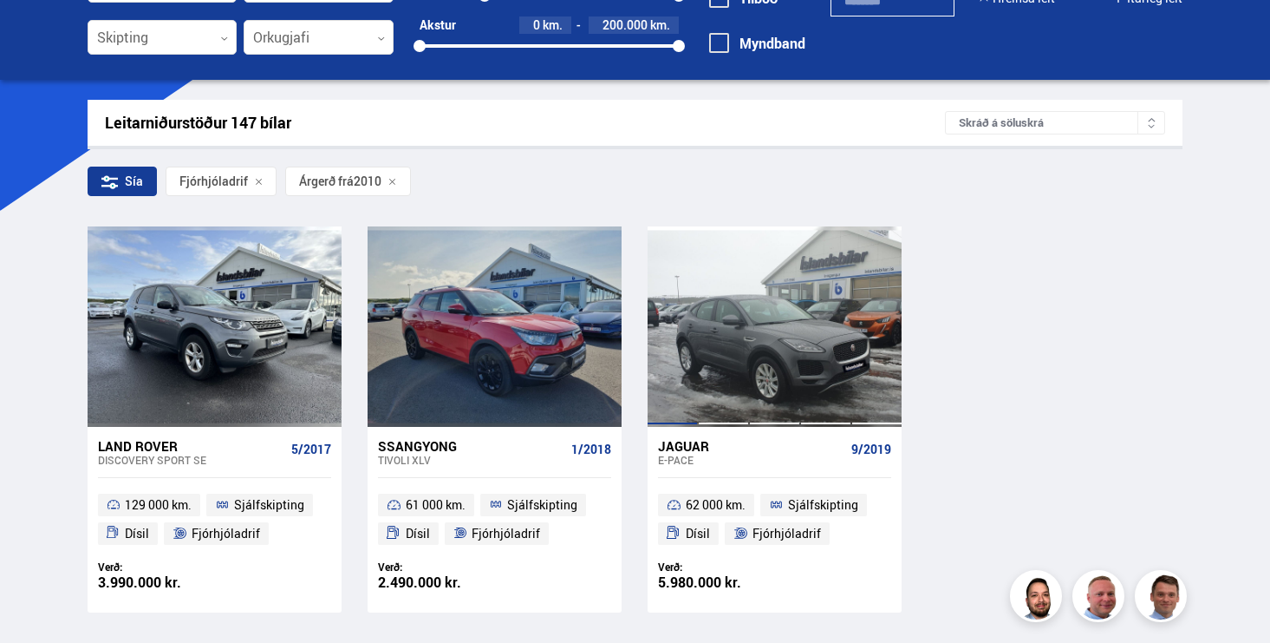
scroll to position [192, 0]
